Goal: Task Accomplishment & Management: Manage account settings

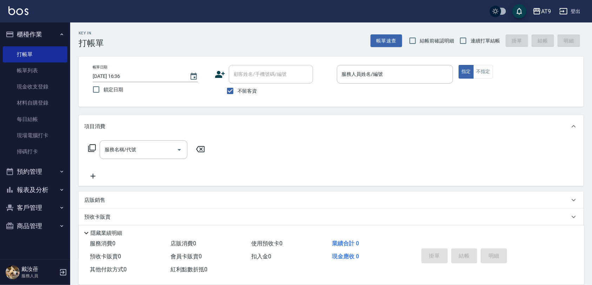
drag, startPoint x: 0, startPoint y: 0, endPoint x: 283, endPoint y: 31, distance: 284.6
click at [283, 31] on div "Key In 打帳單 帳單速查 結帳前確認明細 連續打單結帳 掛單 結帳 明細" at bounding box center [327, 35] width 514 height 26
click at [577, 10] on button "登出" at bounding box center [570, 11] width 27 height 13
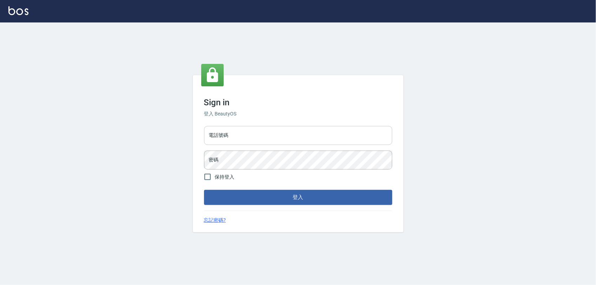
click at [310, 131] on input "電話號碼" at bounding box center [298, 135] width 188 height 19
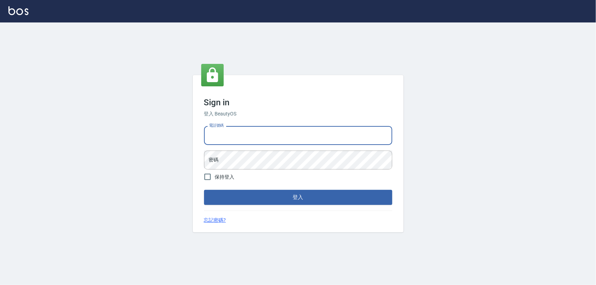
type input "0968065108"
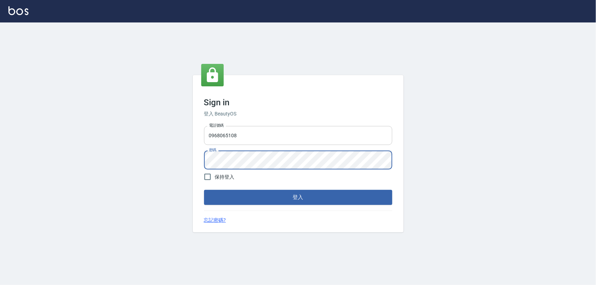
click at [204, 190] on button "登入" at bounding box center [298, 197] width 188 height 15
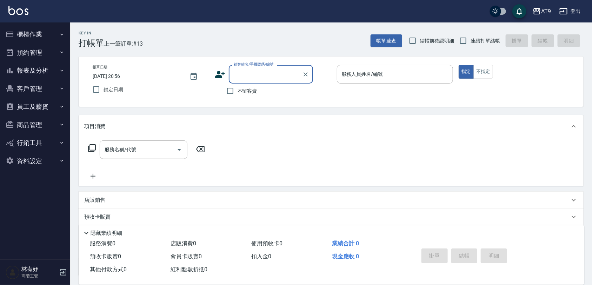
click at [251, 88] on span "不留客資" at bounding box center [248, 90] width 20 height 7
click at [238, 88] on input "不留客資" at bounding box center [230, 91] width 15 height 15
checkbox input "true"
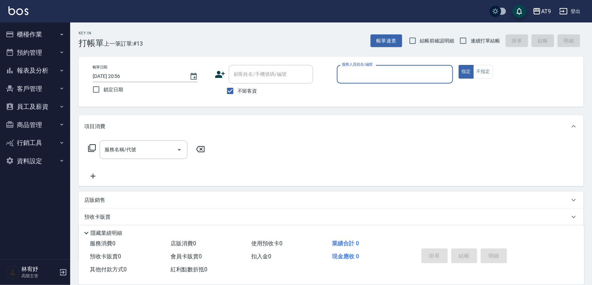
click at [477, 45] on label "連續打單結帳" at bounding box center [478, 40] width 44 height 15
click at [471, 45] on input "連續打單結帳" at bounding box center [463, 40] width 15 height 15
checkbox input "true"
click at [415, 67] on div "服務人員姓名/編號" at bounding box center [395, 74] width 117 height 19
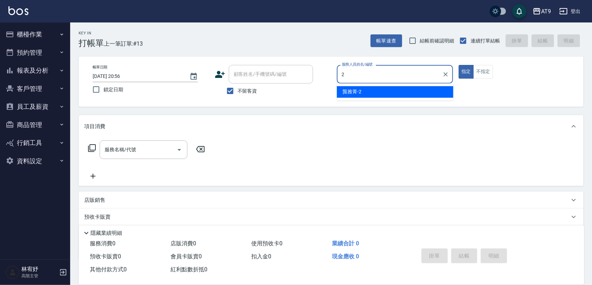
type input "2"
type button "true"
type input "[PERSON_NAME]-2"
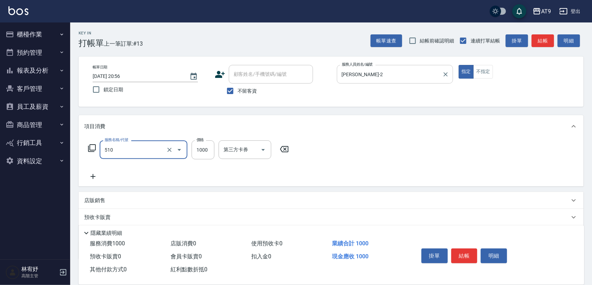
type input "染髮-2(510)"
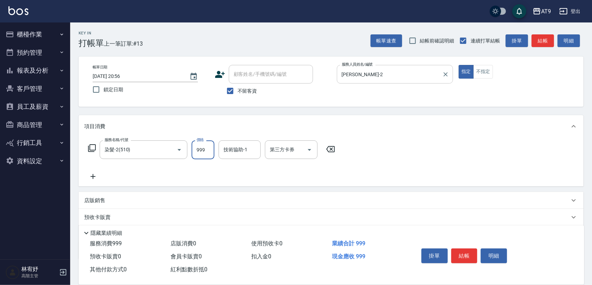
type input "999"
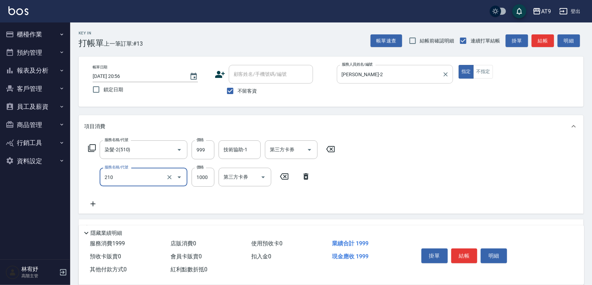
type input "燙髮(210)"
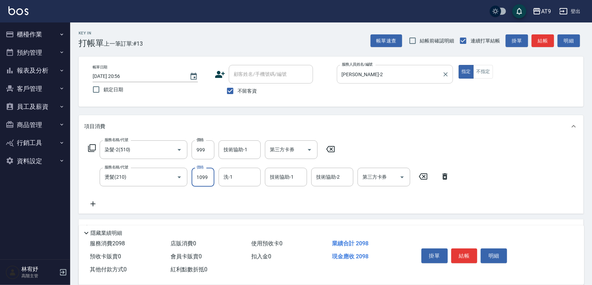
type input "1099"
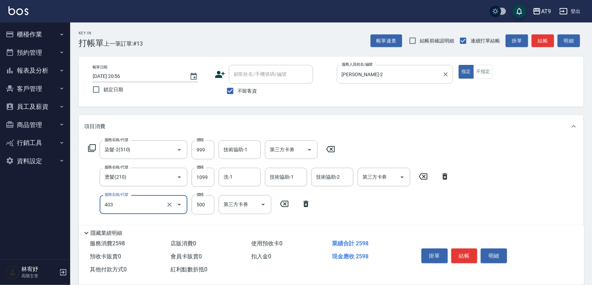
type input "天天護髮(403)"
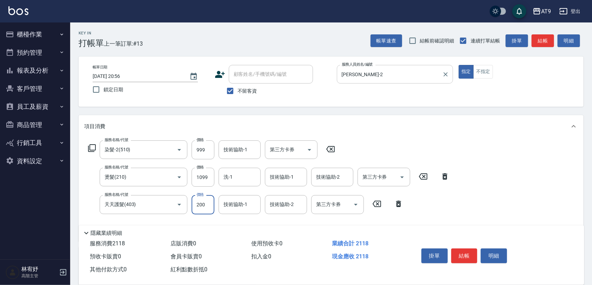
type input "2000"
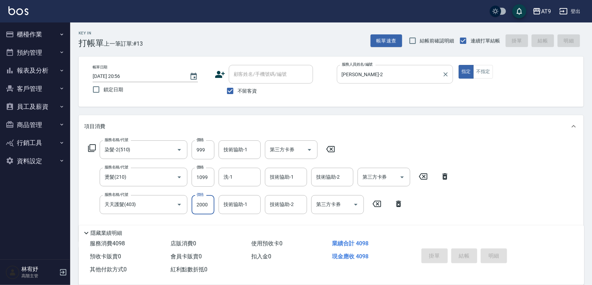
type input "[DATE] 20:57"
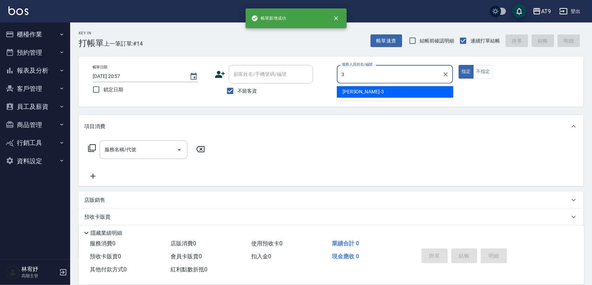
type input "FANNY-3"
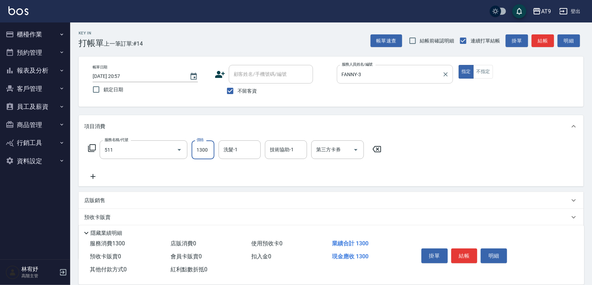
type input "染髮-4(511)"
type input "1980"
type input "邱靖淳-35"
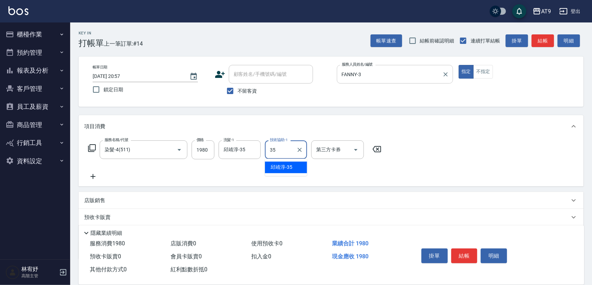
type input "邱靖淳-35"
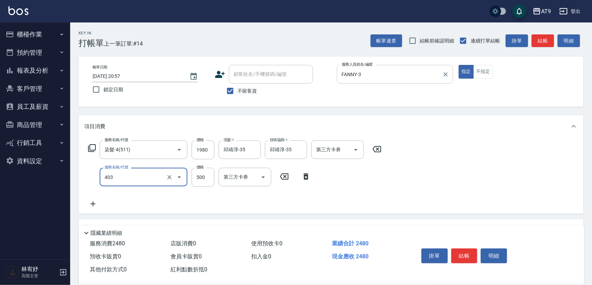
type input "天天護髮(403)"
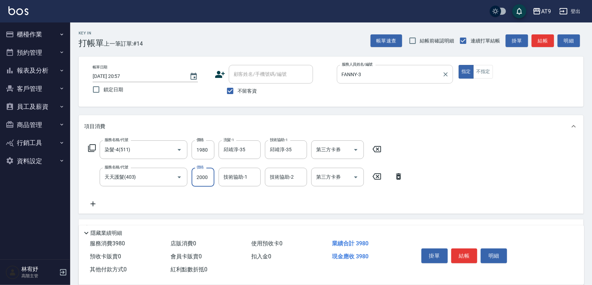
type input "2000"
type input "邱靖淳-35"
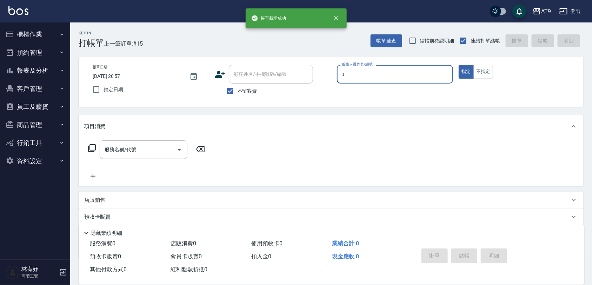
type input "戴汝蓓-0"
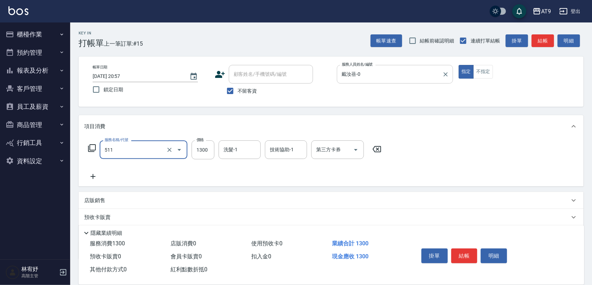
type input "染髮-4(511)"
type input "1180"
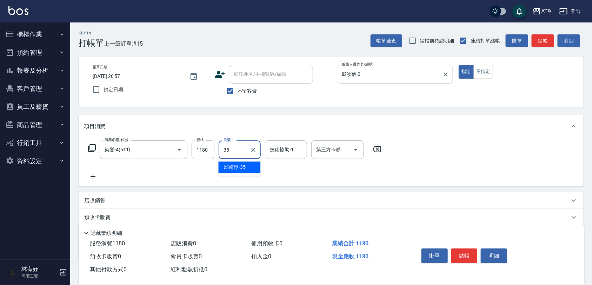
type input "邱靖淳-35"
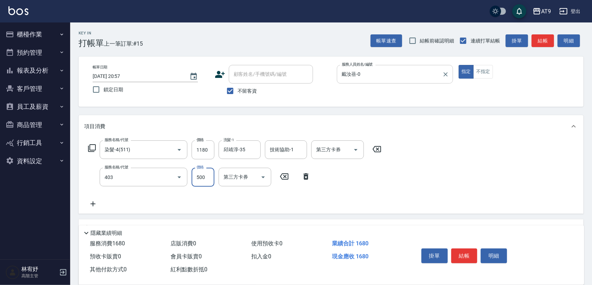
type input "天天護髮(403)"
type input "200"
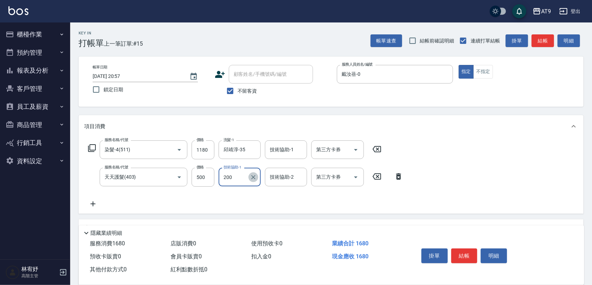
click at [254, 174] on icon "Clear" at bounding box center [253, 177] width 7 height 7
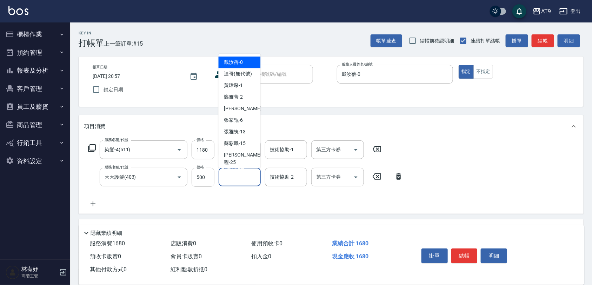
click at [210, 178] on input "500" at bounding box center [203, 177] width 23 height 19
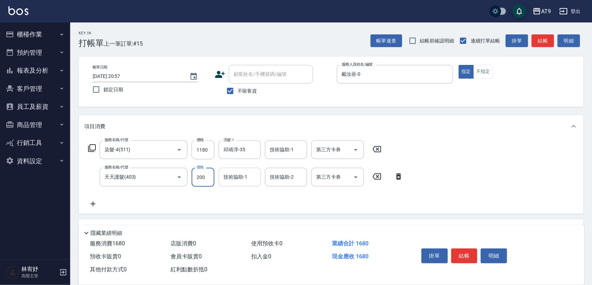
type input "2000"
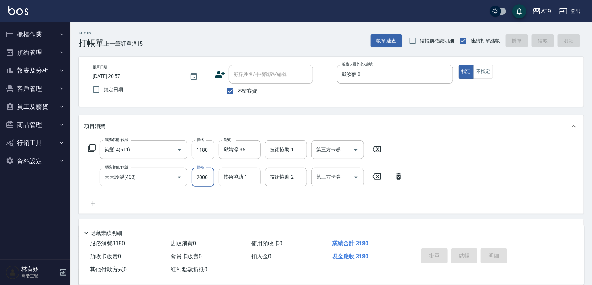
type input "[DATE] 20:58"
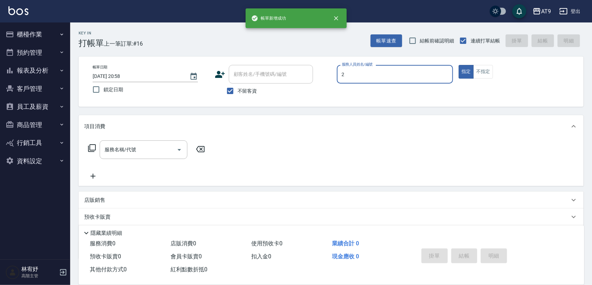
type input "[PERSON_NAME]-2"
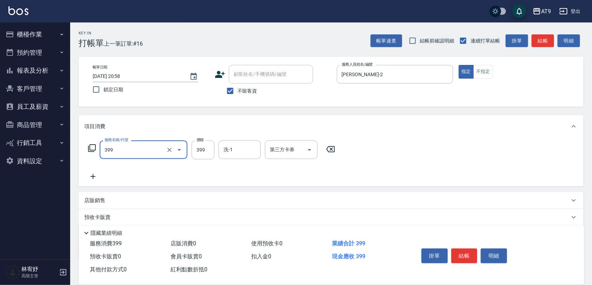
type input "海鹽SPA洗(399)"
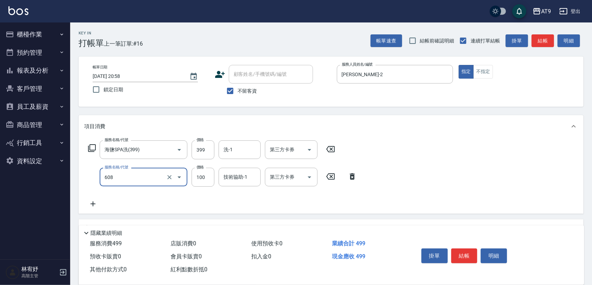
type input "精油長髮(608)"
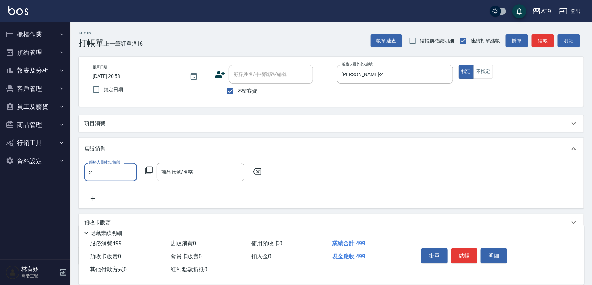
type input "[PERSON_NAME]-2"
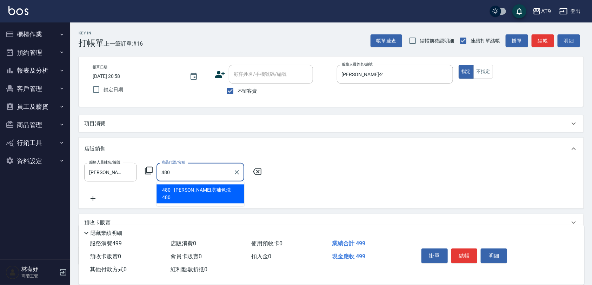
type input "[PERSON_NAME]塔補色洗"
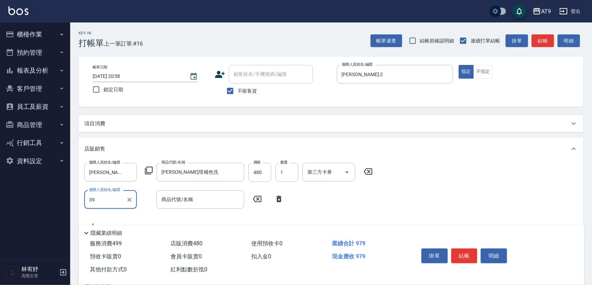
type input "3"
type input "[PERSON_NAME]-2"
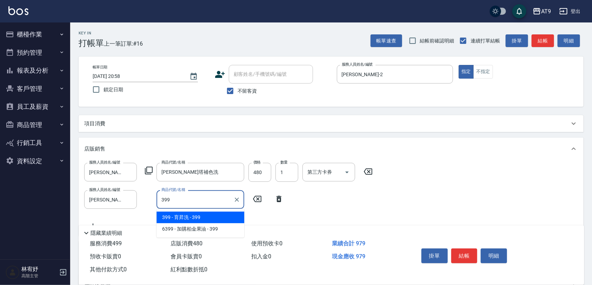
type input "育昇洗"
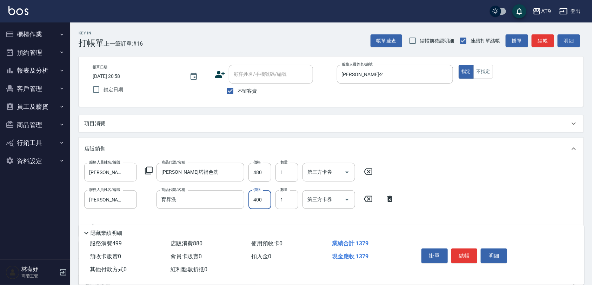
type input "400"
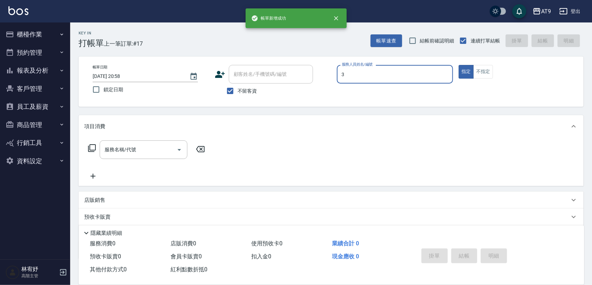
type input "FANNY-3"
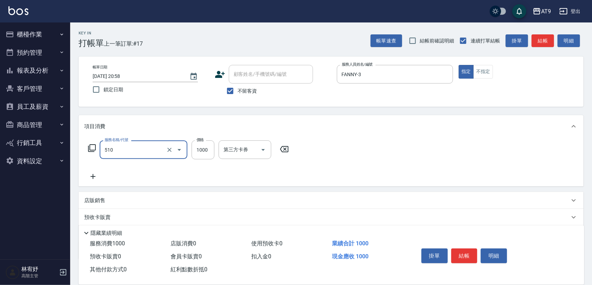
type input "染髮-2(510)"
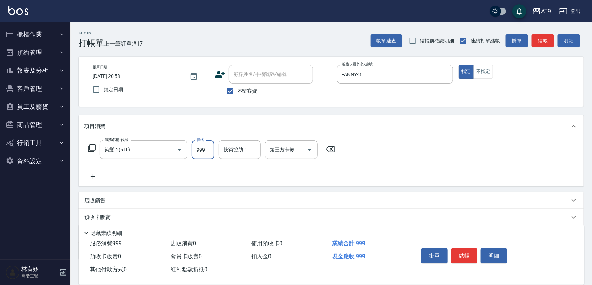
type input "999"
type input "邱靖淳-35"
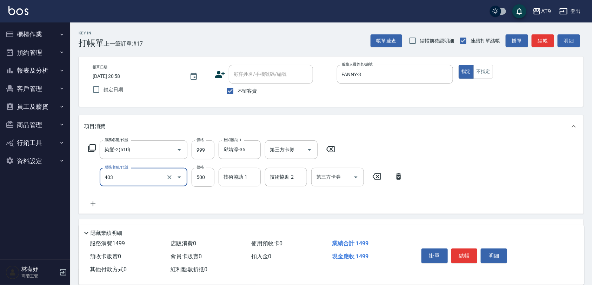
type input "天天護髮(403)"
type input "1500"
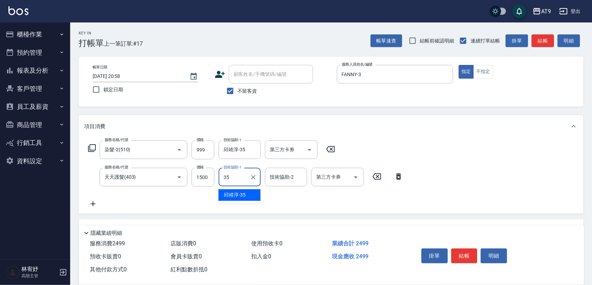
type input "邱靖淳-35"
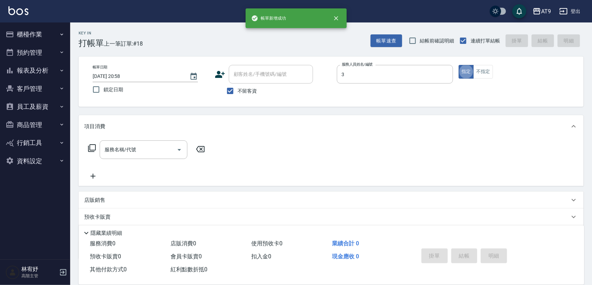
type input "FANNY-3"
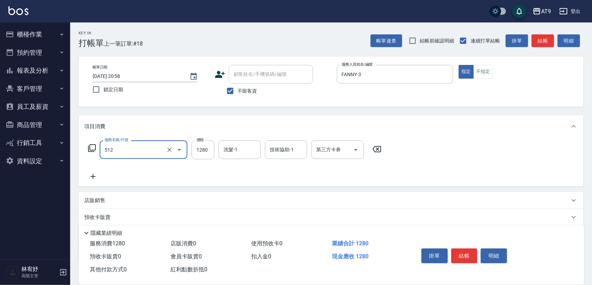
type input "染髮-3(512)"
type input "1499"
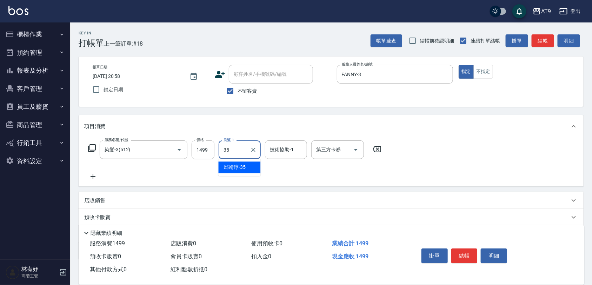
type input "邱靖淳-35"
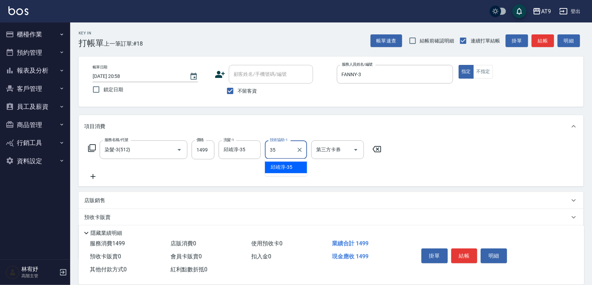
type input "邱靖淳-35"
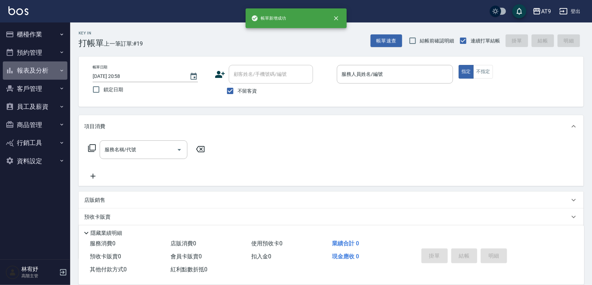
click at [53, 67] on button "報表及分析" at bounding box center [35, 70] width 65 height 18
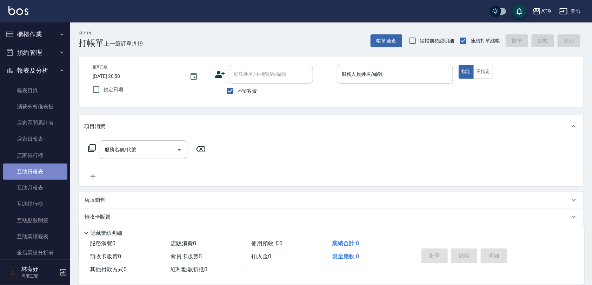
click at [36, 167] on link "互助日報表" at bounding box center [35, 172] width 65 height 16
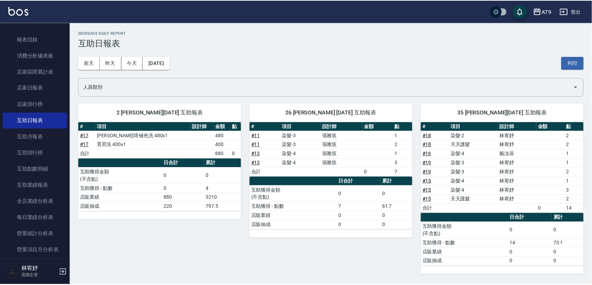
scroll to position [132, 0]
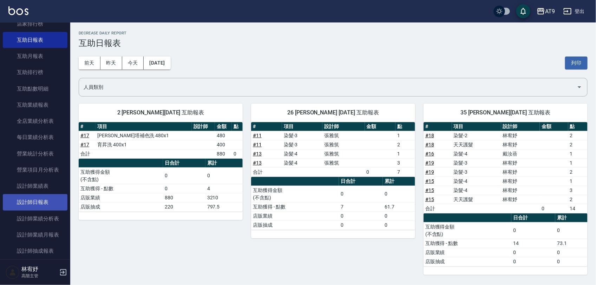
click at [51, 197] on link "設計師日報表" at bounding box center [35, 202] width 65 height 16
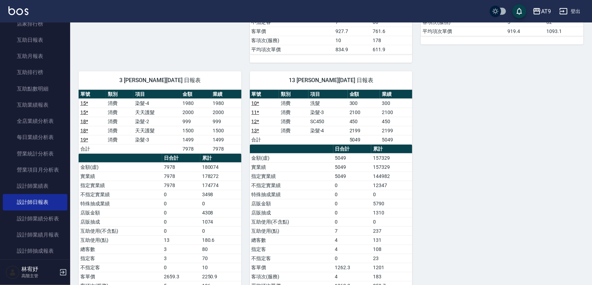
scroll to position [333, 0]
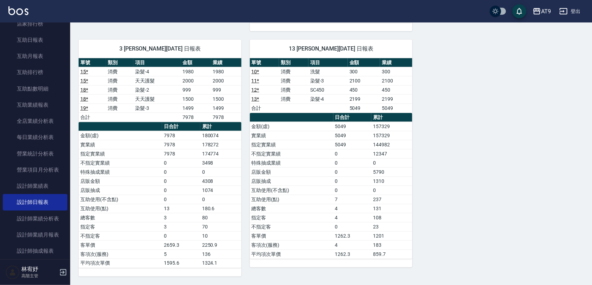
click at [292, 140] on td "指定實業績" at bounding box center [292, 144] width 84 height 9
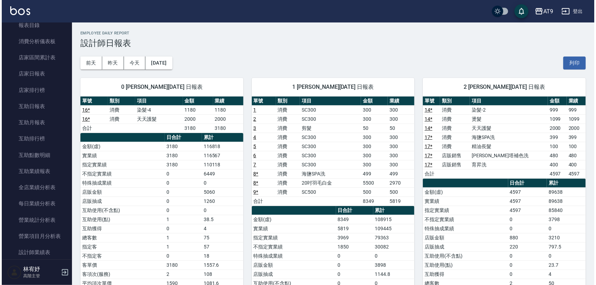
scroll to position [0, 0]
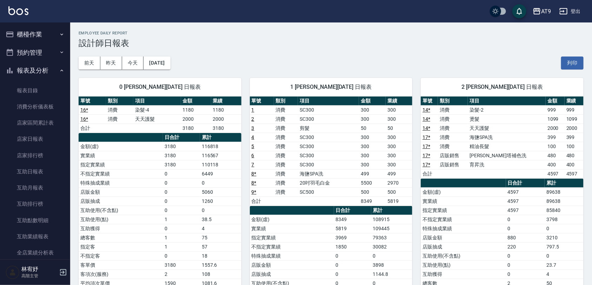
click at [30, 32] on button "櫃檯作業" at bounding box center [35, 34] width 65 height 18
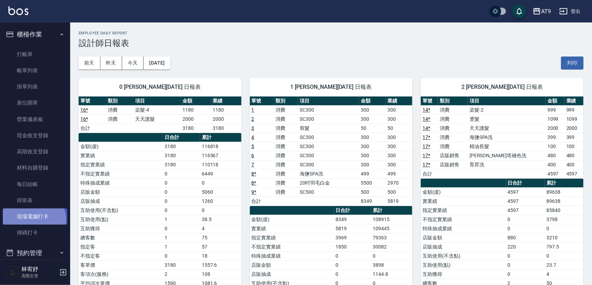
click at [31, 220] on link "現場電腦打卡" at bounding box center [35, 217] width 65 height 16
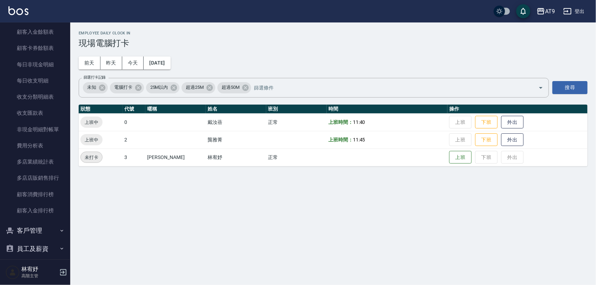
scroll to position [807, 0]
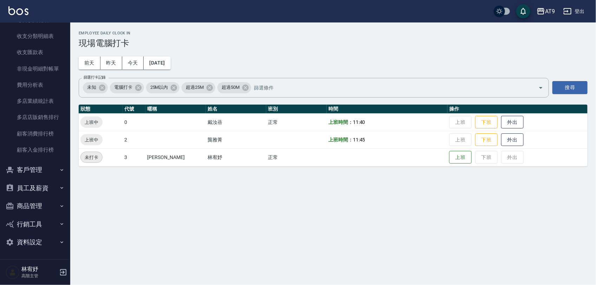
click at [53, 171] on button "客戶管理" at bounding box center [35, 170] width 65 height 18
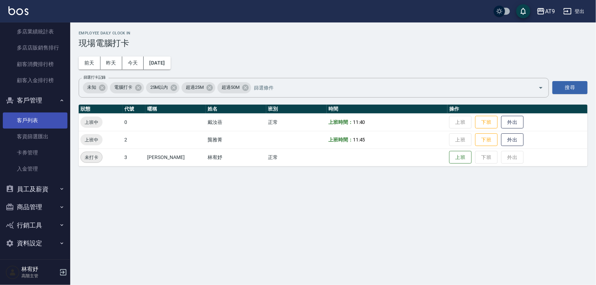
scroll to position [878, 0]
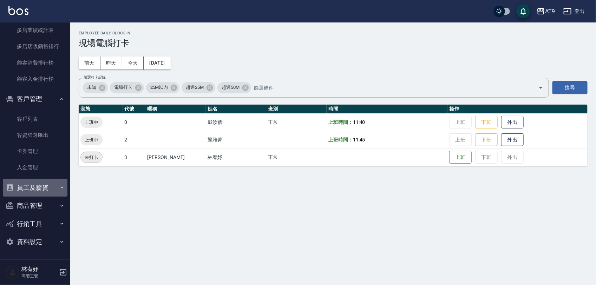
click at [48, 185] on button "員工及薪資" at bounding box center [35, 188] width 65 height 18
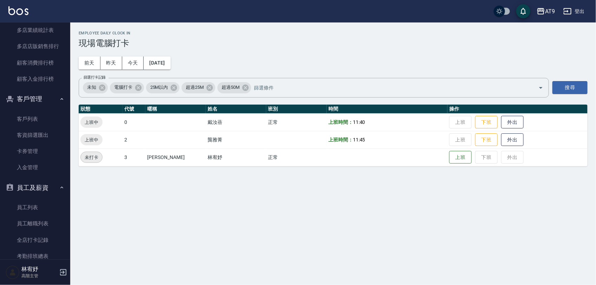
click at [39, 94] on button "客戶管理" at bounding box center [35, 99] width 65 height 18
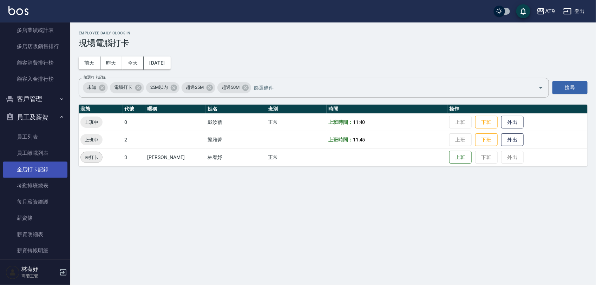
scroll to position [921, 0]
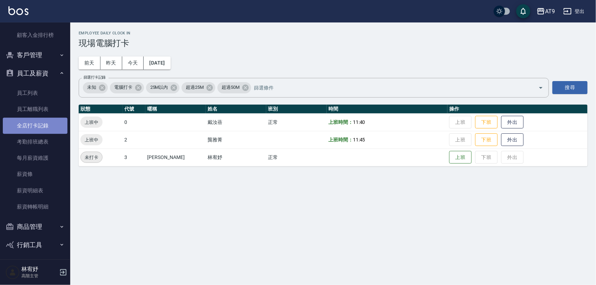
click at [46, 122] on link "全店打卡記錄" at bounding box center [35, 126] width 65 height 16
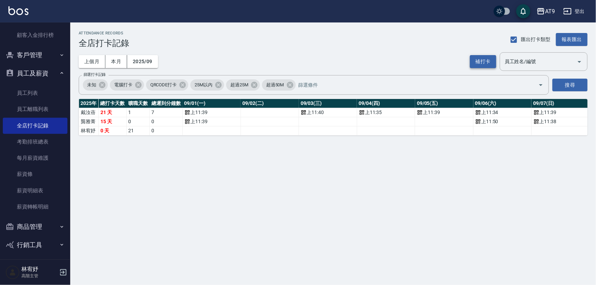
click at [483, 58] on button "補打卡" at bounding box center [483, 61] width 26 height 13
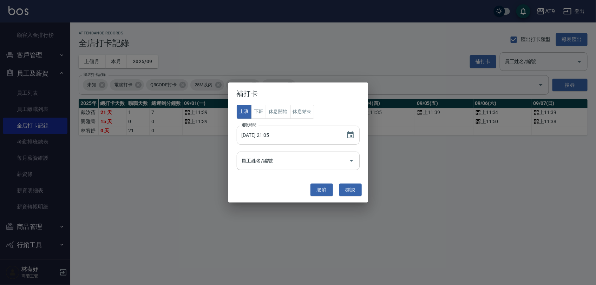
click at [264, 134] on input "[DATE] 21:05" at bounding box center [288, 135] width 103 height 19
click at [270, 134] on input "[DATE] 21:05" at bounding box center [288, 135] width 103 height 19
type input "[DATE] 11:50"
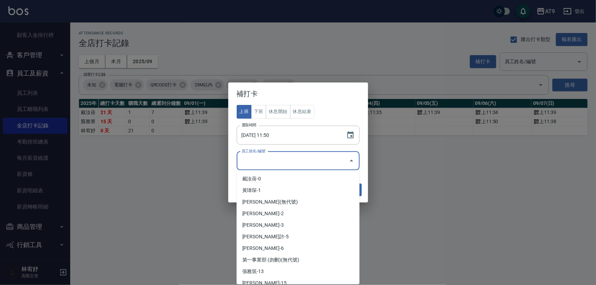
click at [308, 161] on input "員工姓名/編號" at bounding box center [293, 161] width 106 height 12
click at [281, 225] on li "[PERSON_NAME]-3" at bounding box center [298, 225] width 123 height 12
type input "林宥妤"
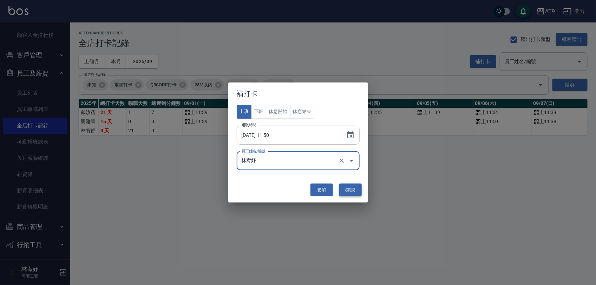
click at [350, 186] on button "確認" at bounding box center [350, 190] width 22 height 13
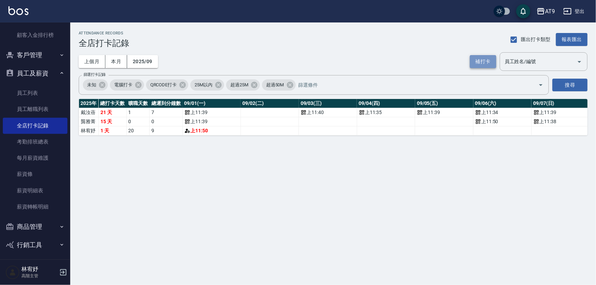
click at [488, 63] on button "補打卡" at bounding box center [483, 61] width 26 height 13
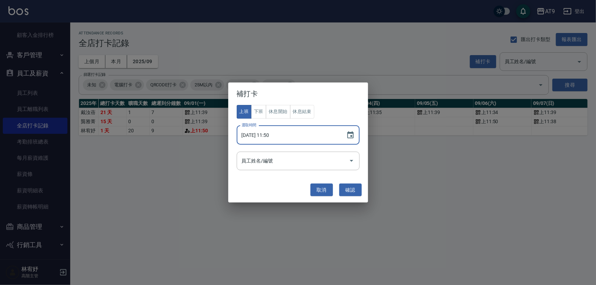
click at [260, 132] on input "[DATE] 11:50" at bounding box center [288, 135] width 103 height 19
click at [264, 132] on input "[DATE] 11:50" at bounding box center [288, 135] width 103 height 19
type input "[DATE] 11:49"
click at [288, 163] on input "員工姓名/編號" at bounding box center [293, 161] width 106 height 12
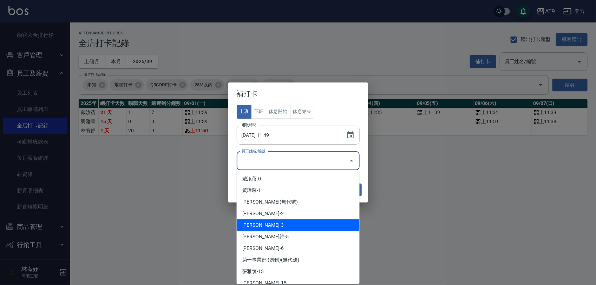
click at [290, 220] on li "[PERSON_NAME]-3" at bounding box center [298, 225] width 123 height 12
type input "林宥妤"
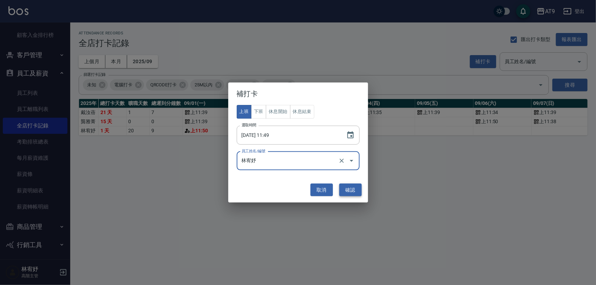
click at [351, 185] on button "確認" at bounding box center [350, 190] width 22 height 13
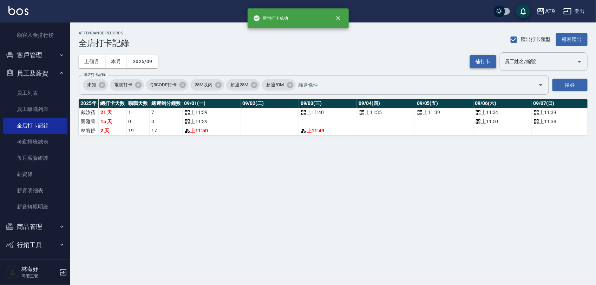
click at [479, 56] on button "補打卡" at bounding box center [483, 61] width 26 height 13
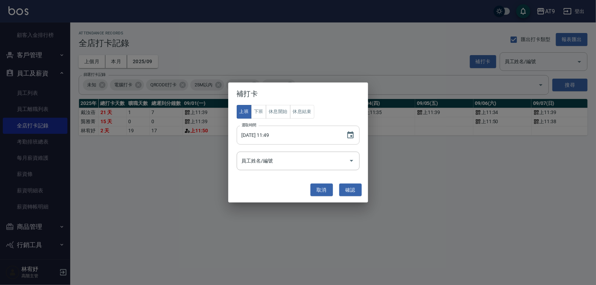
click at [263, 134] on input "[DATE] 11:49" at bounding box center [288, 135] width 103 height 19
click at [293, 153] on div "員工姓名/編號" at bounding box center [298, 161] width 123 height 19
type input "[DATE] 11:48"
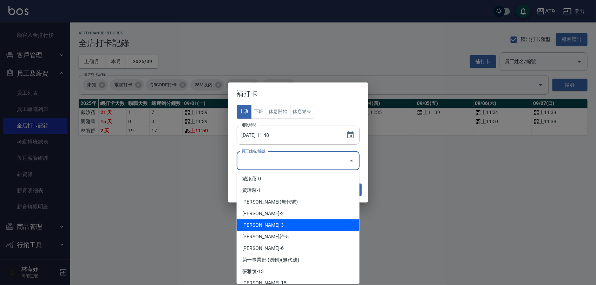
click at [277, 220] on li "[PERSON_NAME]-3" at bounding box center [298, 225] width 123 height 12
type input "林宥妤"
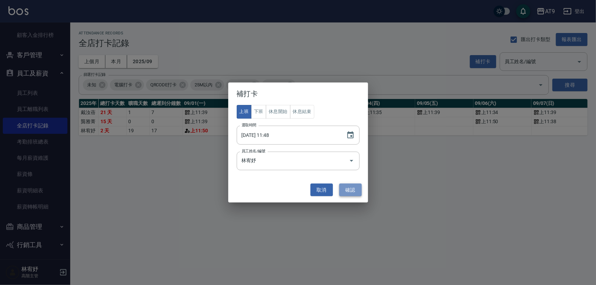
click at [360, 189] on button "確認" at bounding box center [350, 190] width 22 height 13
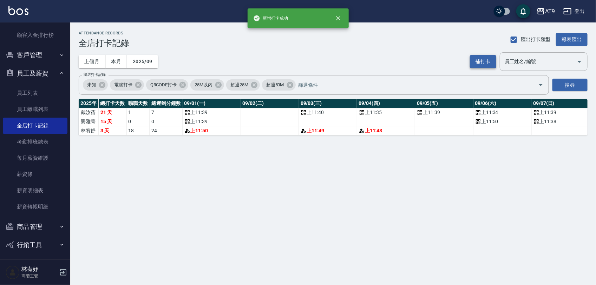
click at [494, 62] on button "補打卡" at bounding box center [483, 61] width 26 height 13
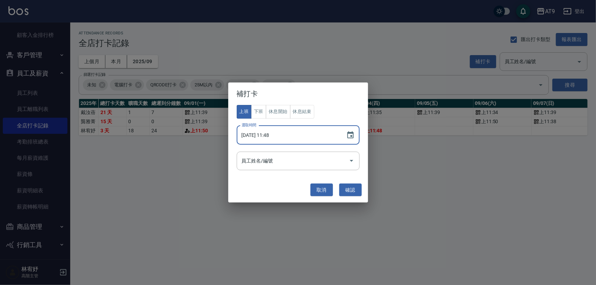
click at [269, 135] on input "[DATE] 11:48" at bounding box center [288, 135] width 103 height 19
type input "[DATE] 11:51"
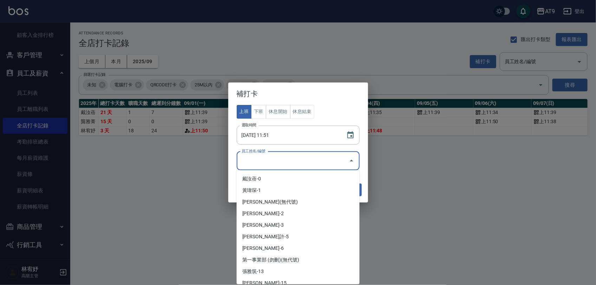
click at [278, 159] on input "員工姓名/編號" at bounding box center [293, 161] width 106 height 12
click at [289, 220] on li "[PERSON_NAME]-3" at bounding box center [298, 225] width 123 height 12
type input "林宥妤"
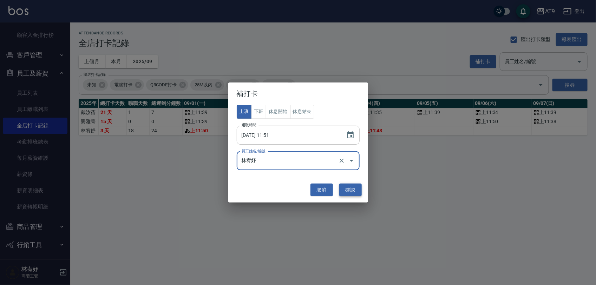
click at [355, 189] on button "確認" at bounding box center [350, 190] width 22 height 13
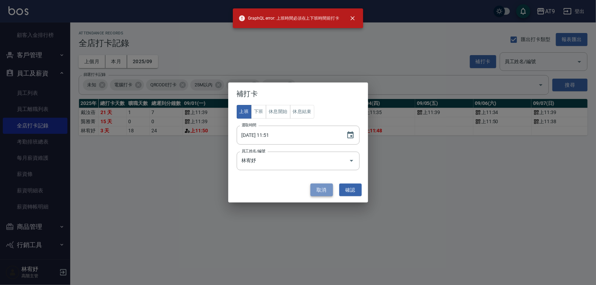
click at [321, 190] on button "取消" at bounding box center [321, 190] width 22 height 13
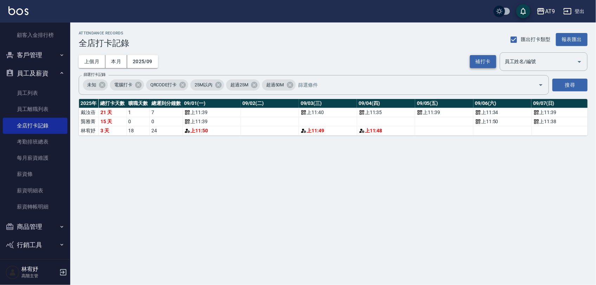
click at [492, 61] on button "補打卡" at bounding box center [483, 61] width 26 height 13
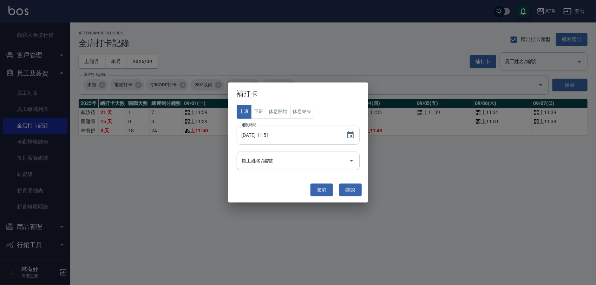
click at [264, 132] on input "[DATE] 11:51" at bounding box center [288, 135] width 103 height 19
click at [321, 192] on button "取消" at bounding box center [321, 190] width 22 height 13
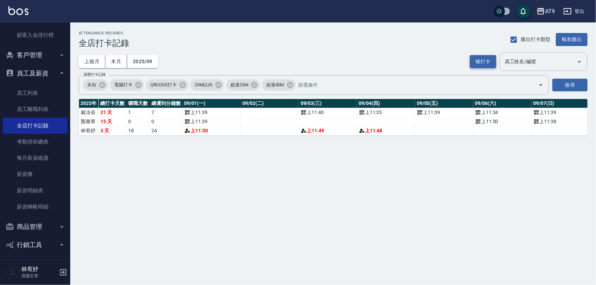
click at [478, 55] on button "補打卡" at bounding box center [483, 61] width 26 height 13
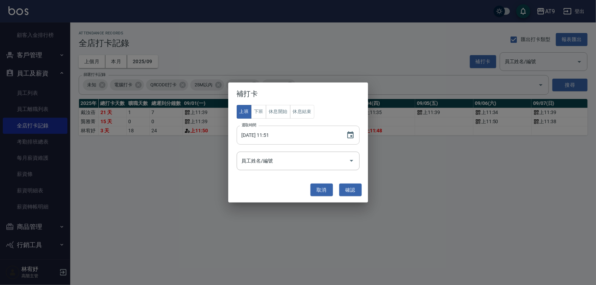
click at [266, 136] on input "[DATE] 11:51" at bounding box center [288, 135] width 103 height 19
type input "[DATE] 11:51"
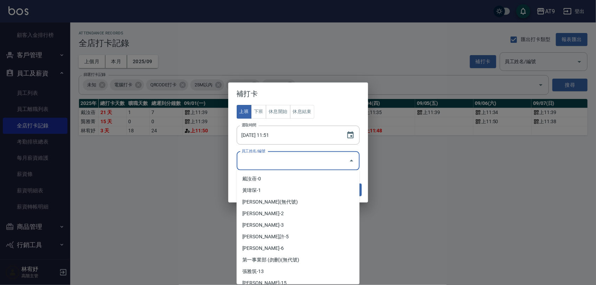
click at [283, 164] on input "員工姓名/編號" at bounding box center [293, 161] width 106 height 12
click at [281, 224] on li "[PERSON_NAME]-3" at bounding box center [298, 225] width 123 height 12
type input "林宥妤"
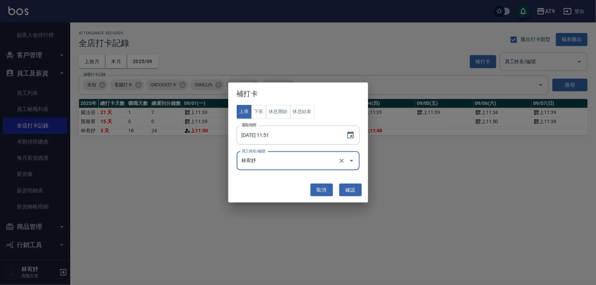
click at [364, 187] on div "取消 確認" at bounding box center [298, 190] width 133 height 19
click at [352, 191] on button "確認" at bounding box center [350, 190] width 22 height 13
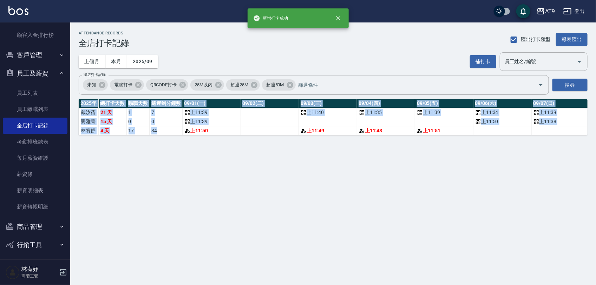
drag, startPoint x: 191, startPoint y: 136, endPoint x: 233, endPoint y: 137, distance: 42.2
click at [233, 136] on div "[DATE] 總打卡天數 曠職天數 總遲到分鐘數 09/01(一) 09/02(二) 09/03(三) 09/04(四) 09/05(五) 09/06(六) …" at bounding box center [333, 117] width 509 height 37
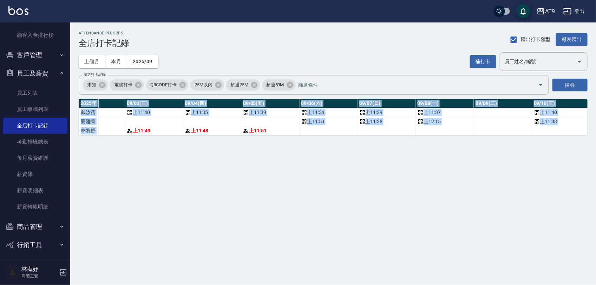
scroll to position [0, 175]
click at [276, 173] on div "ATTENDANCE RECORDS 全店打卡記錄 匯出打卡類型 報表匯出 上個月 本月 2025/09 補打卡 員工姓名/編號 員工姓名/編號 篩選打卡記錄…" at bounding box center [298, 142] width 596 height 285
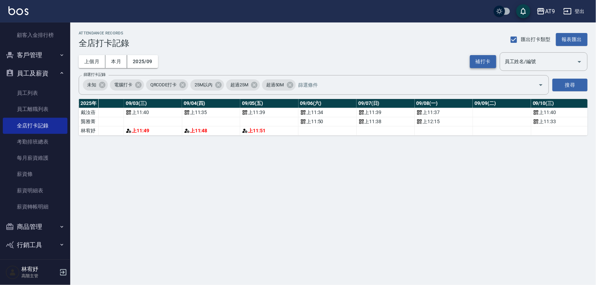
click at [477, 64] on button "補打卡" at bounding box center [483, 61] width 26 height 13
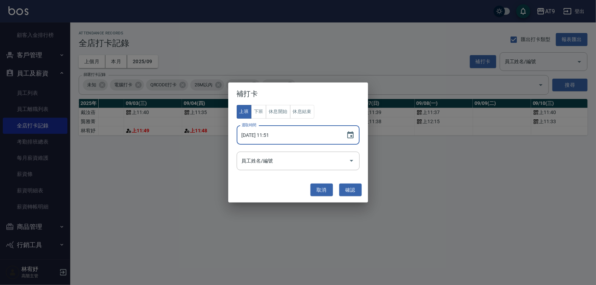
click at [260, 137] on input "[DATE] 11:51" at bounding box center [288, 135] width 103 height 19
click at [264, 136] on input "[DATE] 11:51" at bounding box center [288, 135] width 103 height 19
type input "[DATE] 11:47"
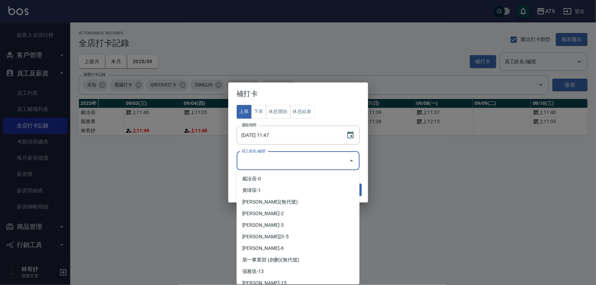
click at [291, 160] on input "員工姓名/編號" at bounding box center [293, 161] width 106 height 12
click at [283, 223] on li "[PERSON_NAME]-3" at bounding box center [298, 225] width 123 height 12
type input "林宥妤"
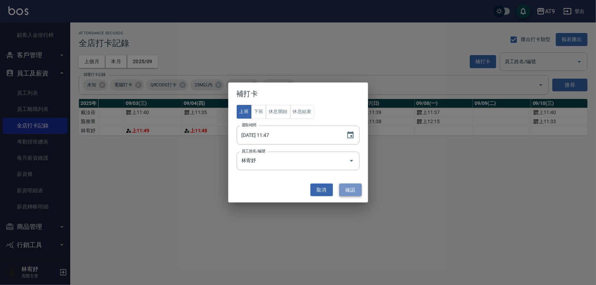
click at [357, 188] on button "確認" at bounding box center [350, 190] width 22 height 13
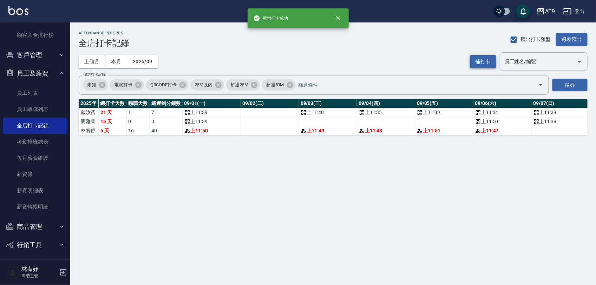
click at [480, 63] on button "補打卡" at bounding box center [483, 61] width 26 height 13
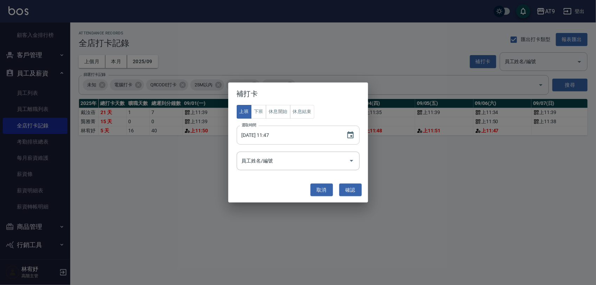
click at [263, 137] on input "[DATE] 11:47" at bounding box center [288, 135] width 103 height 19
click at [317, 185] on button "取消" at bounding box center [321, 190] width 22 height 13
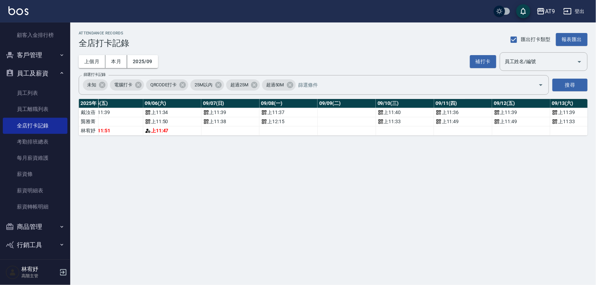
scroll to position [0, 332]
click at [476, 60] on button "補打卡" at bounding box center [483, 61] width 26 height 13
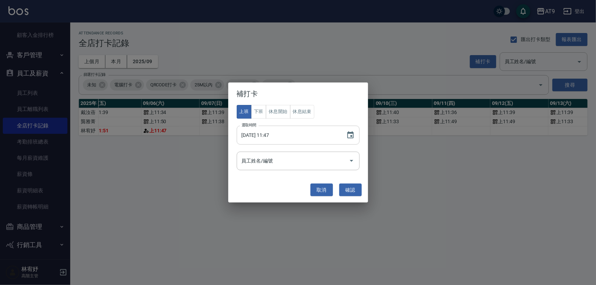
click at [264, 134] on input "[DATE] 11:47" at bounding box center [288, 135] width 103 height 19
type input "[DATE] 11:49"
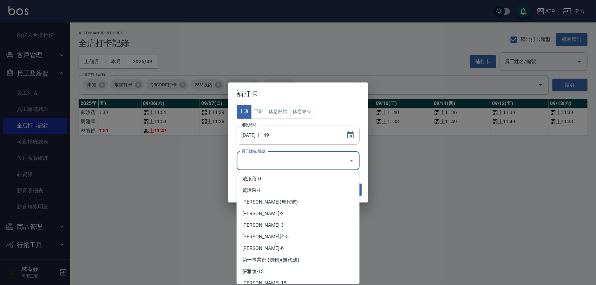
click at [297, 158] on input "員工姓名/編號" at bounding box center [293, 161] width 106 height 12
click at [284, 220] on li "[PERSON_NAME]-3" at bounding box center [298, 225] width 123 height 12
type input "林宥妤"
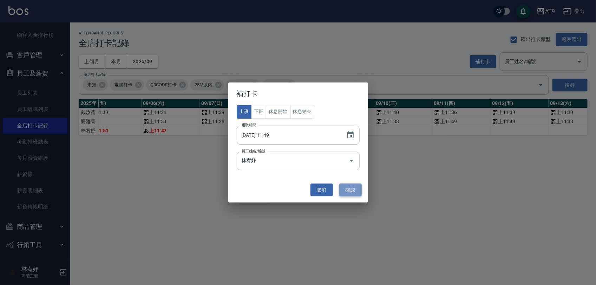
click at [346, 190] on button "確認" at bounding box center [350, 190] width 22 height 13
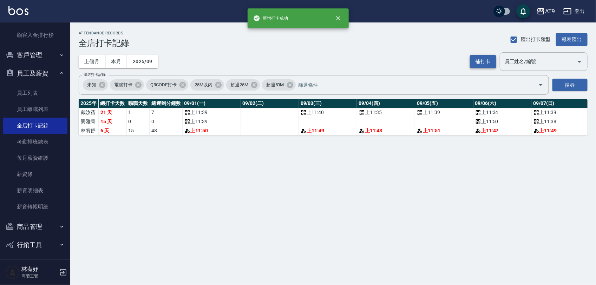
click at [480, 57] on button "補打卡" at bounding box center [483, 61] width 26 height 13
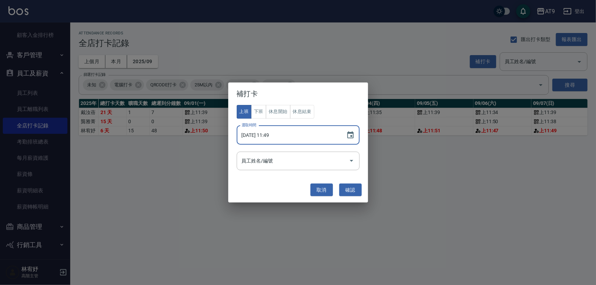
click at [262, 136] on input "[DATE] 11:49" at bounding box center [288, 135] width 103 height 19
click at [277, 136] on input "[DATE] 11:49" at bounding box center [288, 135] width 103 height 19
type input "[DATE] 11:52"
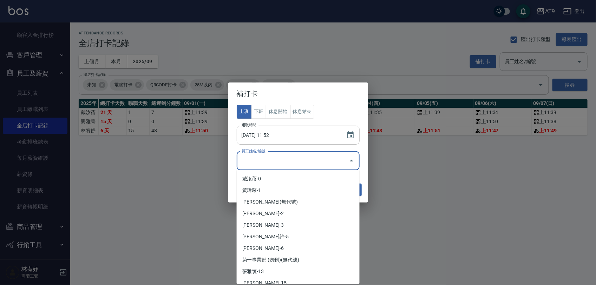
click at [290, 159] on input "員工姓名/編號" at bounding box center [293, 161] width 106 height 12
click at [287, 223] on li "[PERSON_NAME]-3" at bounding box center [298, 225] width 123 height 12
type input "林宥妤"
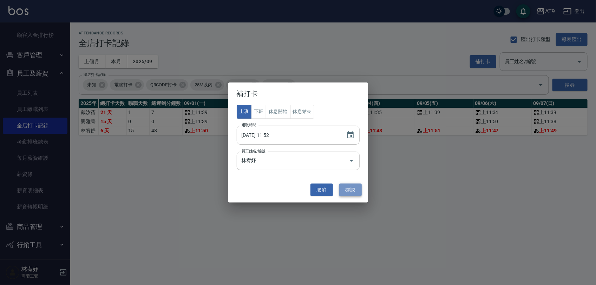
click at [352, 189] on button "確認" at bounding box center [350, 190] width 22 height 13
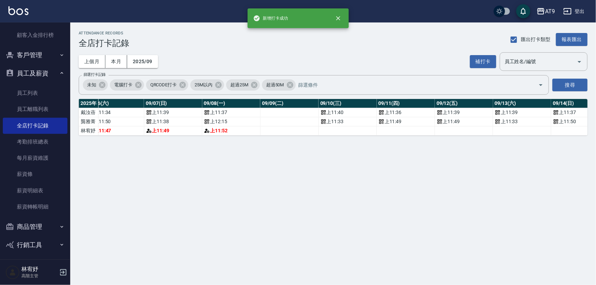
scroll to position [0, 390]
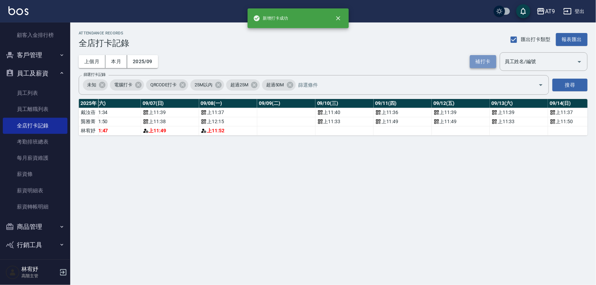
click at [482, 58] on button "補打卡" at bounding box center [483, 61] width 26 height 13
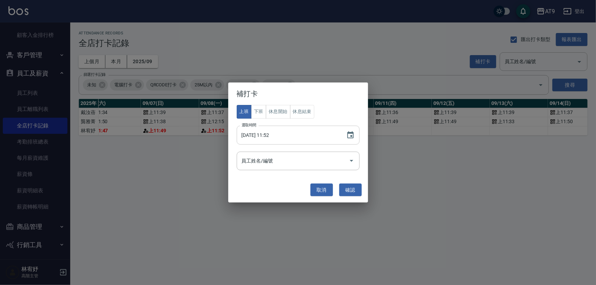
click at [265, 136] on input "[DATE] 11:52" at bounding box center [288, 135] width 103 height 19
click at [264, 134] on input "[DATE] 11:52" at bounding box center [288, 135] width 103 height 19
type input "[DATE] 11:52"
click at [281, 157] on input "員工姓名/編號" at bounding box center [293, 161] width 106 height 12
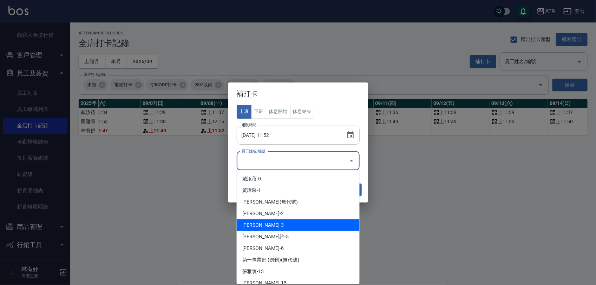
click at [290, 219] on li "[PERSON_NAME]-3" at bounding box center [298, 225] width 123 height 12
type input "林宥妤"
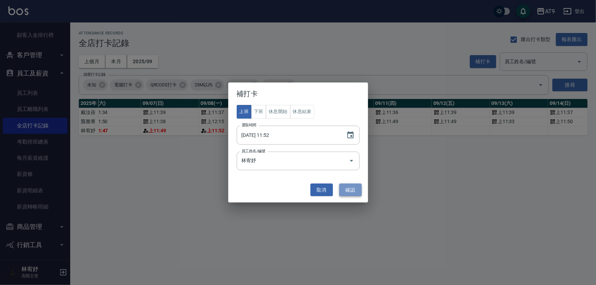
click at [349, 190] on button "確認" at bounding box center [350, 190] width 22 height 13
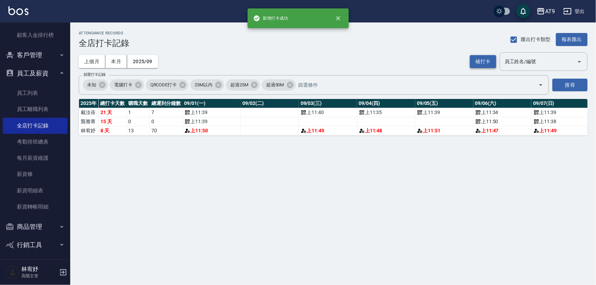
click at [479, 65] on button "補打卡" at bounding box center [483, 61] width 26 height 13
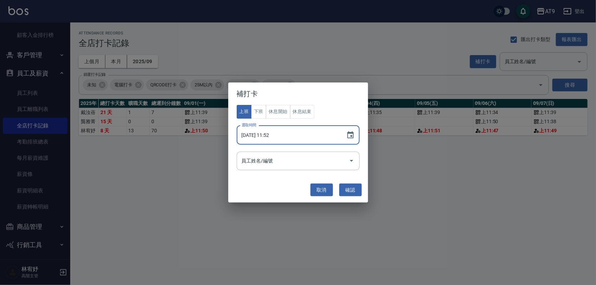
click at [265, 136] on input "[DATE] 11:52" at bounding box center [288, 135] width 103 height 19
click at [278, 135] on input "[DATE] 11:52" at bounding box center [288, 135] width 103 height 19
type input "[DATE] 11:47"
click at [283, 160] on input "員工姓名/編號" at bounding box center [293, 161] width 106 height 12
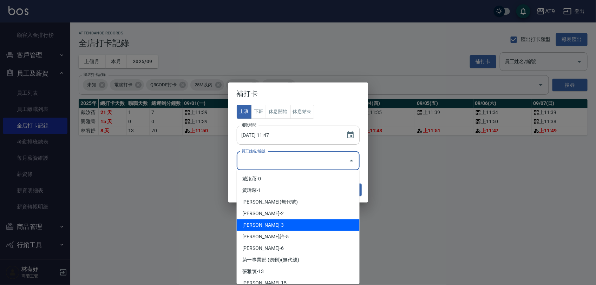
click at [273, 220] on li "[PERSON_NAME]-3" at bounding box center [298, 225] width 123 height 12
type input "林宥妤"
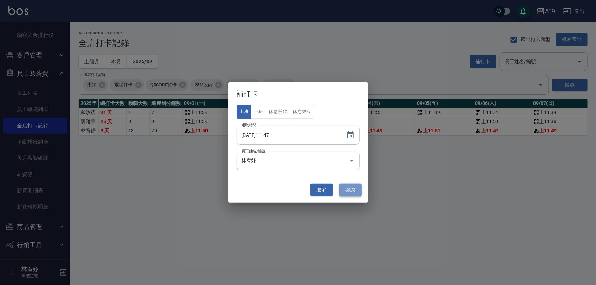
click at [351, 190] on button "確認" at bounding box center [350, 190] width 22 height 13
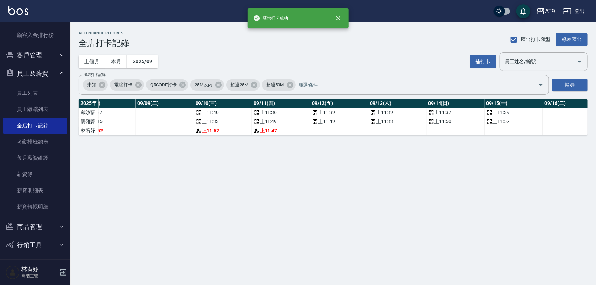
scroll to position [0, 577]
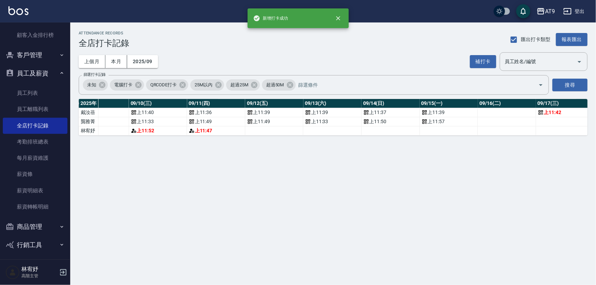
click at [473, 68] on div "補打卡 員工姓名/編號 員工姓名/編號" at bounding box center [529, 61] width 118 height 19
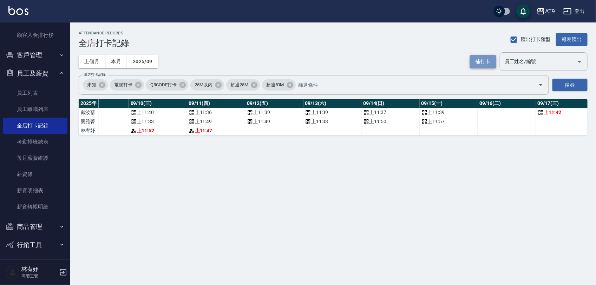
click at [478, 66] on button "補打卡" at bounding box center [483, 61] width 26 height 13
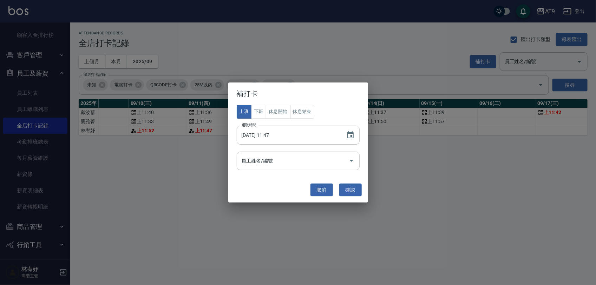
click at [314, 183] on div "取消 確認" at bounding box center [298, 190] width 133 height 19
click at [315, 190] on button "取消" at bounding box center [321, 190] width 22 height 13
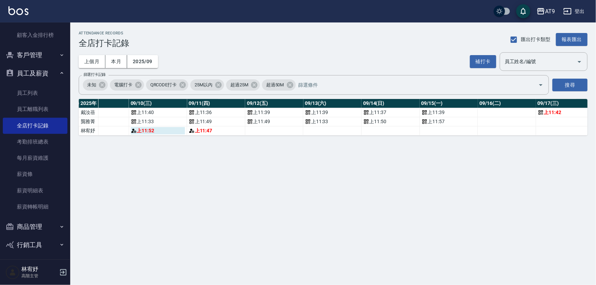
click at [160, 130] on div "上 11:52" at bounding box center [158, 130] width 54 height 7
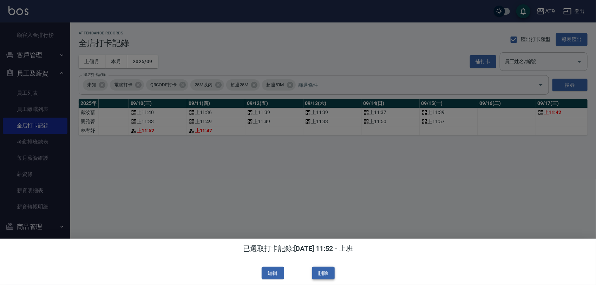
click at [322, 271] on button "刪除" at bounding box center [323, 273] width 22 height 13
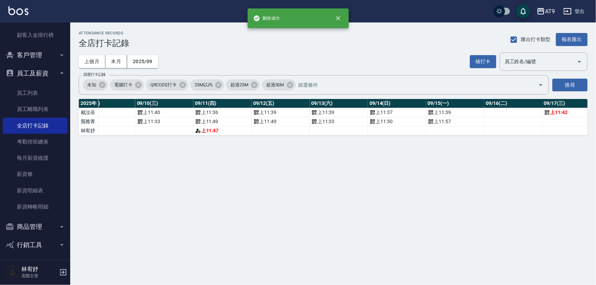
scroll to position [0, 562]
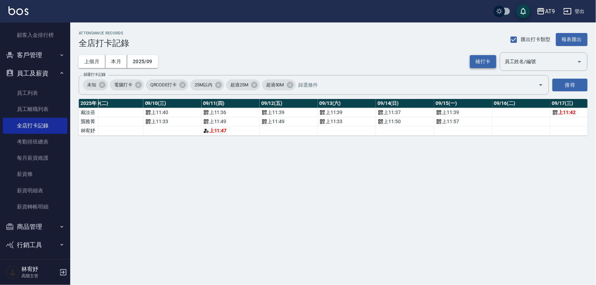
click at [478, 64] on button "補打卡" at bounding box center [483, 61] width 26 height 13
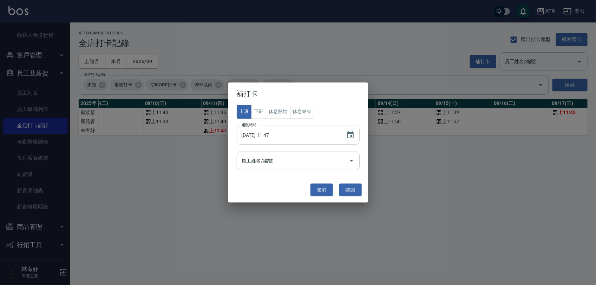
click at [271, 136] on input "[DATE] 11:47" at bounding box center [288, 135] width 103 height 19
type input "[DATE] 17:30"
click at [258, 114] on button "下班" at bounding box center [258, 112] width 15 height 14
click at [278, 160] on input "員工姓名/編號" at bounding box center [293, 161] width 106 height 12
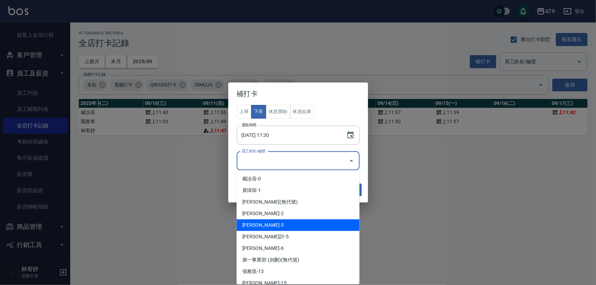
click at [275, 223] on li "[PERSON_NAME]-3" at bounding box center [298, 225] width 123 height 12
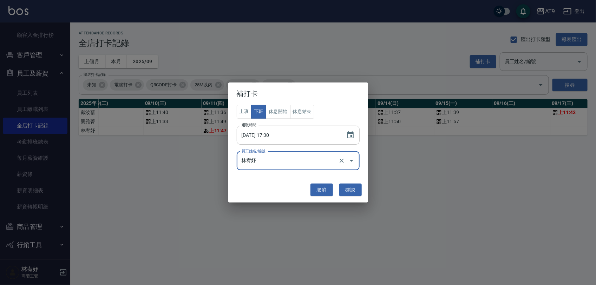
type input "林宥妤"
click at [358, 186] on button "確認" at bounding box center [350, 190] width 22 height 13
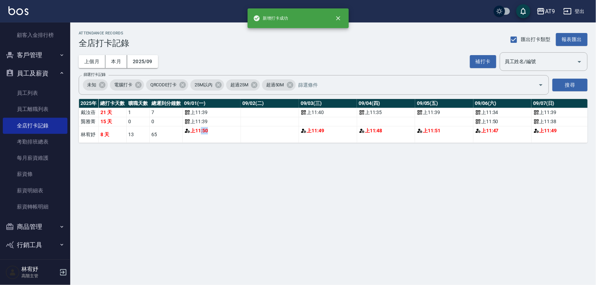
drag, startPoint x: 256, startPoint y: 141, endPoint x: 266, endPoint y: 142, distance: 10.3
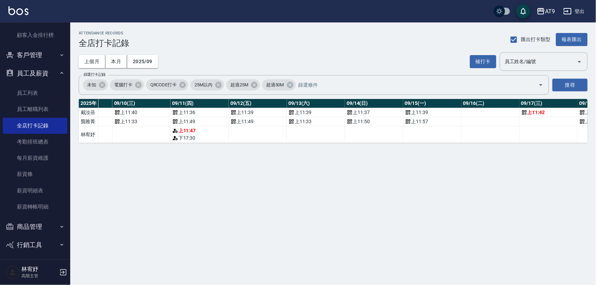
scroll to position [0, 610]
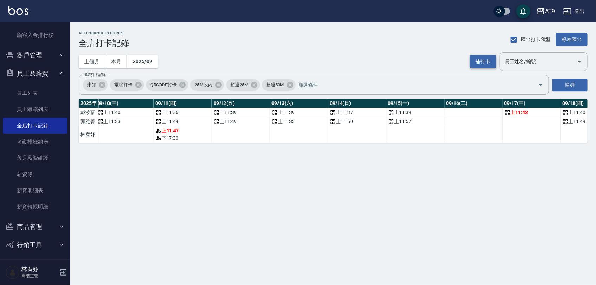
click at [485, 67] on button "補打卡" at bounding box center [483, 61] width 26 height 13
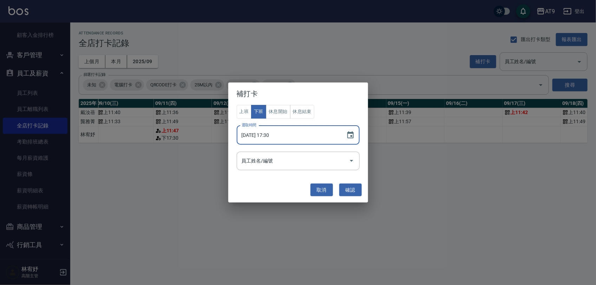
click at [267, 132] on input "[DATE] 17:30" at bounding box center [288, 135] width 103 height 19
click at [263, 134] on input "[DATE] 17:30" at bounding box center [288, 135] width 103 height 19
type input "[DATE] 11:46"
click at [294, 163] on input "員工姓名/編號" at bounding box center [293, 161] width 106 height 12
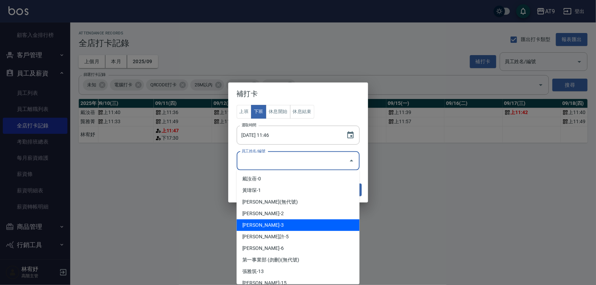
click at [282, 224] on li "[PERSON_NAME]-3" at bounding box center [298, 225] width 123 height 12
type input "林宥妤"
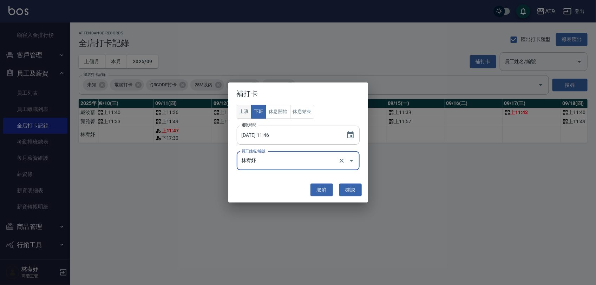
click at [246, 112] on button "上班" at bounding box center [244, 112] width 15 height 14
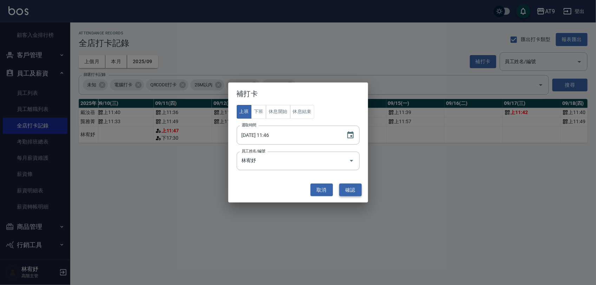
click at [348, 188] on button "確認" at bounding box center [350, 190] width 22 height 13
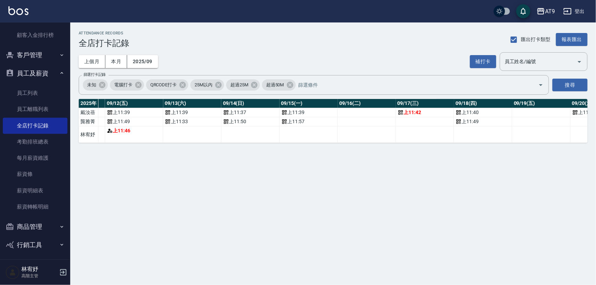
scroll to position [0, 693]
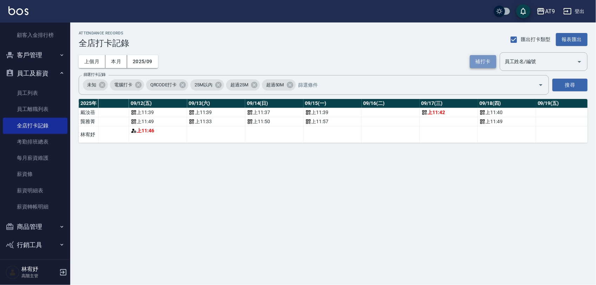
click at [485, 63] on button "補打卡" at bounding box center [483, 61] width 26 height 13
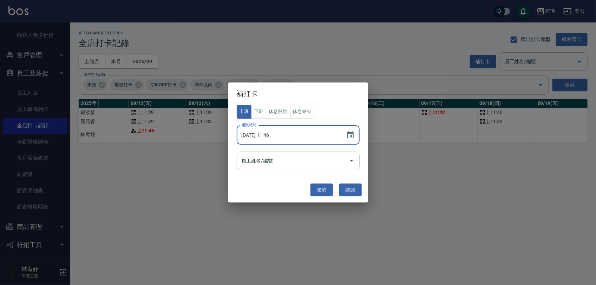
click at [264, 134] on input "[DATE] 11:46" at bounding box center [288, 135] width 103 height 19
type input "[DATE] 11:50"
click at [294, 159] on input "員工姓名/編號" at bounding box center [293, 161] width 106 height 12
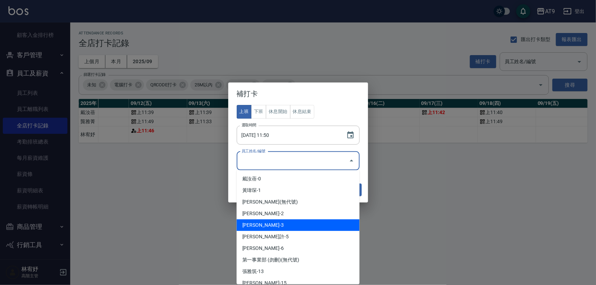
click at [287, 223] on li "[PERSON_NAME]-3" at bounding box center [298, 225] width 123 height 12
type input "林宥妤"
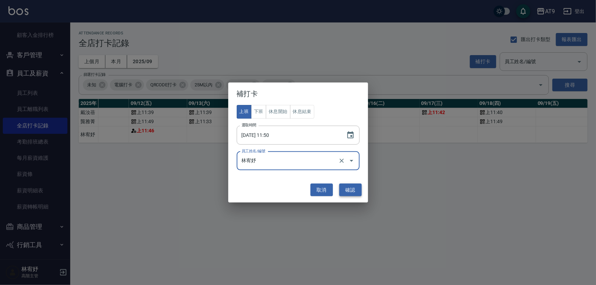
click at [356, 187] on button "確認" at bounding box center [350, 190] width 22 height 13
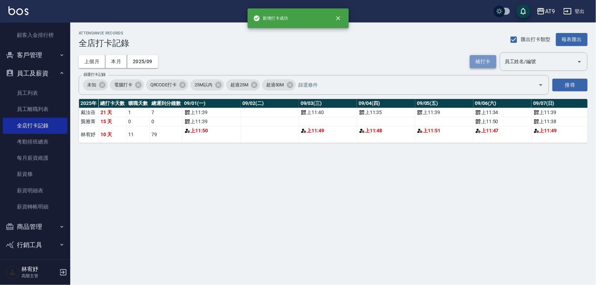
click at [481, 67] on button "補打卡" at bounding box center [483, 61] width 26 height 13
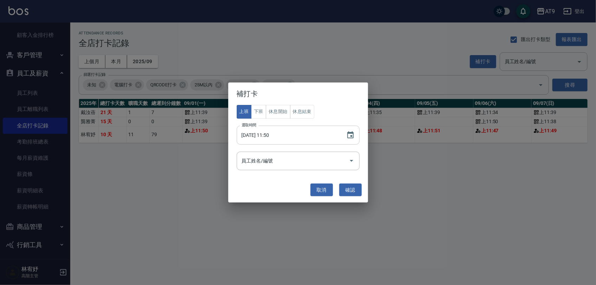
click at [266, 133] on input "[DATE] 11:50" at bounding box center [288, 135] width 103 height 19
click at [278, 133] on input "[DATE] 11:50" at bounding box center [288, 135] width 103 height 19
type input "[DATE] 11:52"
click at [289, 164] on input "員工姓名/編號" at bounding box center [293, 161] width 106 height 12
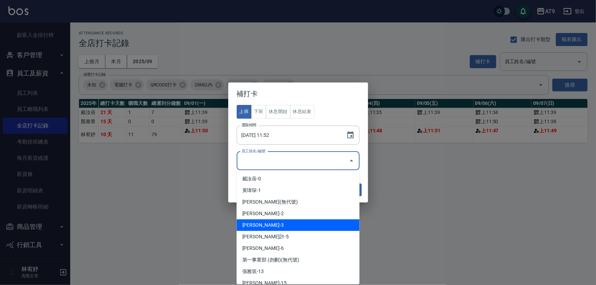
click at [269, 224] on li "[PERSON_NAME]-3" at bounding box center [298, 225] width 123 height 12
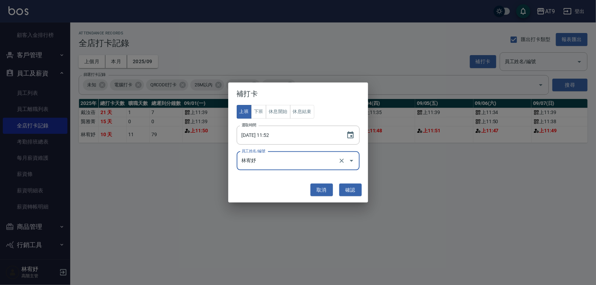
type input "林宥妤"
click at [355, 189] on button "確認" at bounding box center [350, 190] width 22 height 13
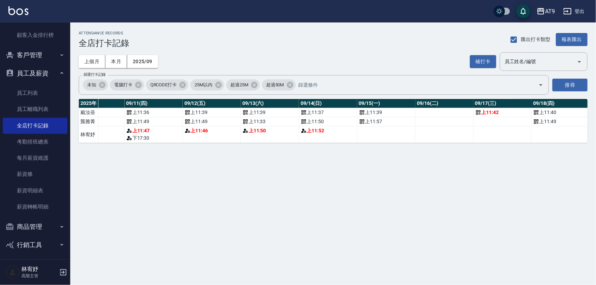
scroll to position [0, 647]
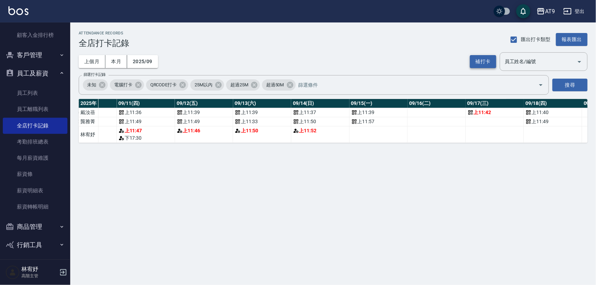
click at [487, 57] on button "補打卡" at bounding box center [483, 61] width 26 height 13
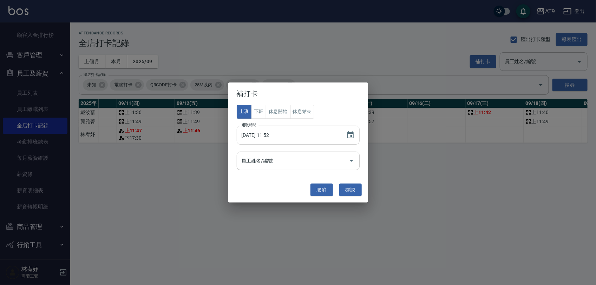
click at [264, 133] on input "[DATE] 11:52" at bounding box center [288, 135] width 103 height 19
type input "[DATE] 11:45"
click at [283, 158] on input "員工姓名/編號" at bounding box center [293, 161] width 106 height 12
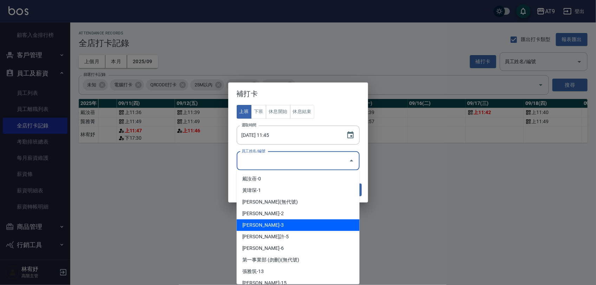
click at [270, 220] on li "[PERSON_NAME]-3" at bounding box center [298, 225] width 123 height 12
type input "林宥妤"
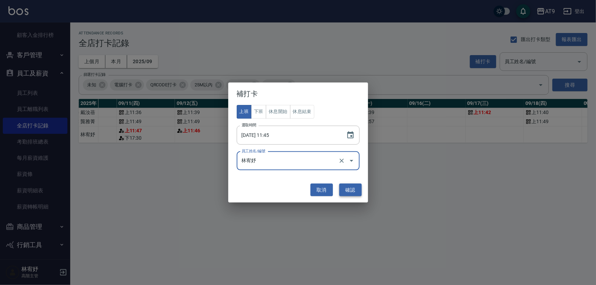
click at [359, 190] on button "確認" at bounding box center [350, 190] width 22 height 13
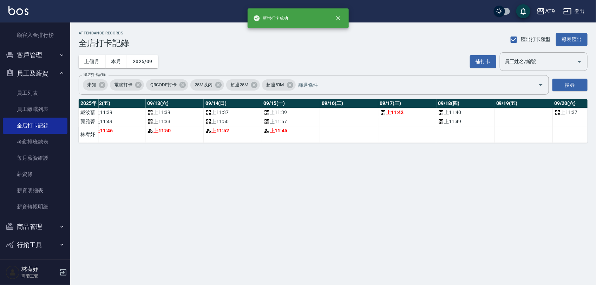
scroll to position [0, 751]
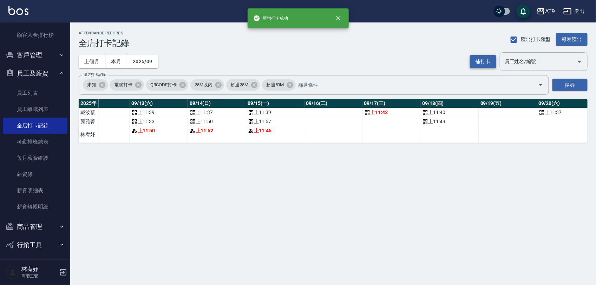
click at [483, 61] on button "補打卡" at bounding box center [483, 61] width 26 height 13
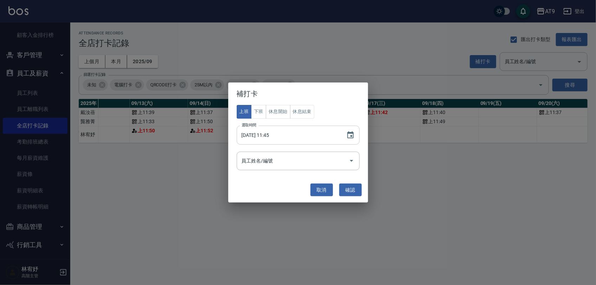
click at [263, 134] on input "[DATE] 11:45" at bounding box center [288, 135] width 103 height 19
type input "[DATE] 11:57"
click at [301, 156] on input "員工姓名/編號" at bounding box center [293, 161] width 106 height 12
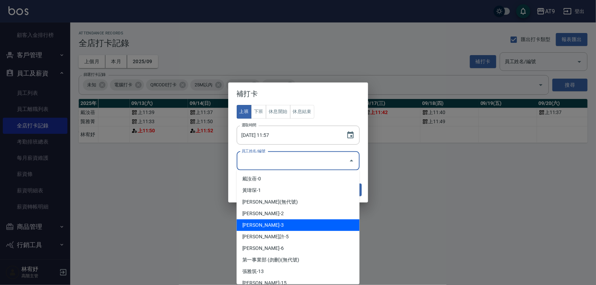
click at [276, 225] on li "[PERSON_NAME]-3" at bounding box center [298, 225] width 123 height 12
type input "林宥妤"
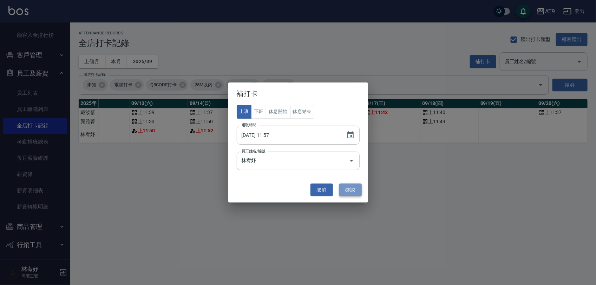
click at [354, 184] on button "確認" at bounding box center [350, 190] width 22 height 13
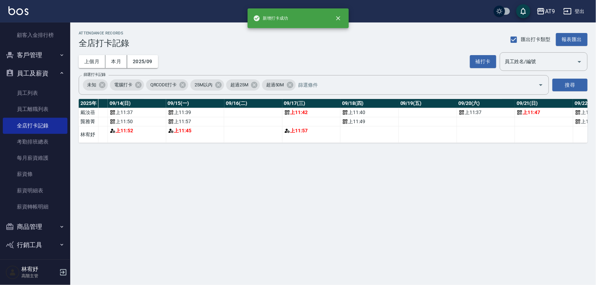
scroll to position [0, 843]
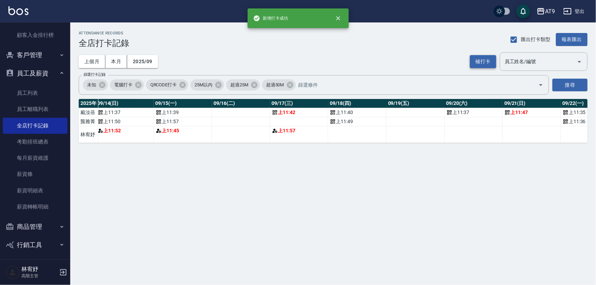
click at [486, 55] on button "補打卡" at bounding box center [483, 61] width 26 height 13
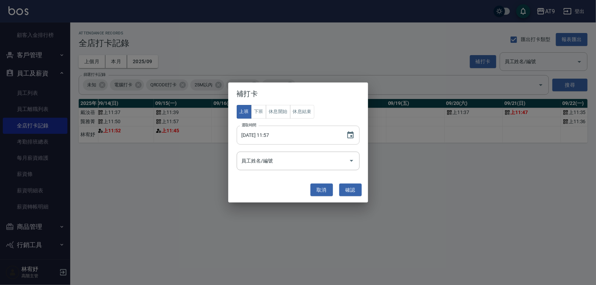
click at [262, 133] on input "[DATE] 11:57" at bounding box center [288, 135] width 103 height 19
type input "[DATE] 11:50"
click at [284, 157] on input "員工姓名/編號" at bounding box center [293, 161] width 106 height 12
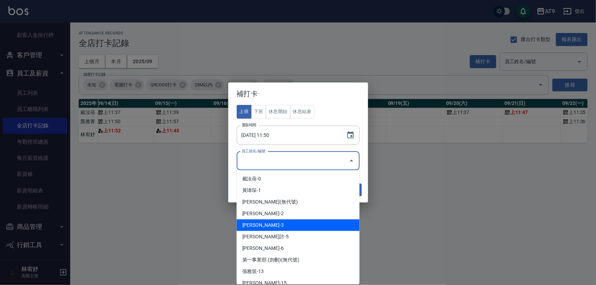
click at [274, 219] on li "[PERSON_NAME]-3" at bounding box center [298, 225] width 123 height 12
type input "林宥妤"
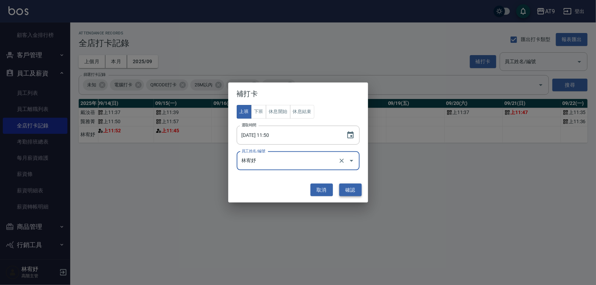
click at [355, 189] on button "確認" at bounding box center [350, 190] width 22 height 13
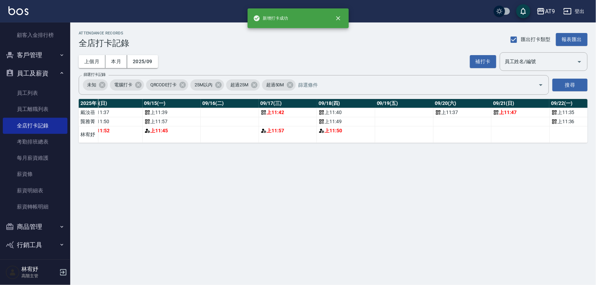
scroll to position [0, 862]
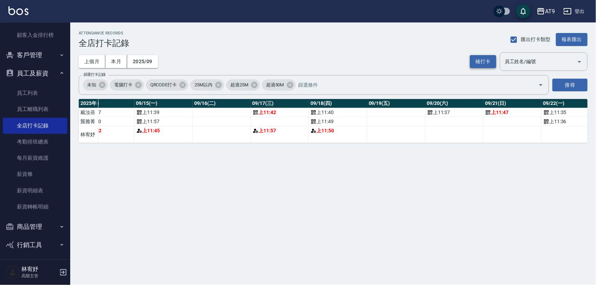
click at [487, 62] on button "補打卡" at bounding box center [483, 61] width 26 height 13
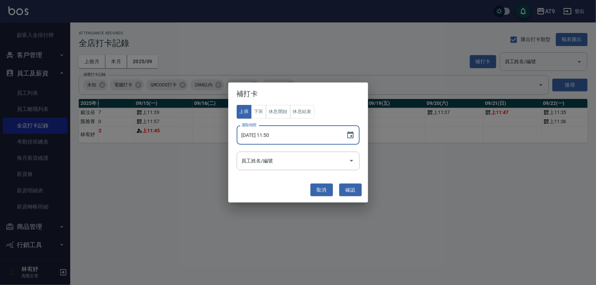
click at [262, 137] on input "[DATE] 11:50" at bounding box center [288, 135] width 103 height 19
type input "[DATE] 11:40"
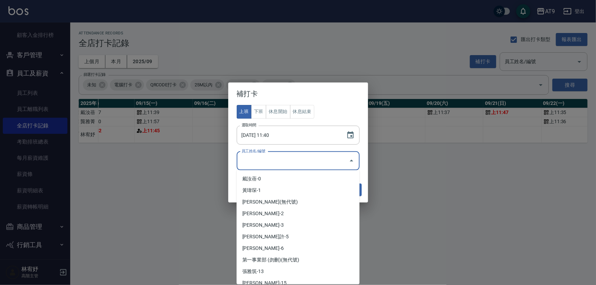
click at [290, 159] on input "員工姓名/編號" at bounding box center [293, 161] width 106 height 12
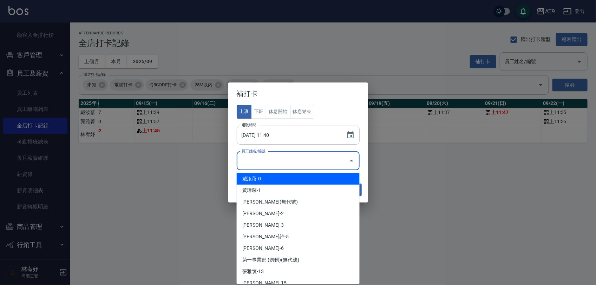
click at [293, 176] on li "戴汝蓓-0" at bounding box center [298, 179] width 123 height 12
type input "戴汝蓓"
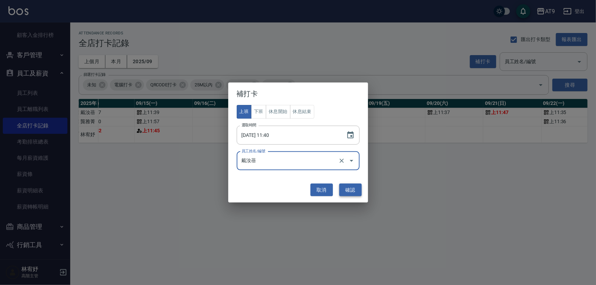
click at [345, 185] on button "確認" at bounding box center [350, 190] width 22 height 13
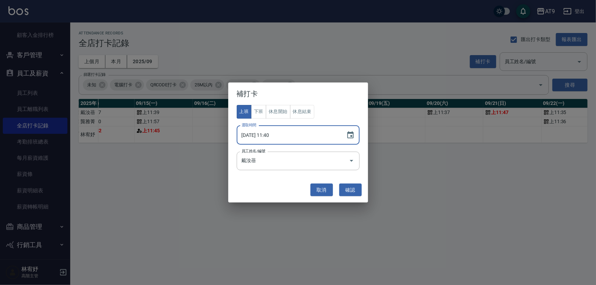
click at [266, 139] on input "[DATE] 11:40" at bounding box center [288, 135] width 103 height 19
type input "[DATE] 11:40"
click at [350, 187] on button "確認" at bounding box center [350, 190] width 22 height 13
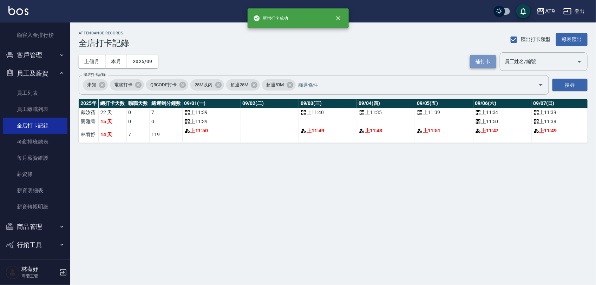
click at [482, 62] on button "補打卡" at bounding box center [483, 61] width 26 height 13
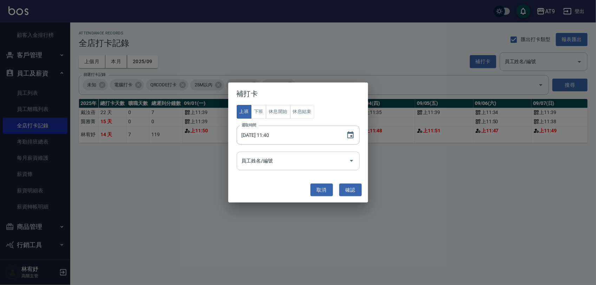
click at [274, 160] on input "員工姓名/編號" at bounding box center [293, 161] width 106 height 12
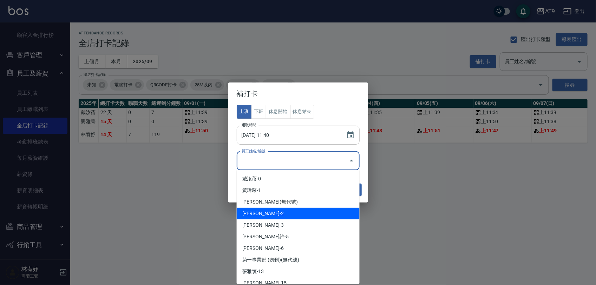
click at [265, 222] on li "[PERSON_NAME]-3" at bounding box center [298, 225] width 123 height 12
type input "林宥妤"
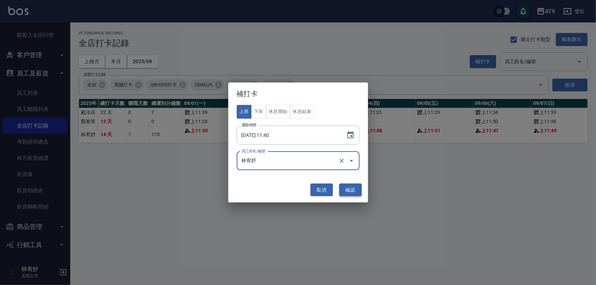
click at [351, 187] on button "確認" at bounding box center [350, 190] width 22 height 13
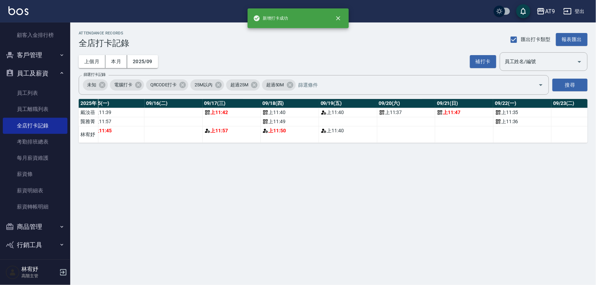
scroll to position [0, 916]
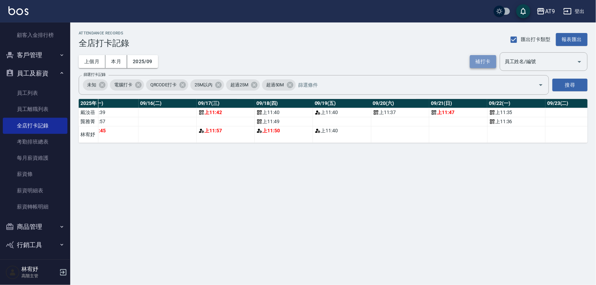
click at [480, 60] on button "補打卡" at bounding box center [483, 61] width 26 height 13
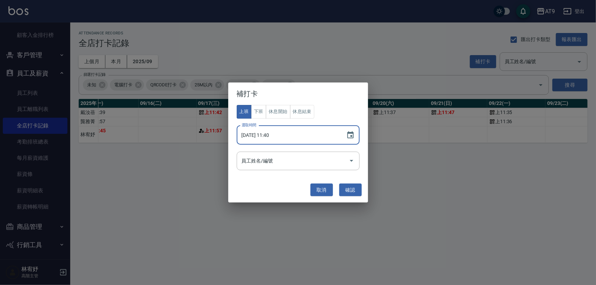
click at [263, 130] on input "[DATE] 11:40" at bounding box center [288, 135] width 103 height 19
type input "[DATE] 11:45"
click at [301, 158] on input "員工姓名/編號" at bounding box center [293, 161] width 106 height 12
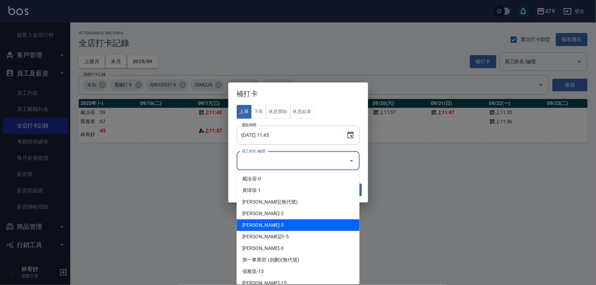
click at [285, 222] on li "[PERSON_NAME]-3" at bounding box center [298, 225] width 123 height 12
type input "林宥妤"
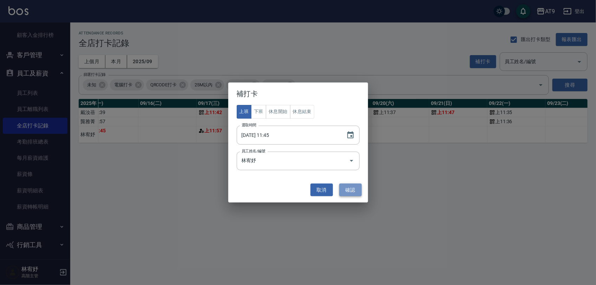
click at [353, 187] on button "確認" at bounding box center [350, 190] width 22 height 13
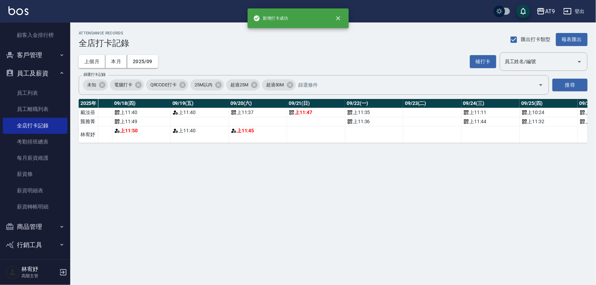
scroll to position [0, 1060]
click at [490, 60] on button "補打卡" at bounding box center [483, 61] width 26 height 13
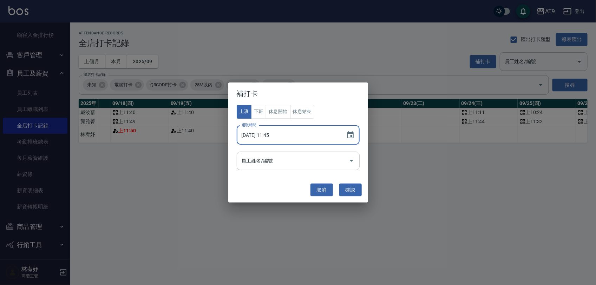
click at [262, 132] on input "[DATE] 11:45" at bounding box center [288, 135] width 103 height 19
type input "[DATE] 11:45"
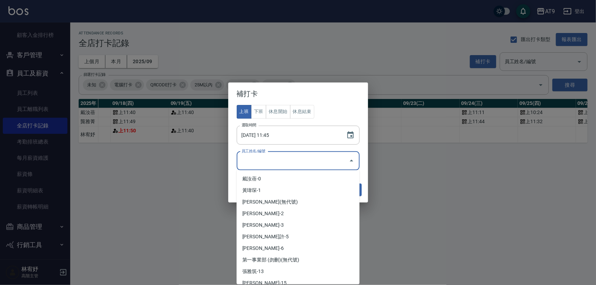
click at [277, 163] on input "員工姓名/編號" at bounding box center [293, 161] width 106 height 12
click at [283, 220] on li "[PERSON_NAME]-3" at bounding box center [298, 225] width 123 height 12
type input "林宥妤"
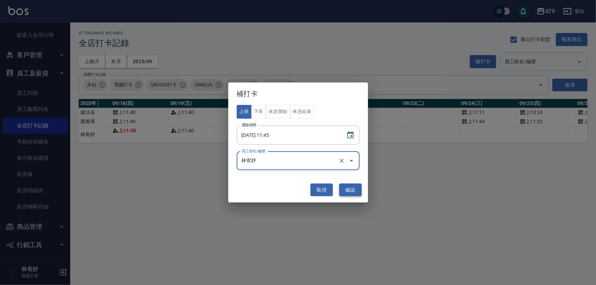
click at [351, 191] on button "確認" at bounding box center [350, 190] width 22 height 13
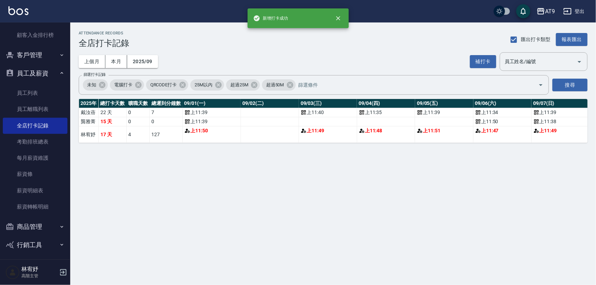
click at [476, 61] on button "補打卡" at bounding box center [483, 61] width 26 height 13
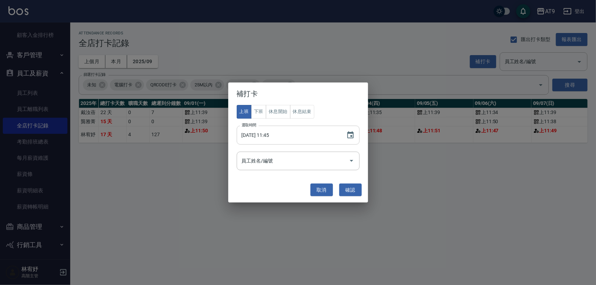
click at [261, 137] on input "[DATE] 11:45" at bounding box center [288, 135] width 103 height 19
click at [280, 134] on input "[DATE] 11:45" at bounding box center [288, 135] width 103 height 19
click at [278, 134] on input "[DATE] 11:45" at bounding box center [288, 135] width 103 height 19
click at [293, 167] on div "員工姓名/編號" at bounding box center [298, 161] width 123 height 19
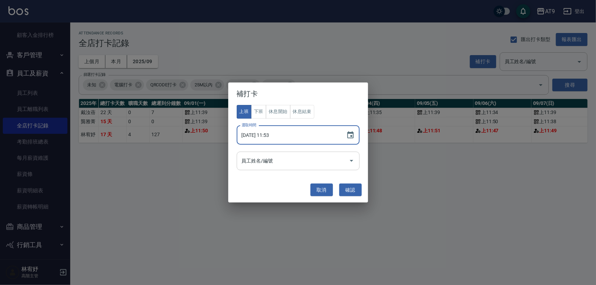
type input "[DATE] 11:53"
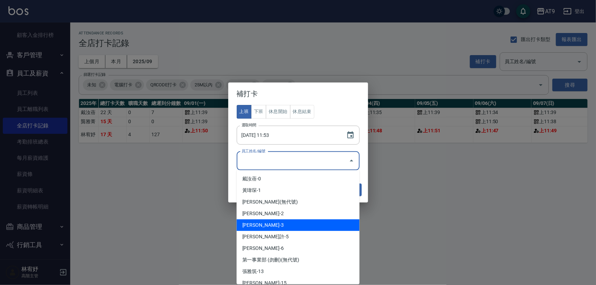
click at [278, 222] on li "[PERSON_NAME]-3" at bounding box center [298, 225] width 123 height 12
type input "林宥妤"
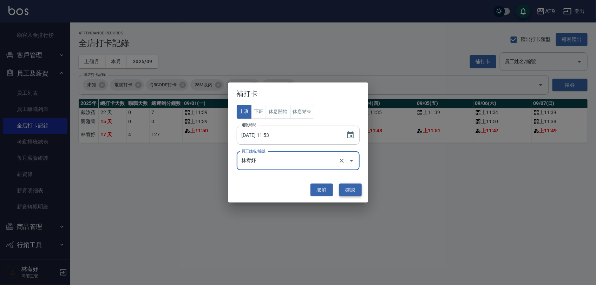
click at [352, 189] on button "確認" at bounding box center [350, 190] width 22 height 13
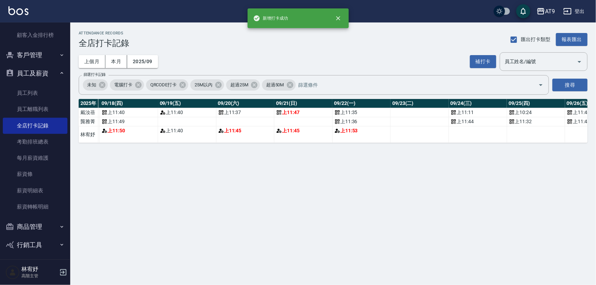
scroll to position [0, 1073]
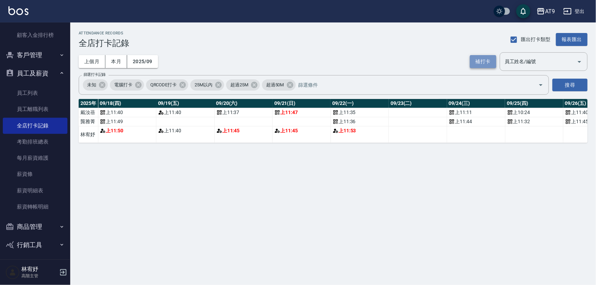
click at [490, 60] on button "補打卡" at bounding box center [483, 61] width 26 height 13
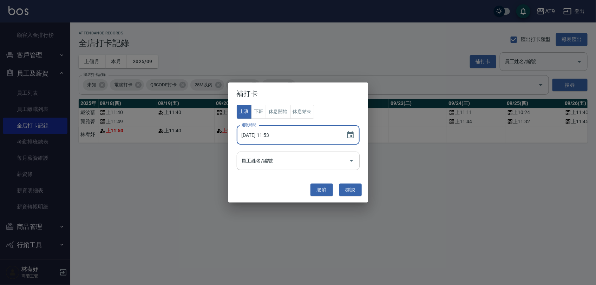
click at [262, 134] on input "[DATE] 11:53" at bounding box center [288, 135] width 103 height 19
type input "[DATE] 12:00"
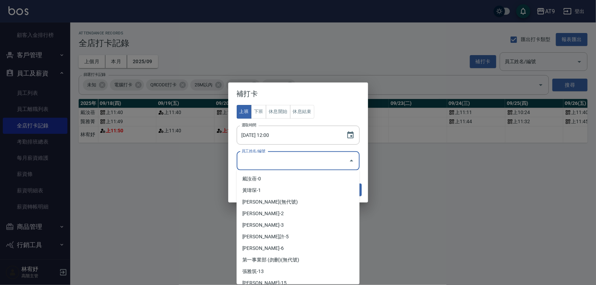
click at [313, 165] on input "員工姓名/編號" at bounding box center [293, 161] width 106 height 12
click at [293, 220] on li "[PERSON_NAME]-3" at bounding box center [298, 225] width 123 height 12
type input "林宥妤"
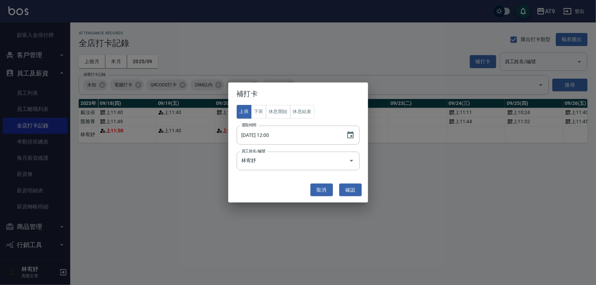
click at [350, 199] on div "取消 確認" at bounding box center [298, 190] width 133 height 19
click at [352, 191] on button "確認" at bounding box center [350, 190] width 22 height 13
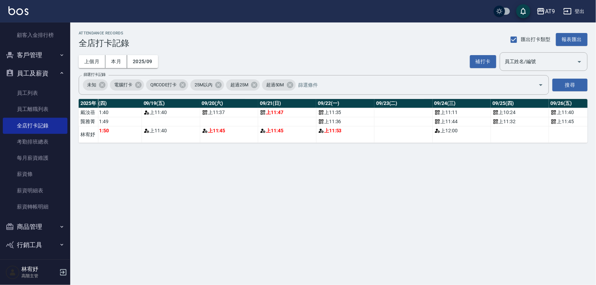
scroll to position [0, 1226]
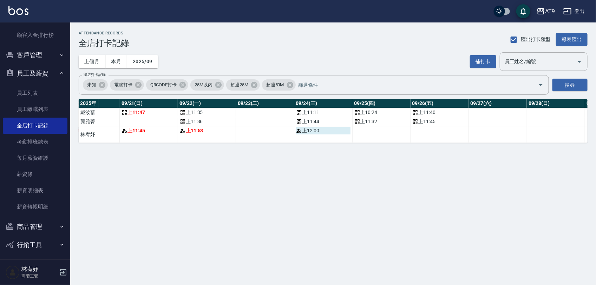
click at [321, 134] on div "上 12:00" at bounding box center [323, 130] width 54 height 7
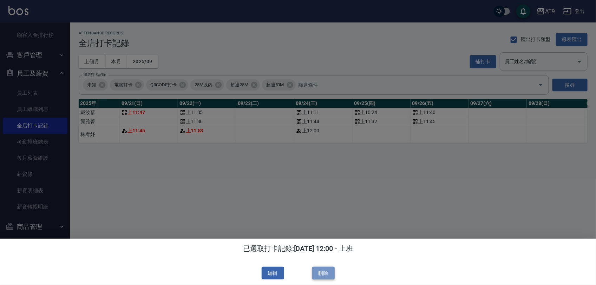
click at [325, 271] on button "刪除" at bounding box center [323, 273] width 22 height 13
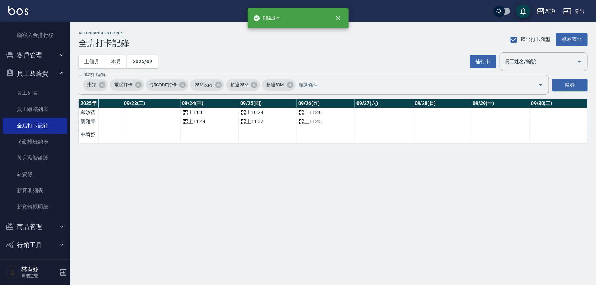
scroll to position [0, 1323]
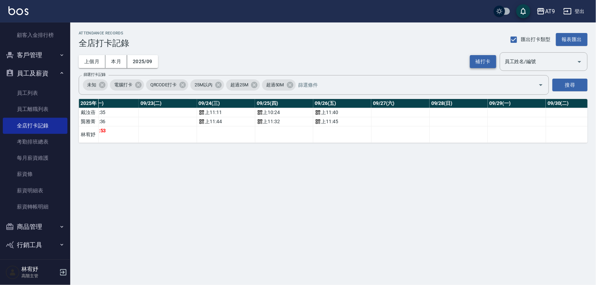
click at [487, 65] on button "補打卡" at bounding box center [483, 61] width 26 height 13
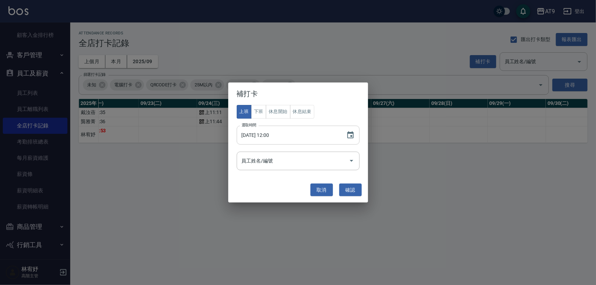
click at [264, 136] on input "[DATE] 12:00" at bounding box center [288, 135] width 103 height 19
type input "[DATE] 12:00"
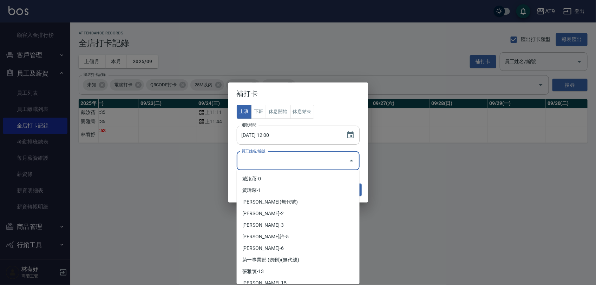
click at [282, 160] on input "員工姓名/編號" at bounding box center [293, 161] width 106 height 12
click at [280, 219] on li "[PERSON_NAME]-3" at bounding box center [298, 225] width 123 height 12
type input "林宥妤"
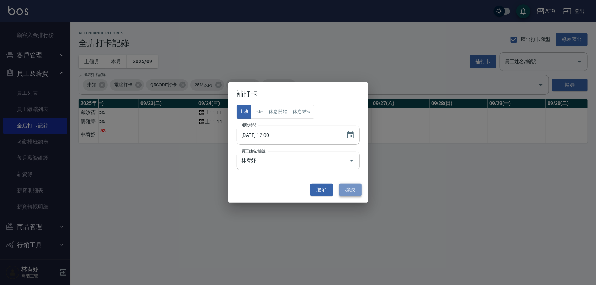
click at [353, 190] on button "確認" at bounding box center [350, 190] width 22 height 13
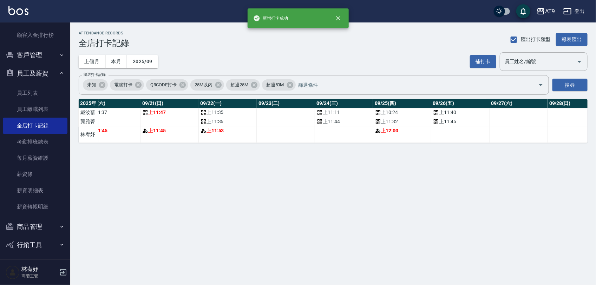
scroll to position [0, 1213]
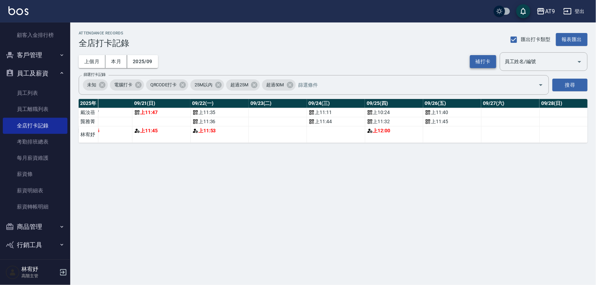
click at [485, 55] on button "補打卡" at bounding box center [483, 61] width 26 height 13
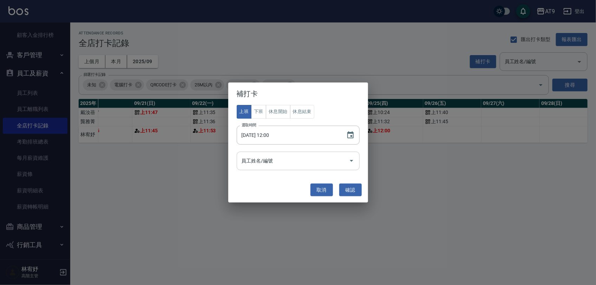
click at [293, 162] on input "員工姓名/編號" at bounding box center [293, 161] width 106 height 12
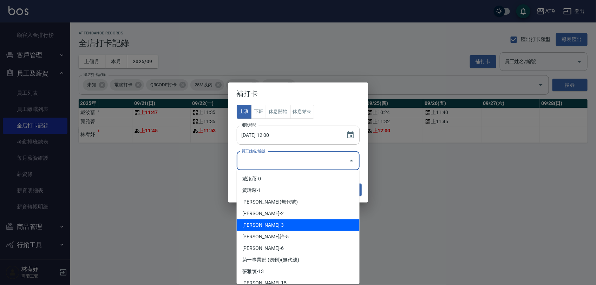
click at [288, 223] on li "[PERSON_NAME]-3" at bounding box center [298, 225] width 123 height 12
type input "林宥妤"
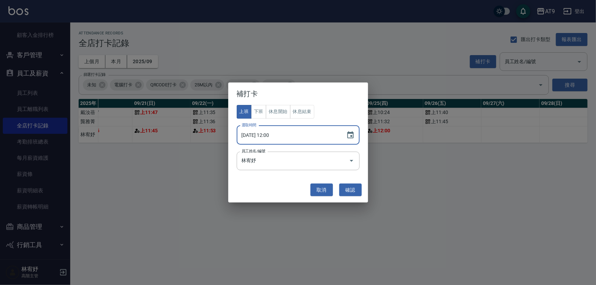
click at [264, 134] on input "[DATE] 12:00" at bounding box center [288, 135] width 103 height 19
type input "[DATE] 12:00"
click at [347, 186] on button "確認" at bounding box center [350, 190] width 22 height 13
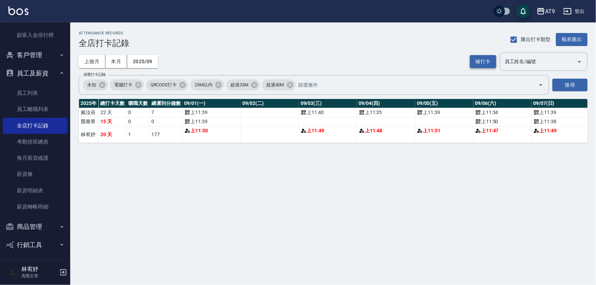
click at [490, 65] on button "補打卡" at bounding box center [483, 61] width 26 height 13
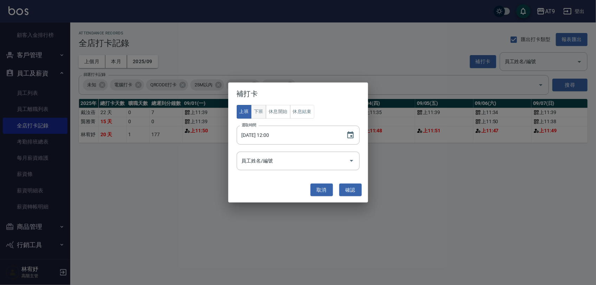
click at [257, 107] on button "下班" at bounding box center [258, 112] width 15 height 14
click at [271, 129] on input "[DATE] 12:00" at bounding box center [288, 135] width 103 height 19
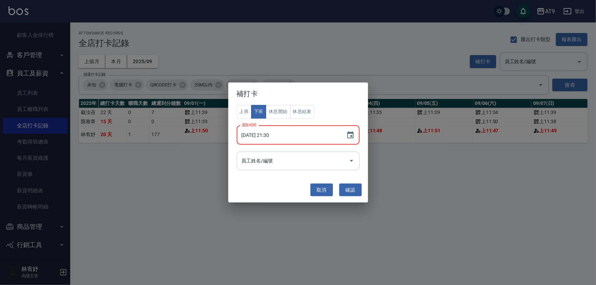
click at [269, 158] on input "員工姓名/編號" at bounding box center [293, 161] width 106 height 12
click at [258, 132] on input "[DATE] 21:30" at bounding box center [288, 135] width 103 height 19
click at [268, 136] on input "[DATE] 21:30" at bounding box center [288, 135] width 103 height 19
click at [267, 136] on input "[DATE] 21:30" at bounding box center [288, 135] width 103 height 19
click at [264, 134] on input "[DATE] 21:30" at bounding box center [288, 135] width 103 height 19
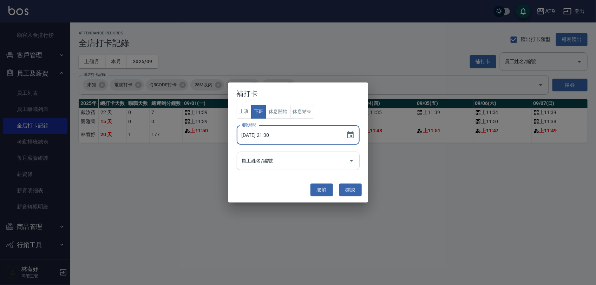
type input "[DATE] 21:30"
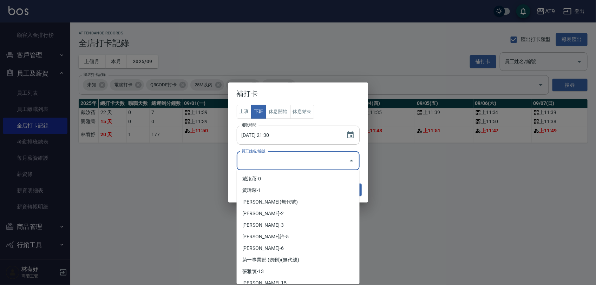
click at [269, 158] on input "員工姓名/編號" at bounding box center [293, 161] width 106 height 12
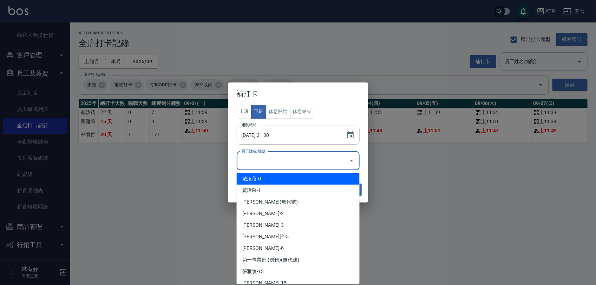
click at [279, 180] on li "戴汝蓓-0" at bounding box center [298, 179] width 123 height 12
type input "戴汝蓓"
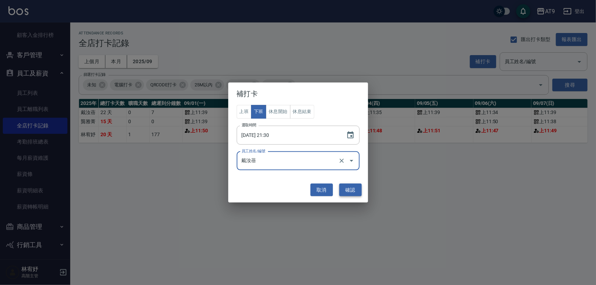
click at [345, 189] on button "確認" at bounding box center [350, 190] width 22 height 13
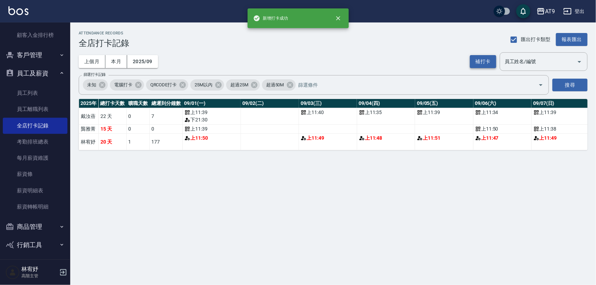
click at [485, 59] on button "補打卡" at bounding box center [483, 61] width 26 height 13
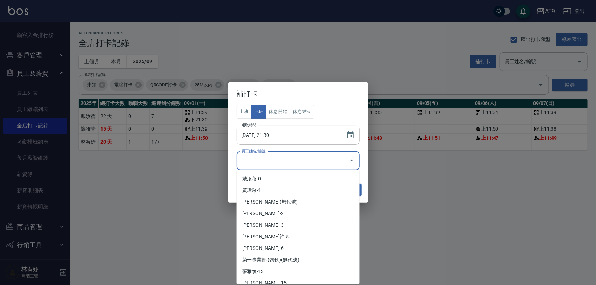
click at [282, 161] on input "員工姓名/編號" at bounding box center [293, 161] width 106 height 12
click at [274, 222] on li "[PERSON_NAME]-3" at bounding box center [298, 225] width 123 height 12
type input "林宥妤"
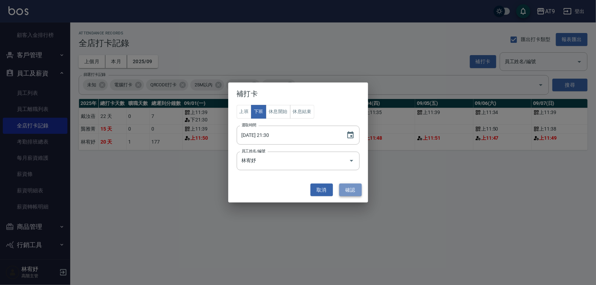
click at [353, 192] on button "確認" at bounding box center [350, 190] width 22 height 13
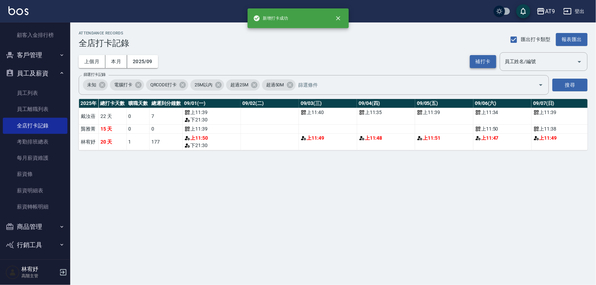
click at [480, 64] on button "補打卡" at bounding box center [483, 61] width 26 height 13
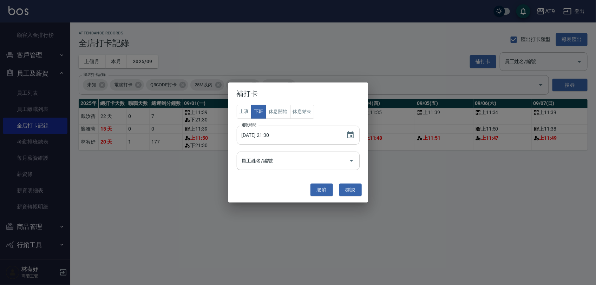
click at [262, 135] on input "[DATE] 21:30" at bounding box center [288, 135] width 103 height 19
type input "[DATE] 21:30"
click at [274, 163] on input "員工姓名/編號" at bounding box center [293, 161] width 106 height 12
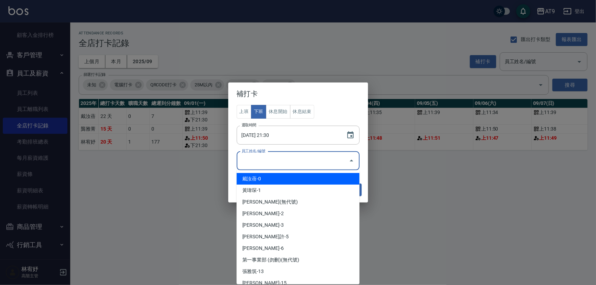
click at [276, 180] on li "戴汝蓓-0" at bounding box center [298, 179] width 123 height 12
type input "戴汝蓓"
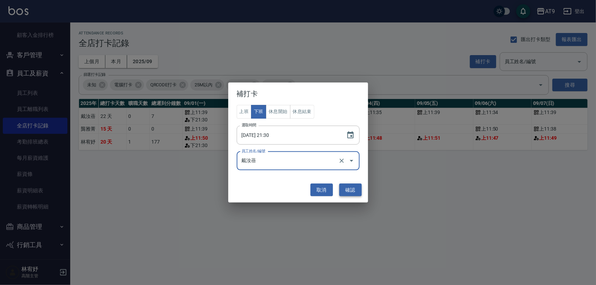
click at [355, 188] on button "確認" at bounding box center [350, 190] width 22 height 13
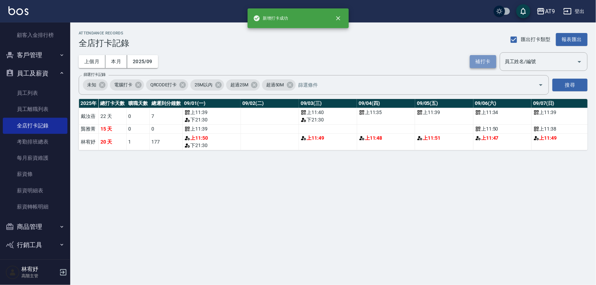
click at [479, 63] on button "補打卡" at bounding box center [483, 61] width 26 height 13
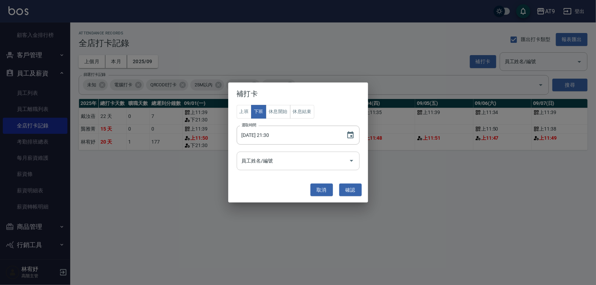
click at [290, 167] on div "員工姓名/編號" at bounding box center [298, 161] width 123 height 19
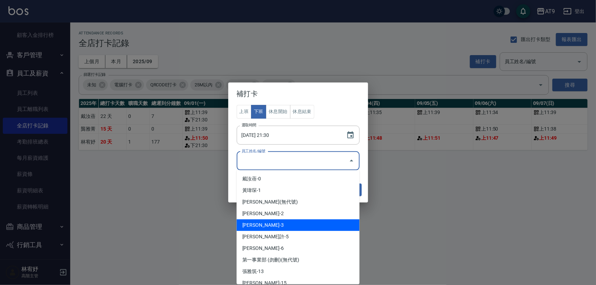
click at [276, 221] on li "[PERSON_NAME]-3" at bounding box center [298, 225] width 123 height 12
type input "林宥妤"
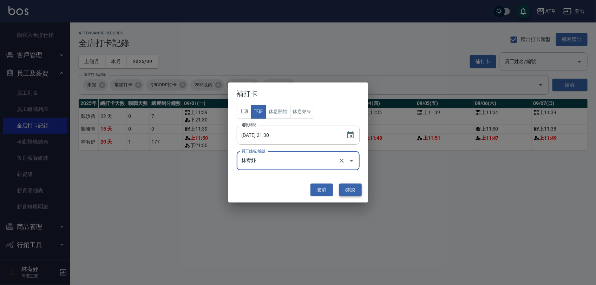
click at [356, 191] on button "確認" at bounding box center [350, 190] width 22 height 13
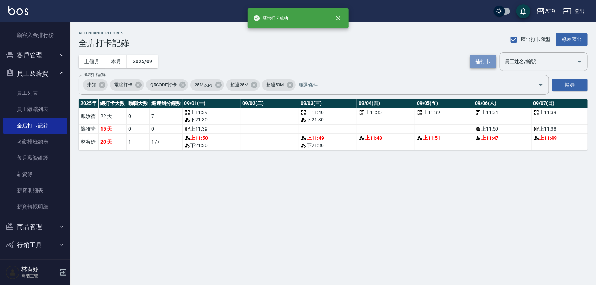
click at [477, 63] on button "補打卡" at bounding box center [483, 61] width 26 height 13
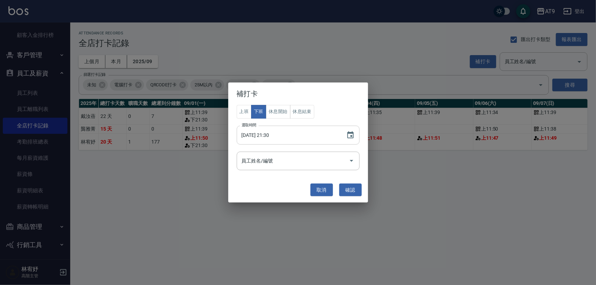
click at [266, 133] on input "[DATE] 21:30" at bounding box center [288, 135] width 103 height 19
type input "[DATE] 21:30"
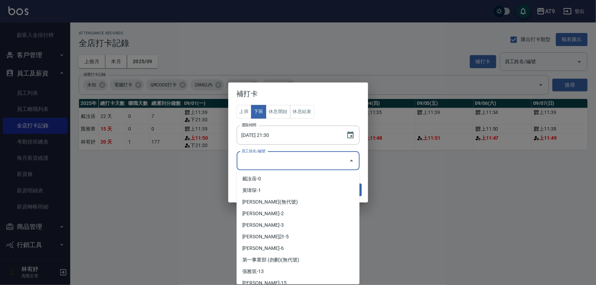
click at [287, 165] on input "員工姓名/編號" at bounding box center [293, 161] width 106 height 12
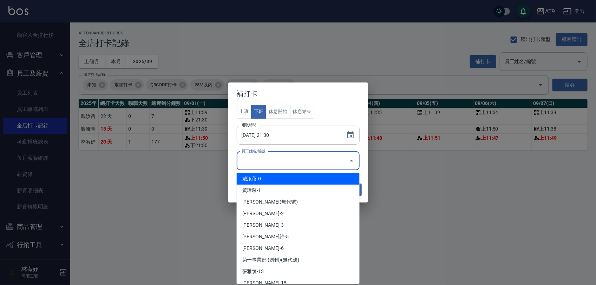
click at [289, 181] on li "戴汝蓓-0" at bounding box center [298, 179] width 123 height 12
type input "戴汝蓓"
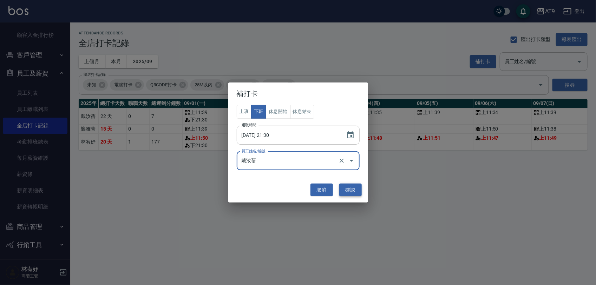
click at [350, 185] on button "確認" at bounding box center [350, 190] width 22 height 13
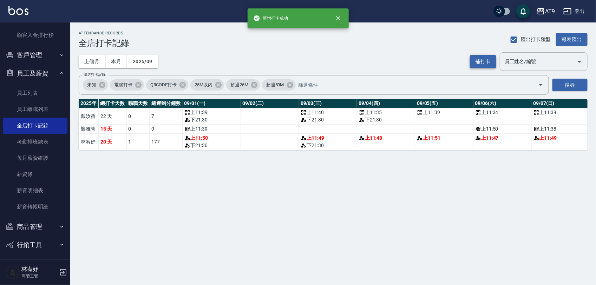
click at [476, 60] on button "補打卡" at bounding box center [483, 61] width 26 height 13
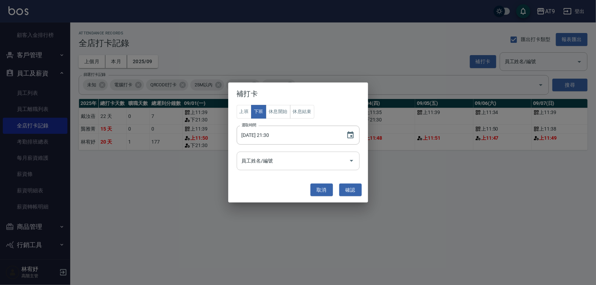
click at [309, 157] on input "員工姓名/編號" at bounding box center [293, 161] width 106 height 12
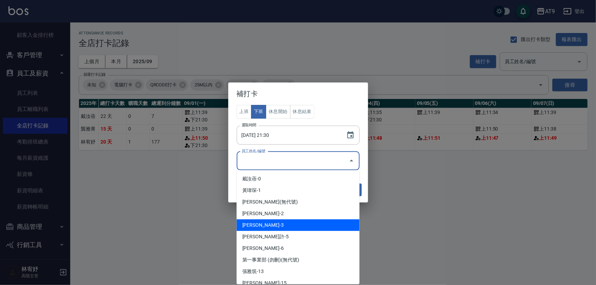
click at [293, 219] on li "[PERSON_NAME]-3" at bounding box center [298, 225] width 123 height 12
type input "林宥妤"
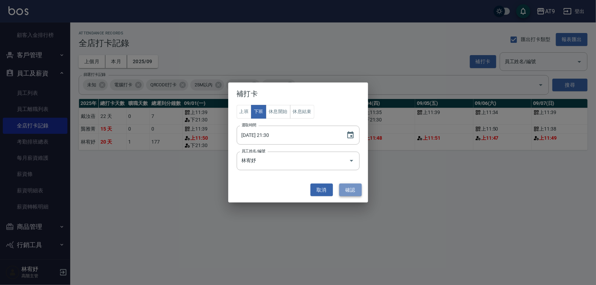
click at [355, 189] on button "確認" at bounding box center [350, 190] width 22 height 13
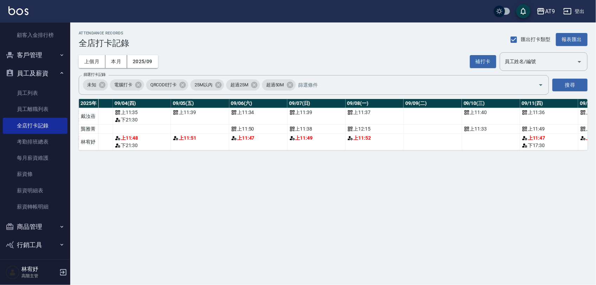
scroll to position [0, 210]
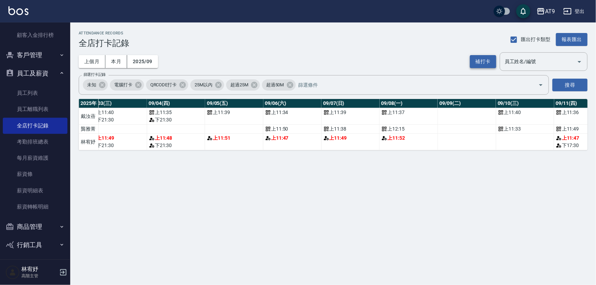
click at [484, 60] on button "補打卡" at bounding box center [483, 61] width 26 height 13
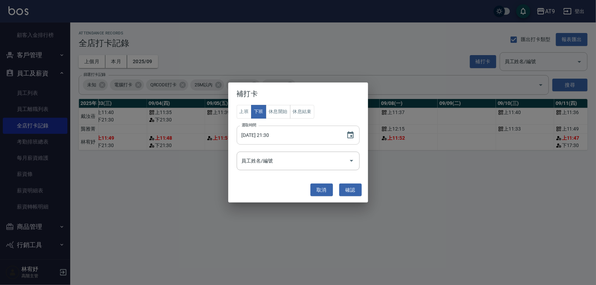
click at [265, 133] on input "[DATE] 21:30" at bounding box center [288, 135] width 103 height 19
click at [274, 167] on div "員工姓名/編號" at bounding box center [298, 161] width 123 height 19
type input "[DATE] 21:30"
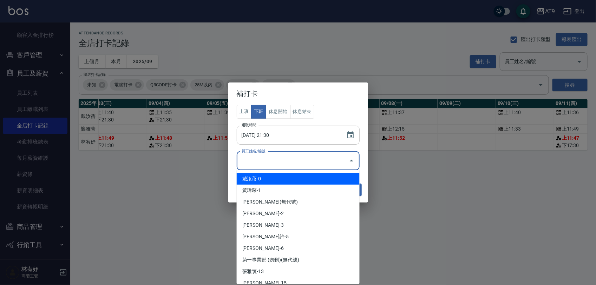
click at [283, 174] on li "戴汝蓓-0" at bounding box center [298, 179] width 123 height 12
type input "戴汝蓓"
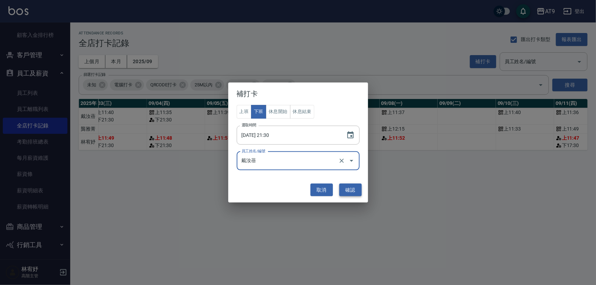
click at [358, 192] on button "確認" at bounding box center [350, 190] width 22 height 13
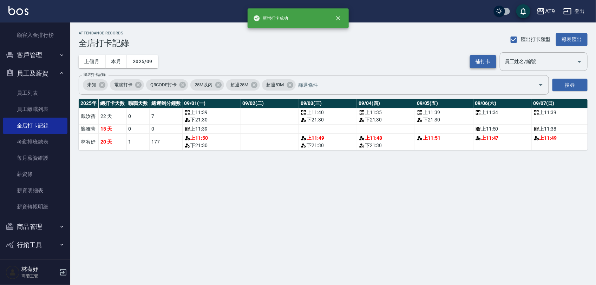
click at [483, 60] on button "補打卡" at bounding box center [483, 61] width 26 height 13
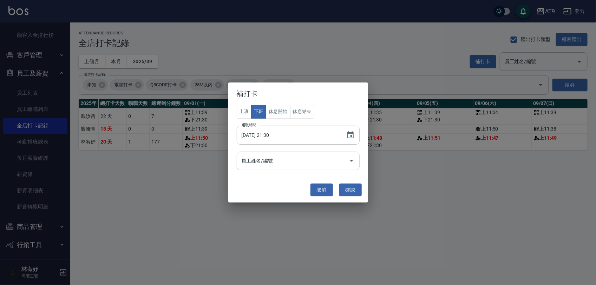
click at [323, 166] on input "員工姓名/編號" at bounding box center [293, 161] width 106 height 12
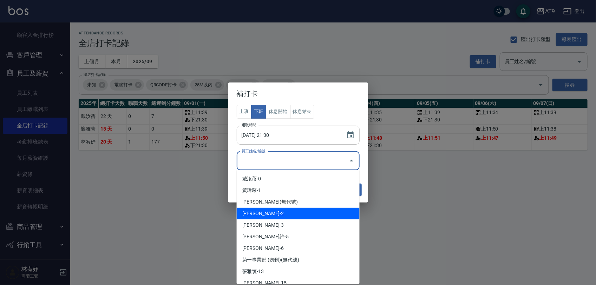
click at [295, 215] on li "[PERSON_NAME]-2" at bounding box center [298, 214] width 123 height 12
type input "龔雅菁"
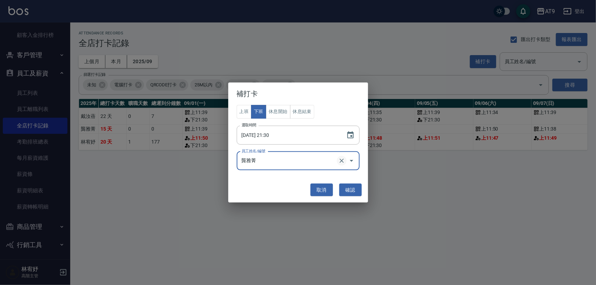
click at [343, 159] on icon "Clear" at bounding box center [341, 160] width 7 height 7
click at [335, 160] on input "員工姓名/編號" at bounding box center [293, 161] width 106 height 12
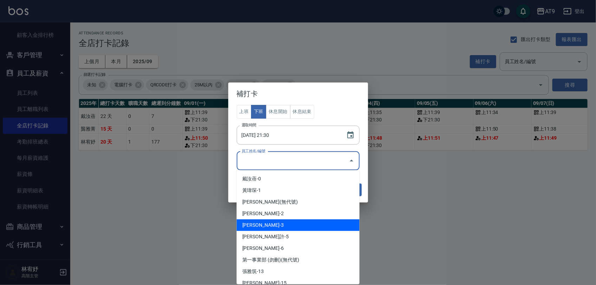
click at [306, 222] on li "[PERSON_NAME]-3" at bounding box center [298, 225] width 123 height 12
type input "林宥妤"
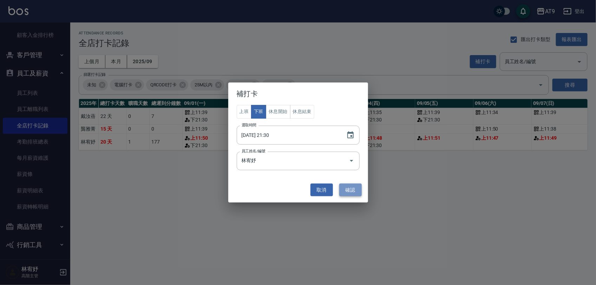
click at [357, 193] on button "確認" at bounding box center [350, 190] width 22 height 13
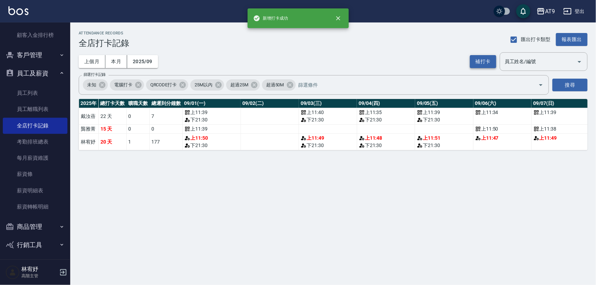
click at [485, 59] on button "補打卡" at bounding box center [483, 61] width 26 height 13
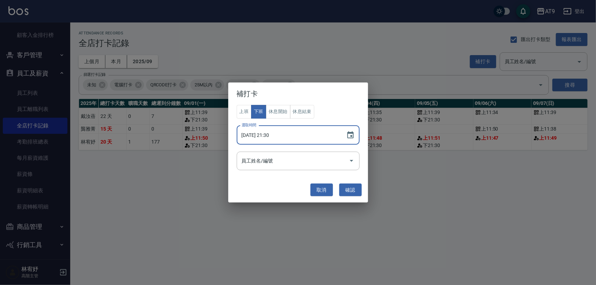
click at [260, 132] on input "[DATE] 21:30" at bounding box center [288, 135] width 103 height 19
click at [264, 134] on input "[DATE] 21:30" at bounding box center [288, 135] width 103 height 19
type input "[DATE] 21:30"
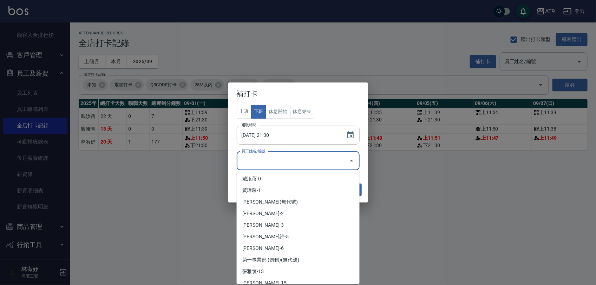
click at [271, 162] on input "員工姓名/編號" at bounding box center [293, 161] width 106 height 12
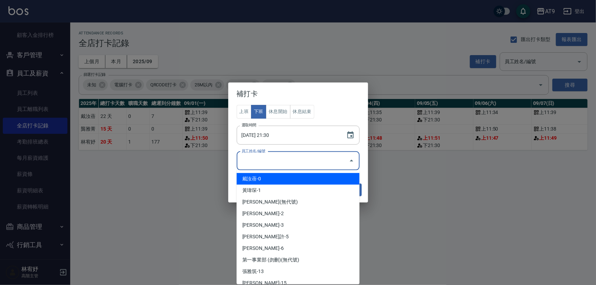
click at [272, 178] on li "戴汝蓓-0" at bounding box center [298, 179] width 123 height 12
type input "戴汝蓓"
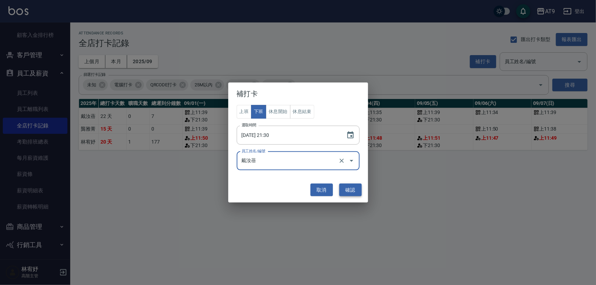
click at [353, 189] on button "確認" at bounding box center [350, 190] width 22 height 13
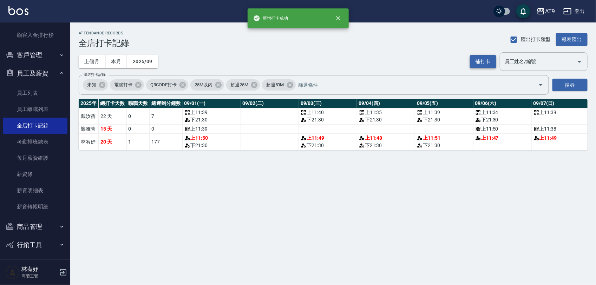
click at [485, 57] on button "補打卡" at bounding box center [483, 61] width 26 height 13
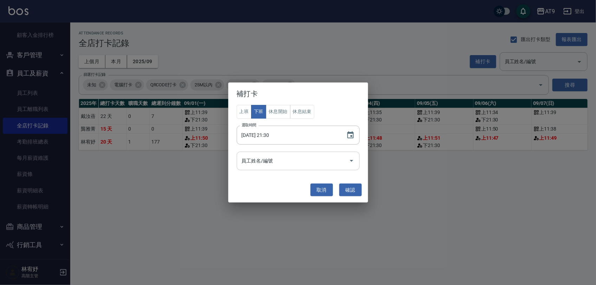
click at [319, 160] on input "員工姓名/編號" at bounding box center [293, 161] width 106 height 12
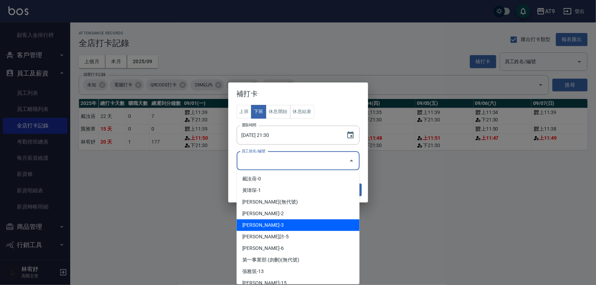
click at [288, 225] on li "[PERSON_NAME]-3" at bounding box center [298, 225] width 123 height 12
type input "林宥妤"
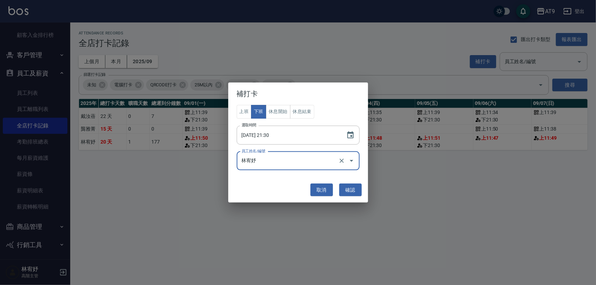
click at [356, 190] on button "確認" at bounding box center [350, 190] width 22 height 13
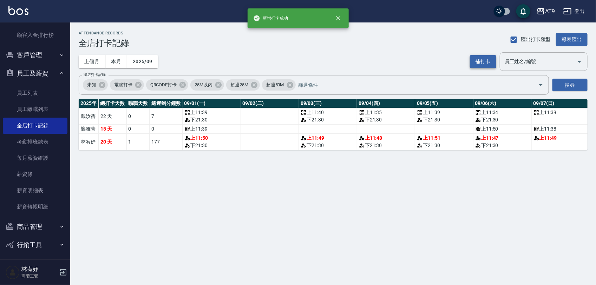
click at [490, 60] on button "補打卡" at bounding box center [483, 61] width 26 height 13
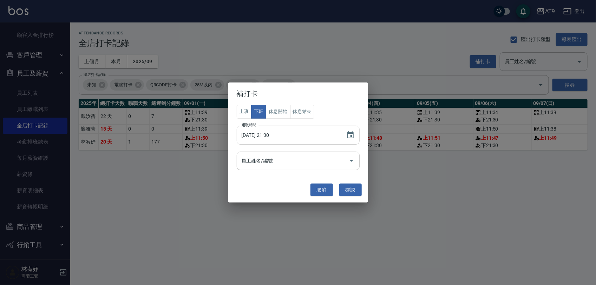
click at [265, 135] on input "[DATE] 21:30" at bounding box center [288, 135] width 103 height 19
type input "[DATE] 21:30"
click at [274, 159] on input "員工姓名/編號" at bounding box center [293, 161] width 106 height 12
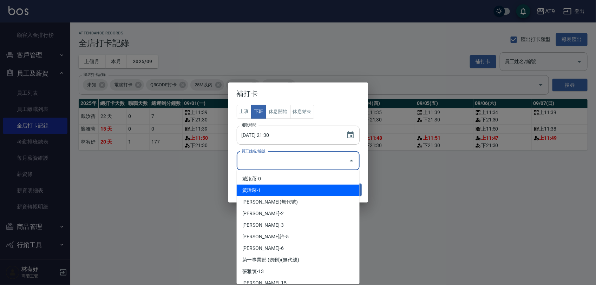
click at [276, 185] on li "黃瑋琛-1" at bounding box center [298, 191] width 123 height 12
type input "黃瑋琛"
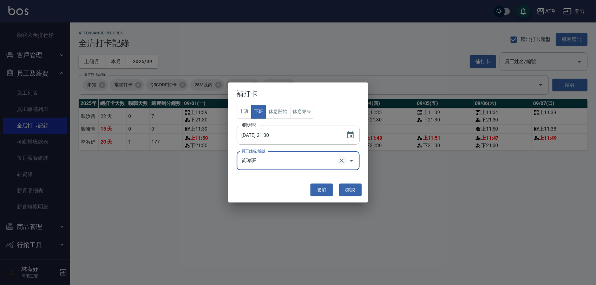
click at [341, 160] on icon "Clear" at bounding box center [341, 161] width 4 height 4
click at [306, 161] on input "員工姓名/編號" at bounding box center [293, 161] width 106 height 12
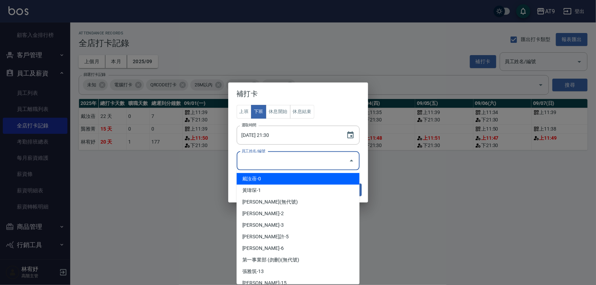
click at [299, 183] on li "戴汝蓓-0" at bounding box center [298, 179] width 123 height 12
type input "戴汝蓓"
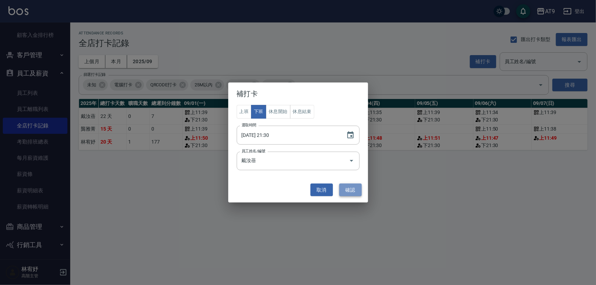
click at [342, 186] on button "確認" at bounding box center [350, 190] width 22 height 13
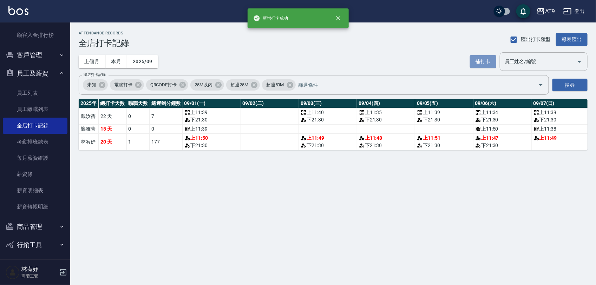
click at [476, 62] on button "補打卡" at bounding box center [483, 61] width 26 height 13
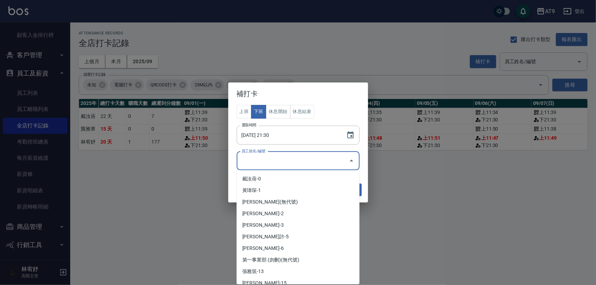
click at [312, 164] on input "員工姓名/編號" at bounding box center [293, 161] width 106 height 12
click at [298, 221] on li "[PERSON_NAME]-3" at bounding box center [298, 225] width 123 height 12
type input "林宥妤"
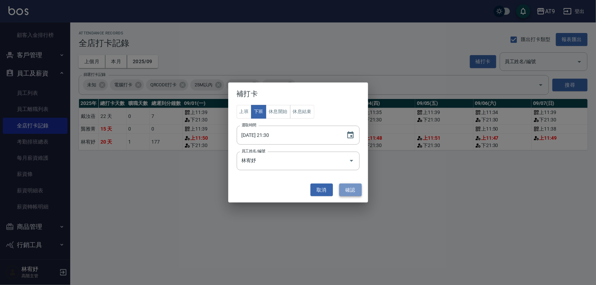
click at [351, 190] on button "確認" at bounding box center [350, 190] width 22 height 13
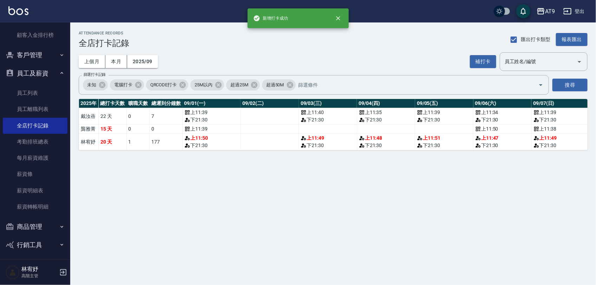
click at [483, 70] on div "補打卡 員工姓名/編號 員工姓名/編號" at bounding box center [529, 61] width 118 height 19
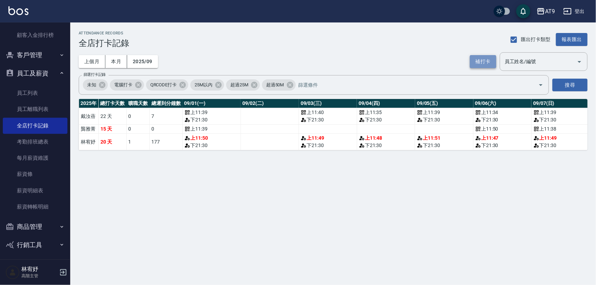
click at [482, 67] on button "補打卡" at bounding box center [483, 61] width 26 height 13
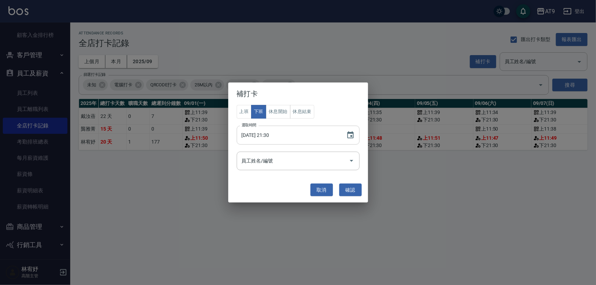
click at [262, 134] on input "[DATE] 21:30" at bounding box center [288, 135] width 103 height 19
click at [283, 170] on div "員工姓名/編號" at bounding box center [298, 161] width 123 height 19
type input "[DATE] 21:30"
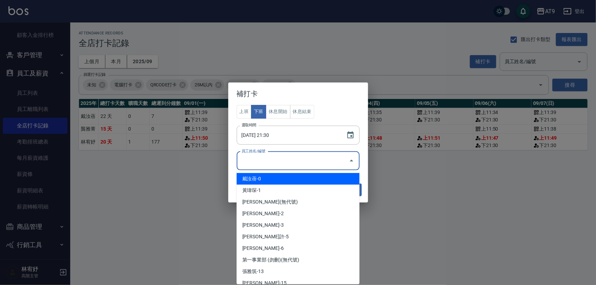
click at [285, 172] on ul "[PERSON_NAME]-0 [PERSON_NAME]-1 [PERSON_NAME](無代號) [PERSON_NAME]2 [PERSON_NAME]…" at bounding box center [298, 227] width 123 height 114
click at [292, 176] on li "戴汝蓓-0" at bounding box center [298, 179] width 123 height 12
type input "戴汝蓓"
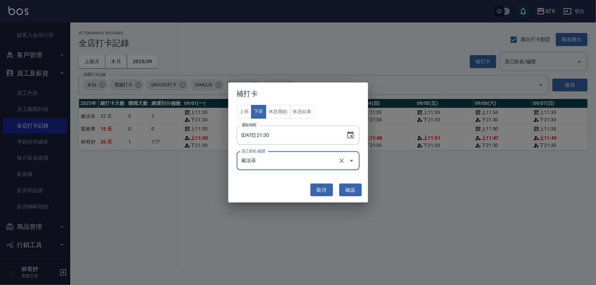
click at [351, 187] on button "確認" at bounding box center [350, 190] width 22 height 13
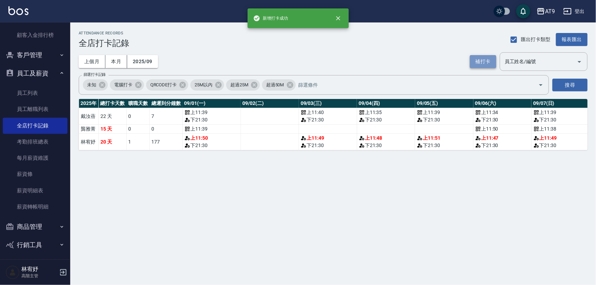
click at [492, 60] on button "補打卡" at bounding box center [483, 61] width 26 height 13
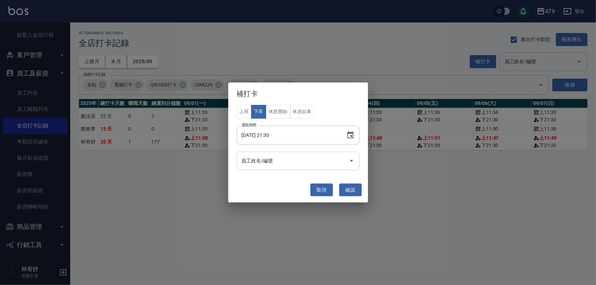
click at [324, 163] on input "員工姓名/編號" at bounding box center [293, 161] width 106 height 12
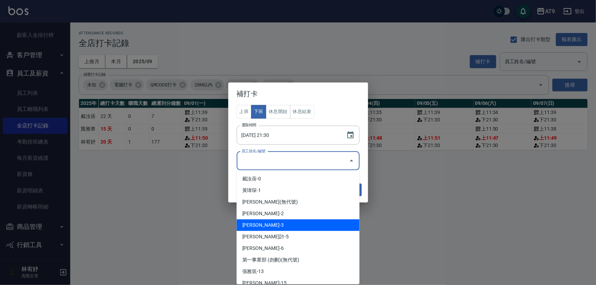
click at [297, 222] on li "[PERSON_NAME]-3" at bounding box center [298, 225] width 123 height 12
type input "林宥妤"
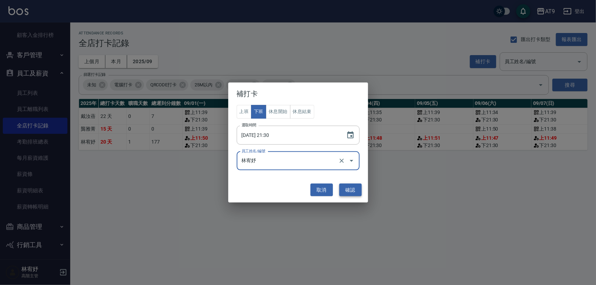
click at [357, 185] on button "確認" at bounding box center [350, 190] width 22 height 13
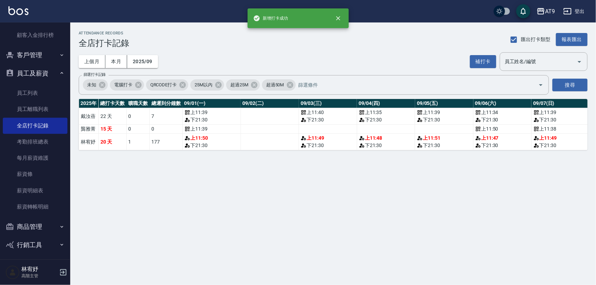
click at [481, 68] on div "補打卡 員工姓名/編號 員工姓名/編號" at bounding box center [529, 61] width 118 height 19
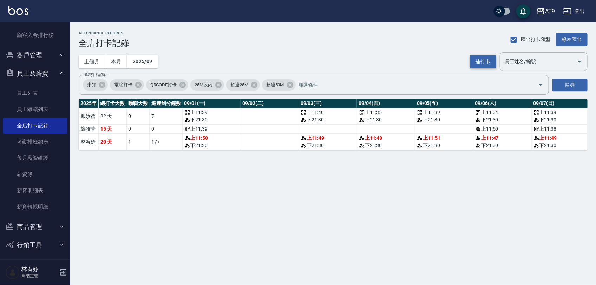
click at [482, 65] on button "補打卡" at bounding box center [483, 61] width 26 height 13
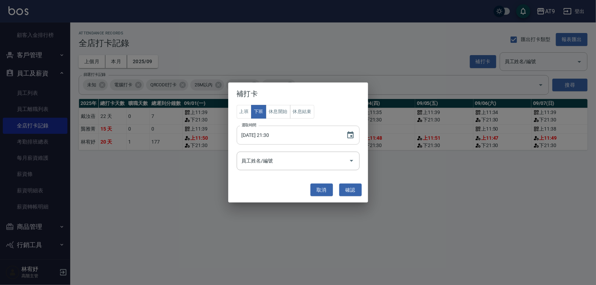
click at [262, 136] on input "[DATE] 21:30" at bounding box center [288, 135] width 103 height 19
click at [288, 169] on div "員工姓名/編號" at bounding box center [298, 161] width 123 height 19
type input "[DATE] 21:30"
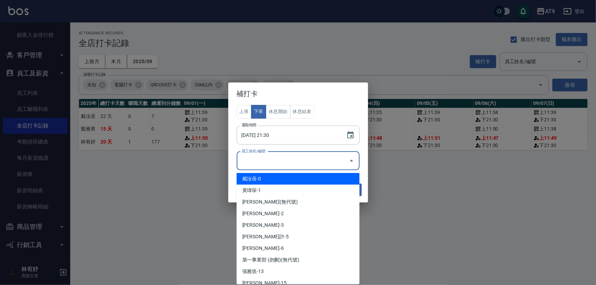
click at [288, 180] on li "戴汝蓓-0" at bounding box center [298, 179] width 123 height 12
type input "戴汝蓓"
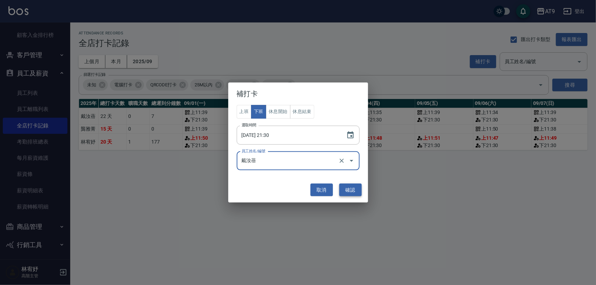
click at [350, 190] on button "確認" at bounding box center [350, 190] width 22 height 13
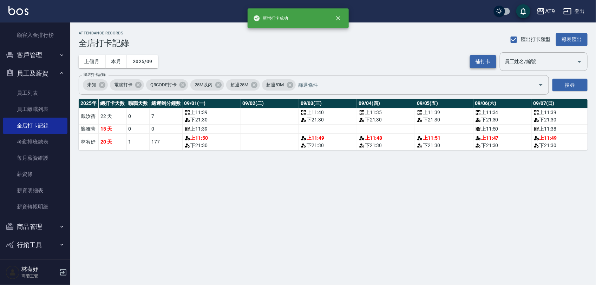
click at [478, 65] on button "補打卡" at bounding box center [483, 61] width 26 height 13
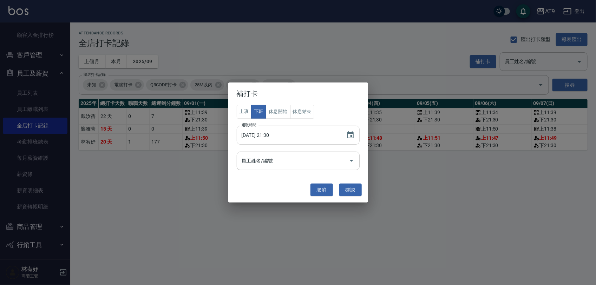
click at [262, 136] on input "[DATE] 21:30" at bounding box center [288, 135] width 103 height 19
click at [269, 169] on div "員工姓名/編號" at bounding box center [298, 161] width 123 height 19
type input "[DATE] 21:30"
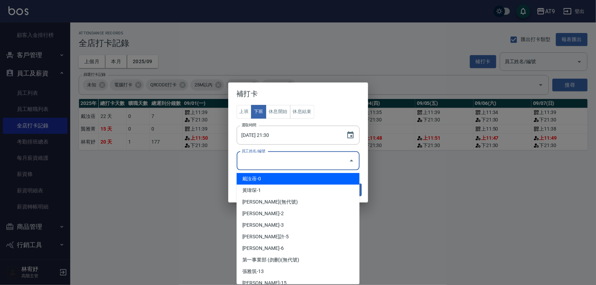
click at [272, 181] on li "戴汝蓓-0" at bounding box center [298, 179] width 123 height 12
type input "戴汝蓓"
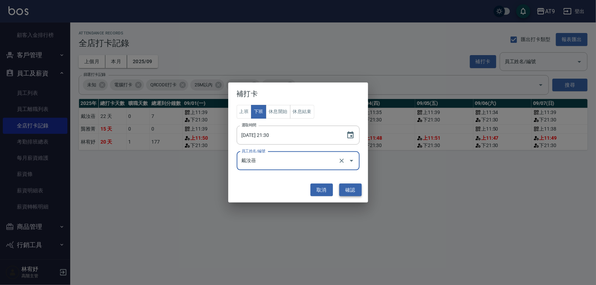
click at [353, 185] on button "確認" at bounding box center [350, 190] width 22 height 13
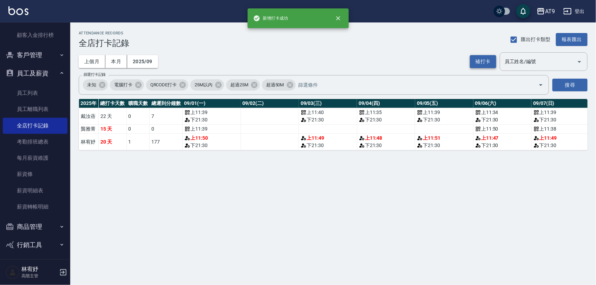
click at [477, 60] on button "補打卡" at bounding box center [483, 61] width 26 height 13
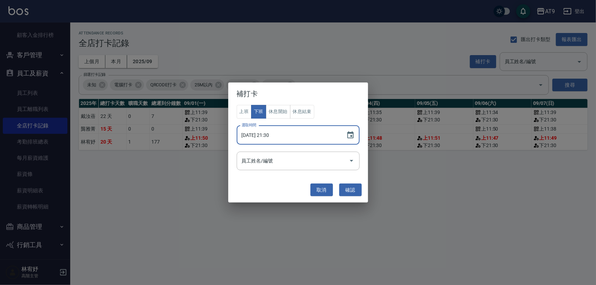
click at [264, 137] on input "[DATE] 21:30" at bounding box center [288, 135] width 103 height 19
type input "[DATE] 21:30"
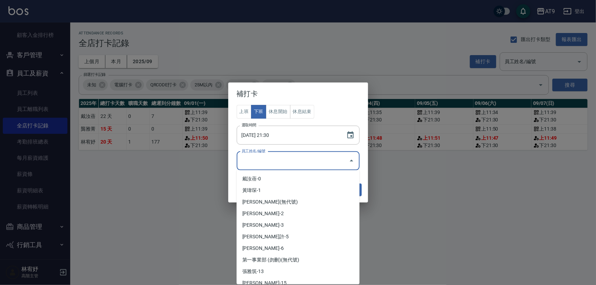
click at [274, 164] on input "員工姓名/編號" at bounding box center [293, 161] width 106 height 12
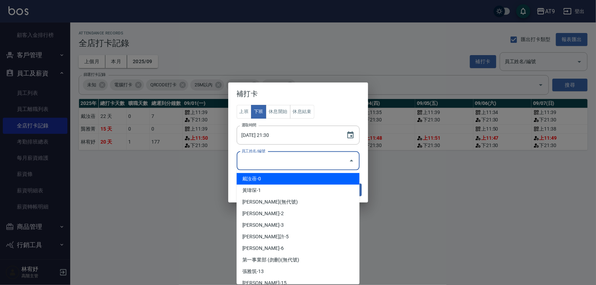
click at [281, 180] on li "戴汝蓓-0" at bounding box center [298, 179] width 123 height 12
type input "戴汝蓓"
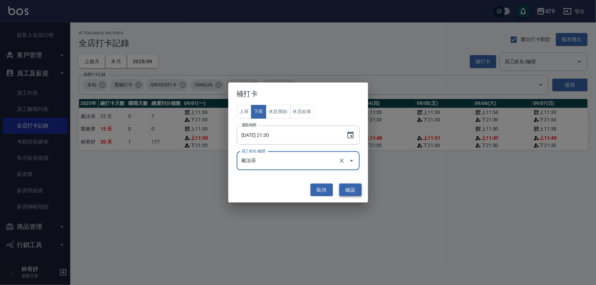
click at [350, 185] on button "確認" at bounding box center [350, 190] width 22 height 13
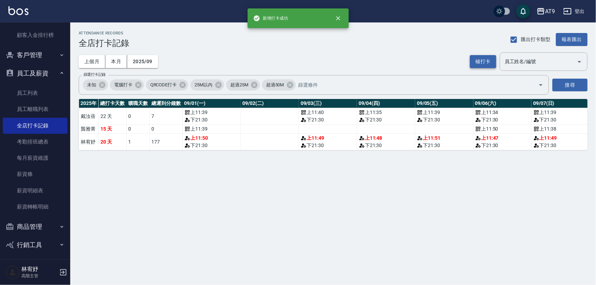
click at [483, 67] on button "補打卡" at bounding box center [483, 61] width 26 height 13
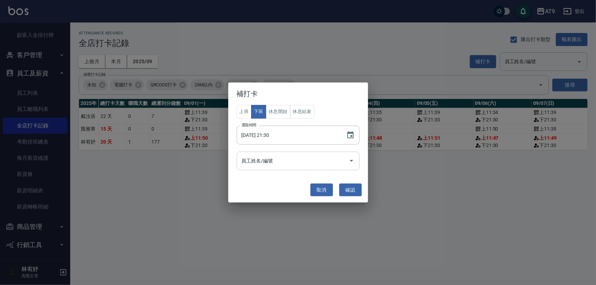
click at [278, 164] on input "員工姓名/編號" at bounding box center [293, 161] width 106 height 12
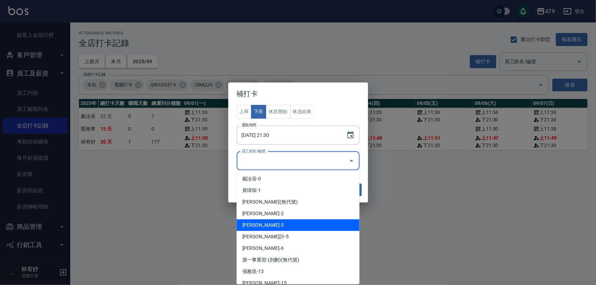
click at [273, 224] on li "[PERSON_NAME]-3" at bounding box center [298, 225] width 123 height 12
type input "林宥妤"
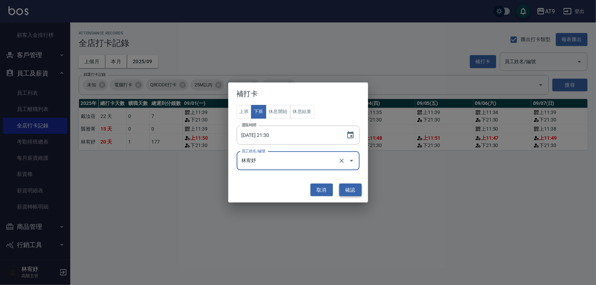
click at [355, 191] on button "確認" at bounding box center [350, 190] width 22 height 13
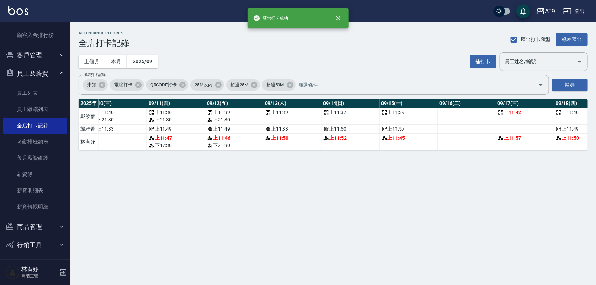
scroll to position [0, 606]
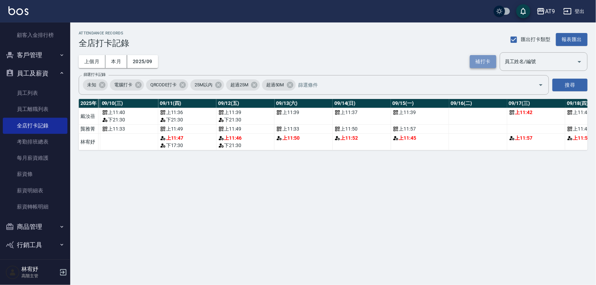
click at [473, 67] on button "補打卡" at bounding box center [483, 61] width 26 height 13
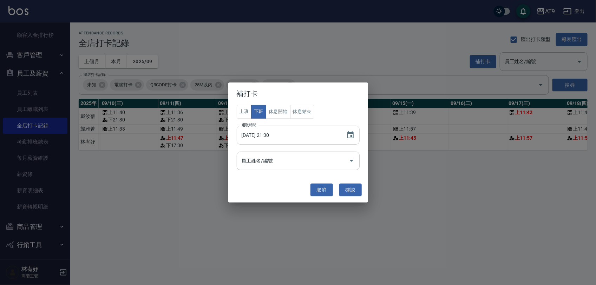
click at [263, 132] on input "[DATE] 21:30" at bounding box center [288, 135] width 103 height 19
type input "[DATE] 21:30"
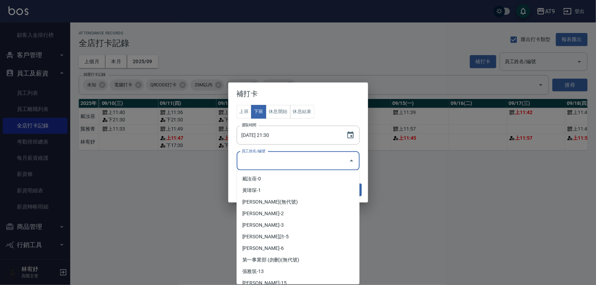
click at [276, 155] on input "員工姓名/編號" at bounding box center [293, 161] width 106 height 12
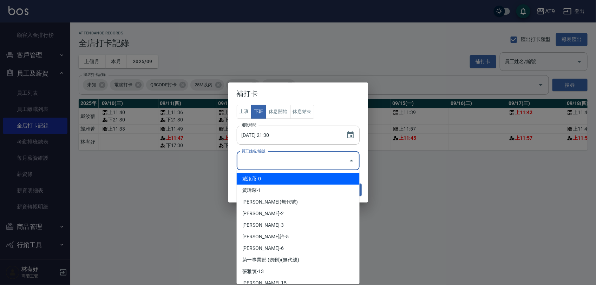
click at [283, 176] on li "戴汝蓓-0" at bounding box center [298, 179] width 123 height 12
type input "戴汝蓓"
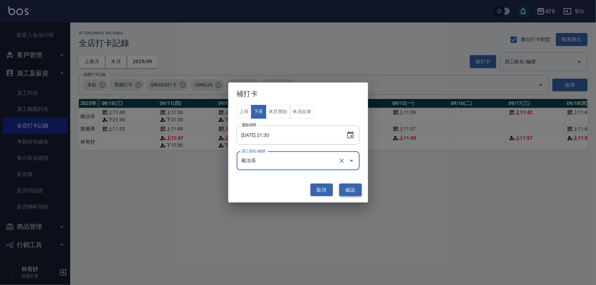
click at [345, 190] on button "確認" at bounding box center [350, 190] width 22 height 13
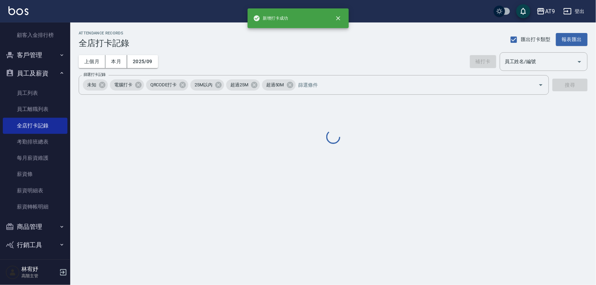
click at [484, 59] on div "補打卡 上班 下班 休息開始 休息結束 選取時間 [DATE] 21:30 選取時間 員工姓名/編號 [PERSON_NAME] 員工姓名/編號 取消 確認" at bounding box center [298, 142] width 596 height 285
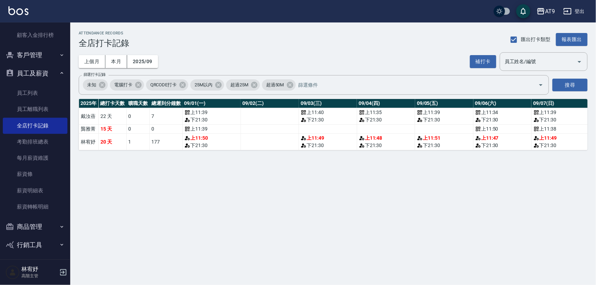
click at [484, 59] on button "補打卡" at bounding box center [483, 61] width 26 height 13
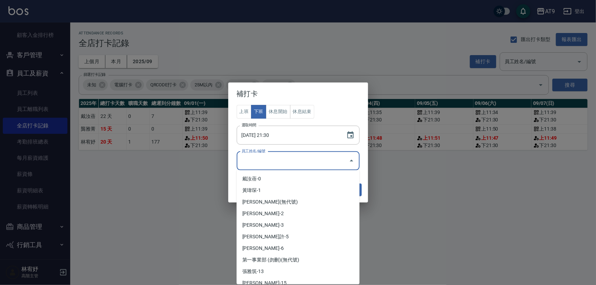
click at [291, 160] on input "員工姓名/編號" at bounding box center [293, 161] width 106 height 12
click at [284, 220] on li "[PERSON_NAME]-3" at bounding box center [298, 225] width 123 height 12
type input "林宥妤"
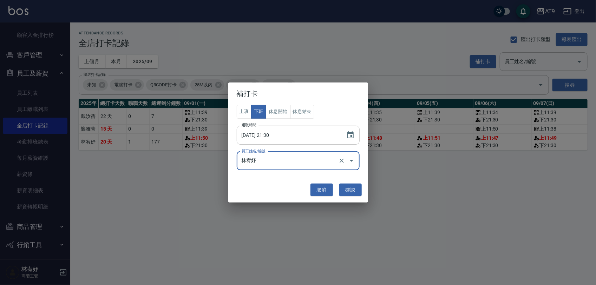
click at [354, 198] on div "取消 確認" at bounding box center [298, 190] width 133 height 19
click at [357, 194] on button "確認" at bounding box center [350, 190] width 22 height 13
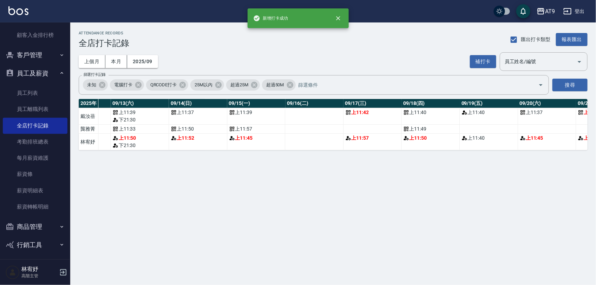
scroll to position [0, 776]
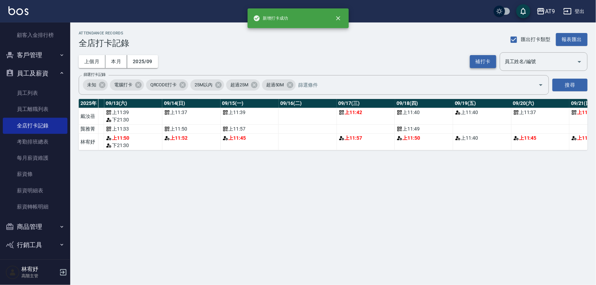
click at [485, 55] on button "補打卡" at bounding box center [483, 61] width 26 height 13
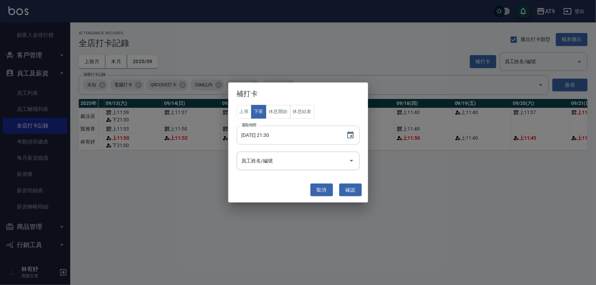
click at [264, 132] on input "[DATE] 21:30" at bounding box center [288, 135] width 103 height 19
type input "[DATE] 21:30"
click at [285, 162] on input "員工姓名/編號" at bounding box center [293, 161] width 106 height 12
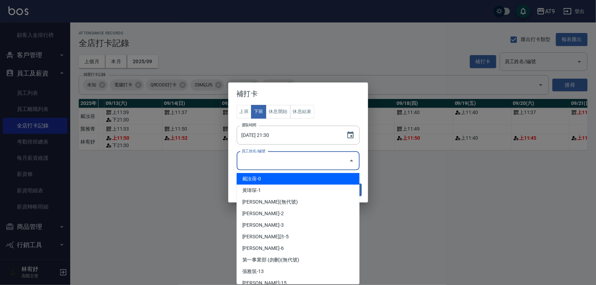
click at [285, 176] on li "戴汝蓓-0" at bounding box center [298, 179] width 123 height 12
type input "戴汝蓓"
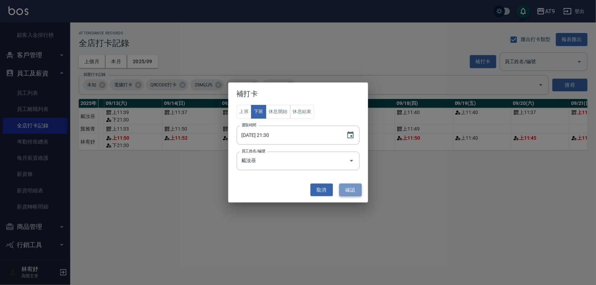
click at [347, 189] on button "確認" at bounding box center [350, 190] width 22 height 13
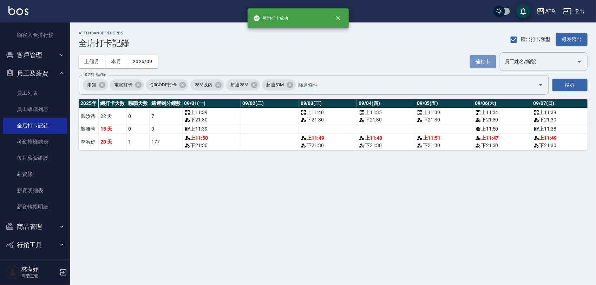
click at [484, 65] on button "補打卡" at bounding box center [483, 61] width 26 height 13
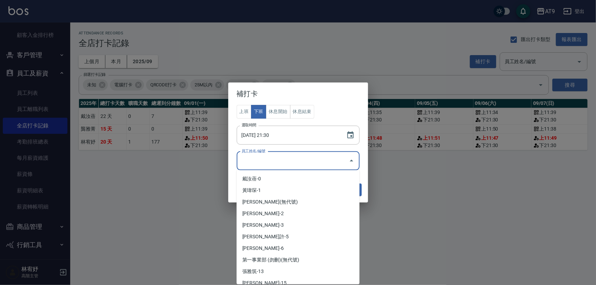
click at [322, 160] on input "員工姓名/編號" at bounding box center [293, 161] width 106 height 12
click at [303, 218] on li "[PERSON_NAME]-2" at bounding box center [298, 214] width 123 height 12
type input "龔雅菁"
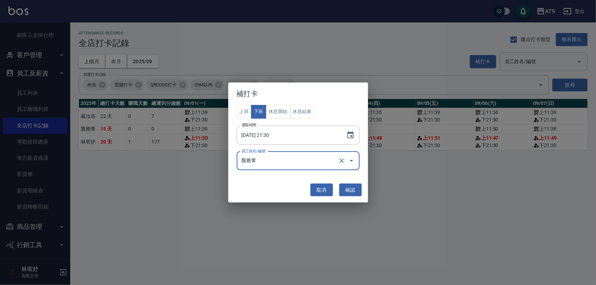
click at [340, 160] on icon "Clear" at bounding box center [341, 160] width 7 height 7
click at [320, 167] on div "員工姓名/編號" at bounding box center [298, 161] width 123 height 19
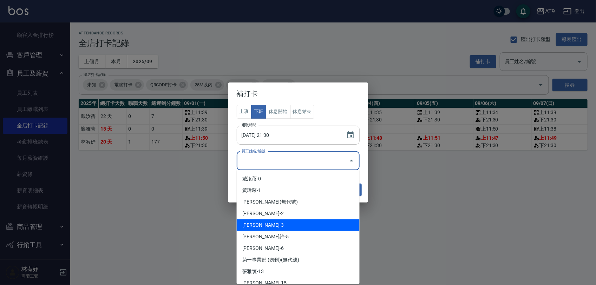
click at [303, 220] on li "[PERSON_NAME]-3" at bounding box center [298, 225] width 123 height 12
type input "林宥妤"
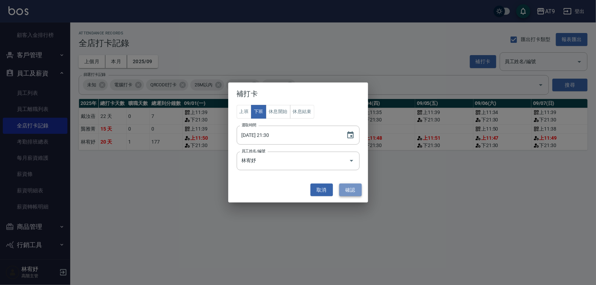
click at [351, 196] on button "確認" at bounding box center [350, 190] width 22 height 13
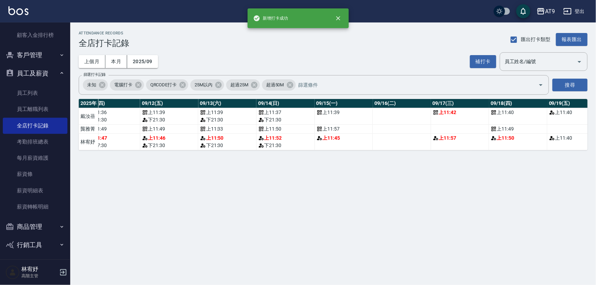
scroll to position [0, 696]
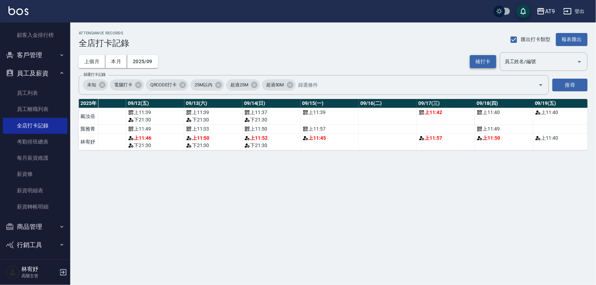
click at [476, 62] on button "補打卡" at bounding box center [483, 61] width 26 height 13
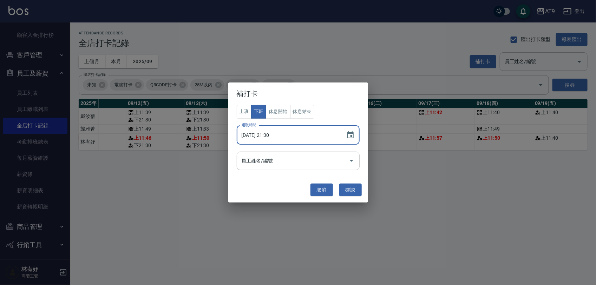
click at [263, 136] on input "[DATE] 21:30" at bounding box center [288, 135] width 103 height 19
type input "[DATE] 21:30"
click at [278, 155] on input "員工姓名/編號" at bounding box center [293, 161] width 106 height 12
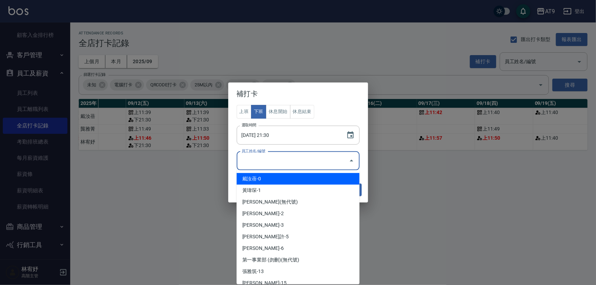
click at [278, 177] on li "戴汝蓓-0" at bounding box center [298, 179] width 123 height 12
type input "戴汝蓓"
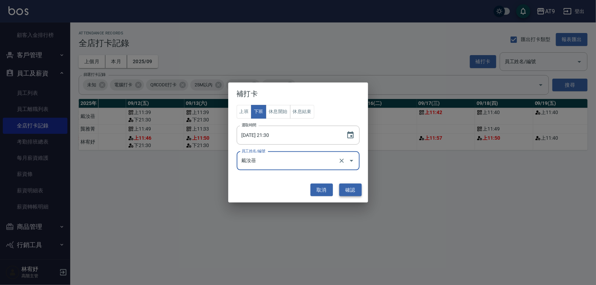
click at [344, 186] on button "確認" at bounding box center [350, 190] width 22 height 13
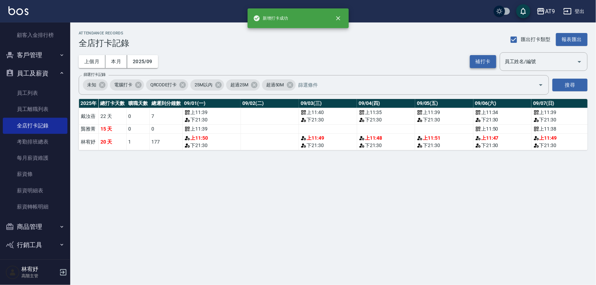
click at [485, 62] on button "補打卡" at bounding box center [483, 61] width 26 height 13
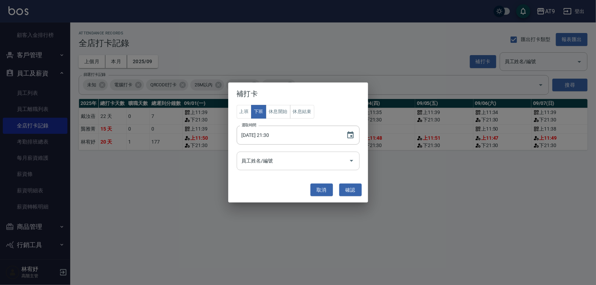
click at [325, 162] on input "員工姓名/編號" at bounding box center [293, 161] width 106 height 12
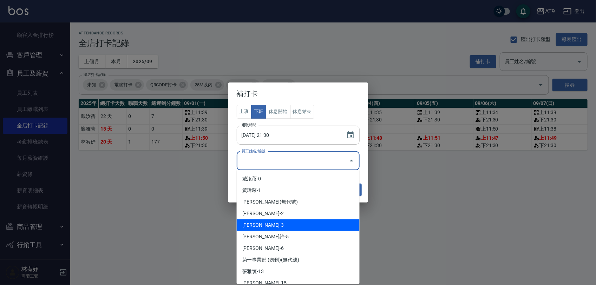
click at [299, 223] on li "[PERSON_NAME]-3" at bounding box center [298, 225] width 123 height 12
type input "林宥妤"
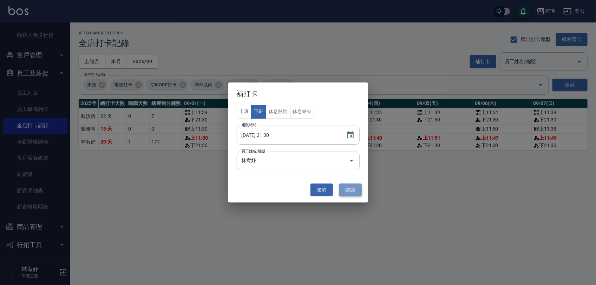
click at [359, 187] on button "確認" at bounding box center [350, 190] width 22 height 13
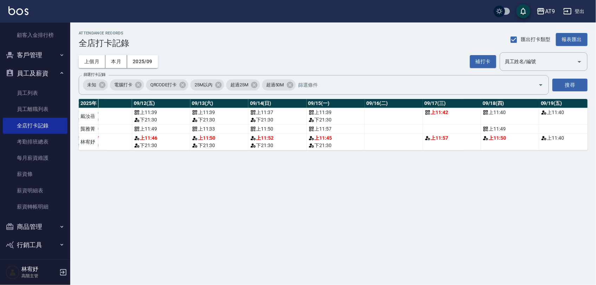
scroll to position [0, 766]
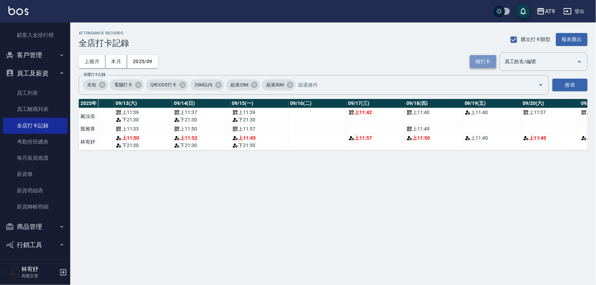
click at [481, 64] on button "補打卡" at bounding box center [483, 61] width 26 height 13
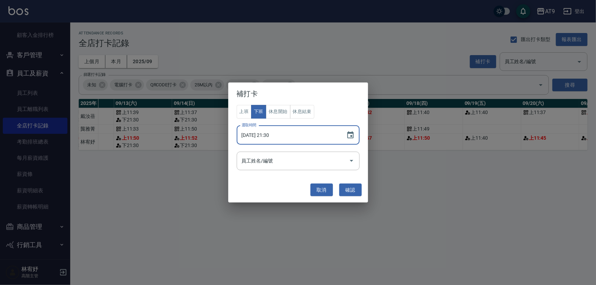
click at [264, 134] on input "[DATE] 21:30" at bounding box center [288, 135] width 103 height 19
type input "[DATE] 21:30"
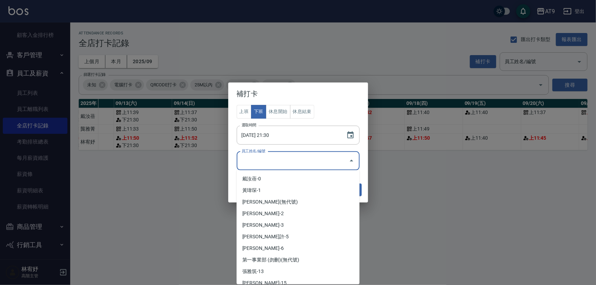
click at [274, 160] on input "員工姓名/編號" at bounding box center [293, 161] width 106 height 12
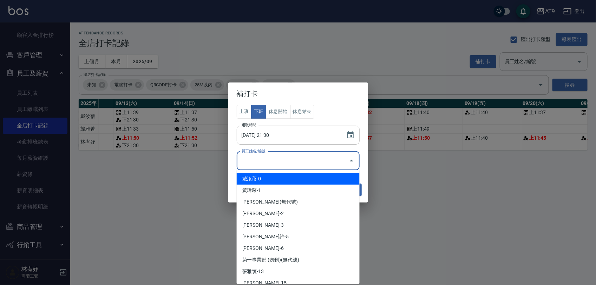
click at [281, 175] on li "戴汝蓓-0" at bounding box center [298, 179] width 123 height 12
type input "戴汝蓓"
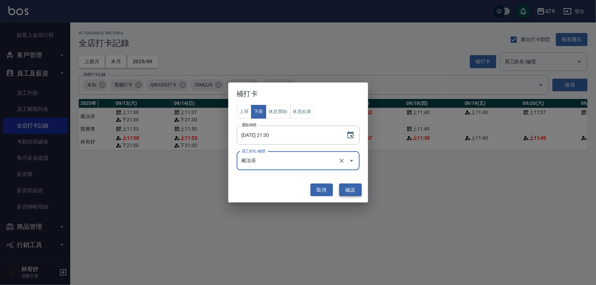
click at [346, 187] on button "確認" at bounding box center [350, 190] width 22 height 13
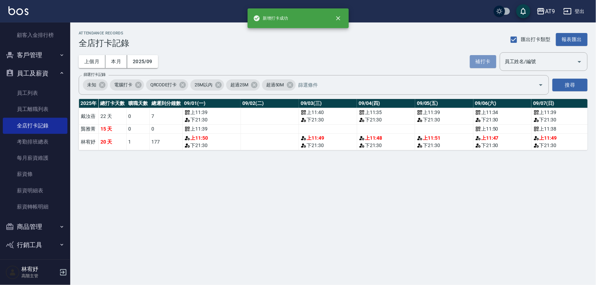
click at [481, 59] on button "補打卡" at bounding box center [483, 61] width 26 height 13
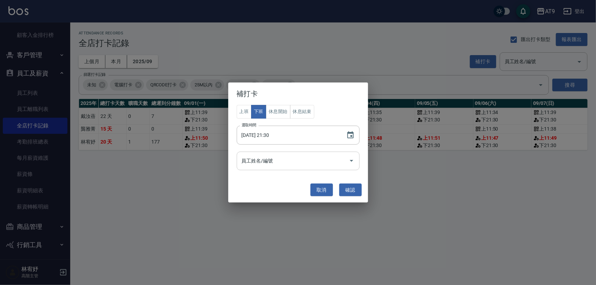
click at [291, 162] on input "員工姓名/編號" at bounding box center [293, 161] width 106 height 12
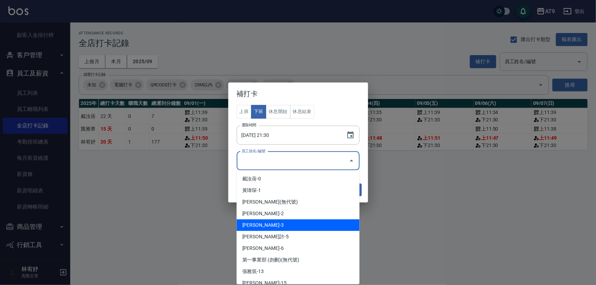
click at [272, 220] on li "[PERSON_NAME]-3" at bounding box center [298, 225] width 123 height 12
type input "林宥妤"
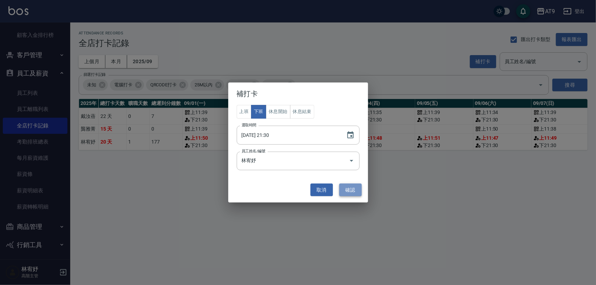
click at [345, 185] on button "確認" at bounding box center [350, 190] width 22 height 13
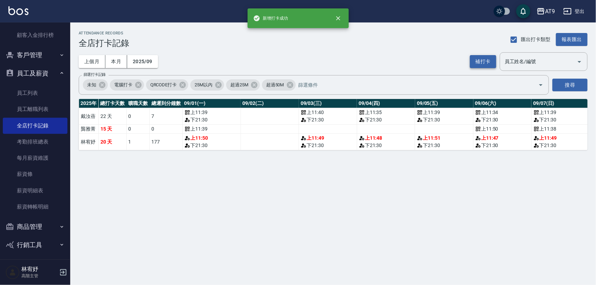
click at [478, 65] on button "補打卡" at bounding box center [483, 61] width 26 height 13
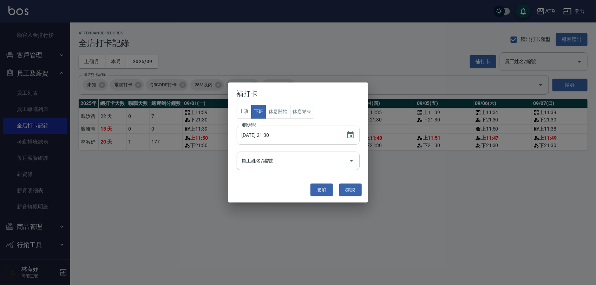
click at [262, 134] on input "[DATE] 21:30" at bounding box center [288, 135] width 103 height 19
type input "[DATE] 21:30"
click at [281, 164] on input "員工姓名/編號" at bounding box center [293, 161] width 106 height 12
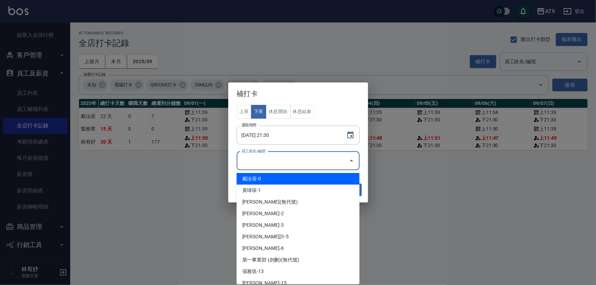
click at [278, 177] on li "戴汝蓓-0" at bounding box center [298, 179] width 123 height 12
type input "戴汝蓓"
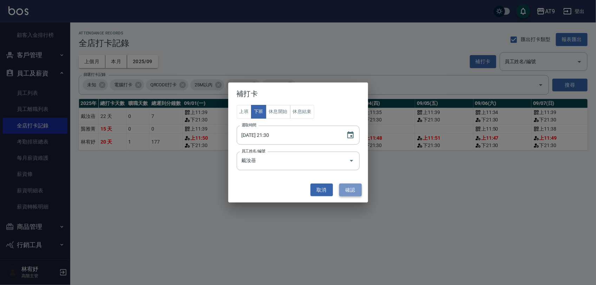
click at [348, 190] on button "確認" at bounding box center [350, 190] width 22 height 13
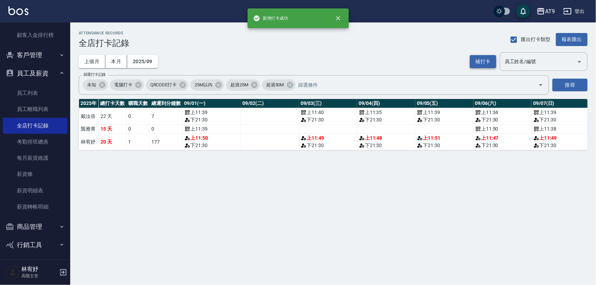
click at [482, 62] on button "補打卡" at bounding box center [483, 61] width 26 height 13
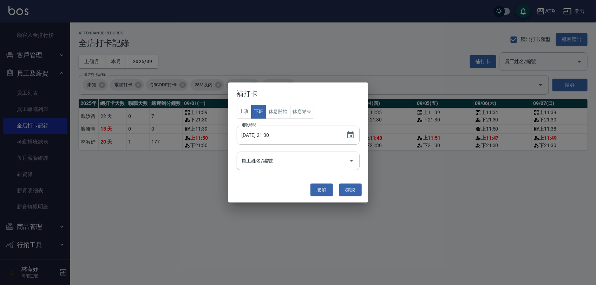
click at [292, 173] on div "上班 下班 休息開始 休息結束 選取時間 [DATE] 21:30 選取時間 員工姓名/編號 員工姓名/編號" at bounding box center [298, 141] width 140 height 72
click at [292, 166] on input "員工姓名/編號" at bounding box center [293, 161] width 106 height 12
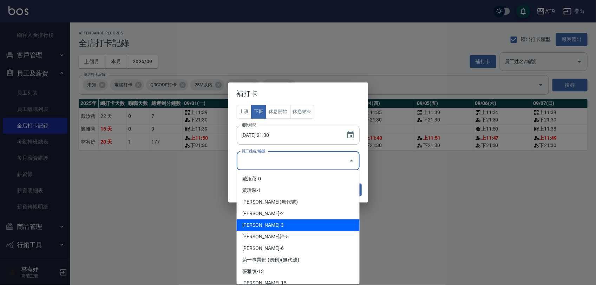
click at [281, 222] on li "[PERSON_NAME]-3" at bounding box center [298, 225] width 123 height 12
type input "林宥妤"
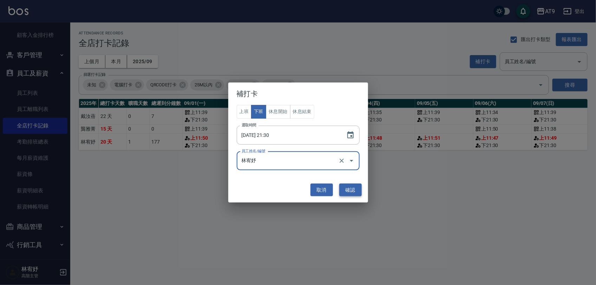
click at [354, 185] on button "確認" at bounding box center [350, 190] width 22 height 13
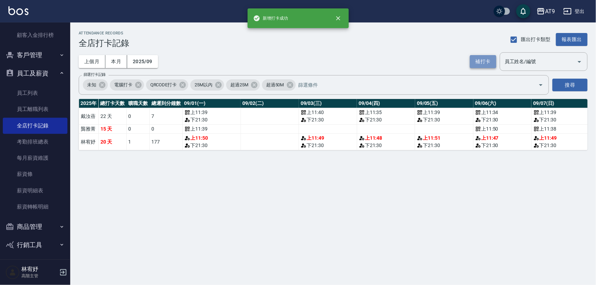
click at [475, 62] on button "補打卡" at bounding box center [483, 61] width 26 height 13
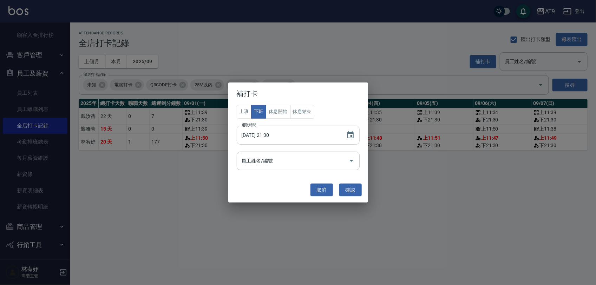
click at [267, 136] on input "[DATE] 21:30" at bounding box center [288, 135] width 103 height 19
click at [262, 169] on div "員工姓名/編號" at bounding box center [298, 161] width 123 height 19
type input "[DATE] 21:30"
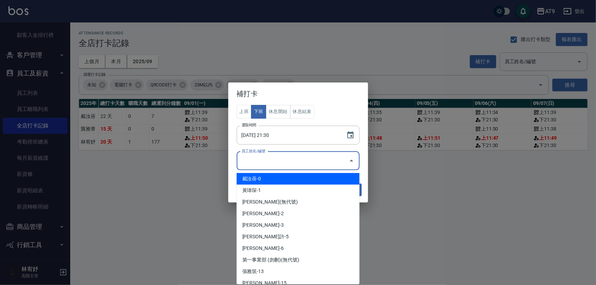
click at [269, 178] on li "戴汝蓓-0" at bounding box center [298, 179] width 123 height 12
type input "戴汝蓓"
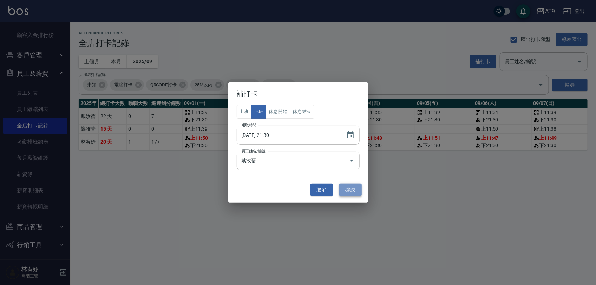
click at [346, 184] on button "確認" at bounding box center [350, 190] width 22 height 13
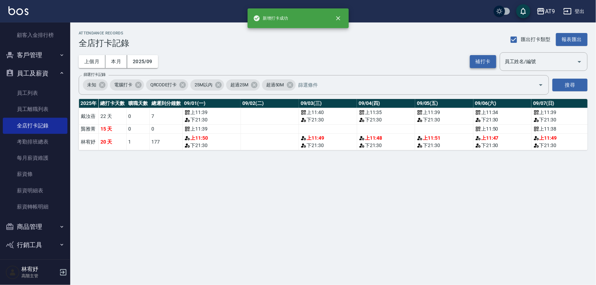
click at [475, 66] on button "補打卡" at bounding box center [483, 61] width 26 height 13
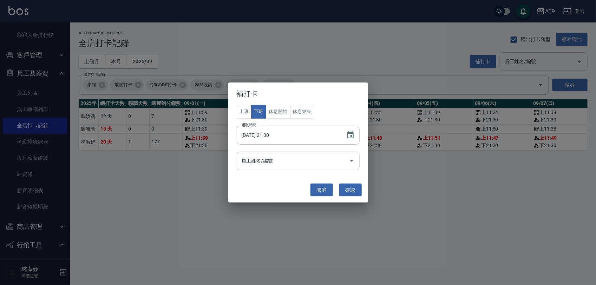
click at [310, 169] on div "員工姓名/編號" at bounding box center [298, 161] width 123 height 19
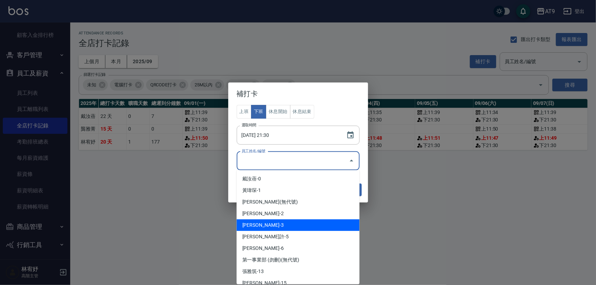
click at [284, 224] on li "[PERSON_NAME]-3" at bounding box center [298, 225] width 123 height 12
type input "林宥妤"
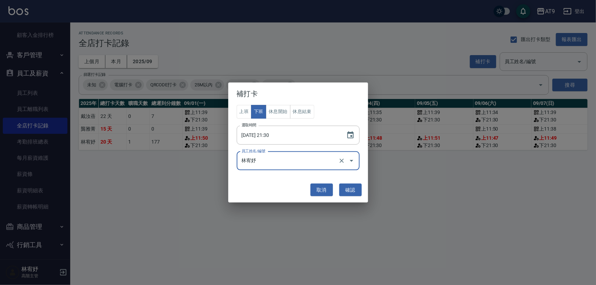
click at [358, 181] on div "取消 確認" at bounding box center [298, 190] width 133 height 19
click at [355, 187] on button "確認" at bounding box center [350, 190] width 22 height 13
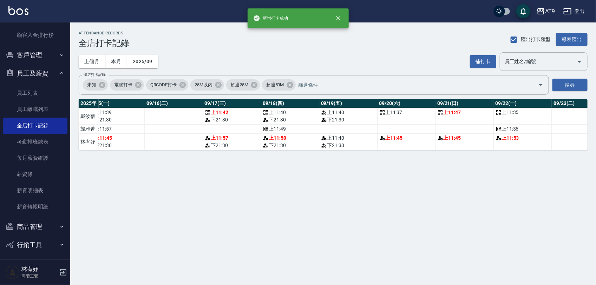
scroll to position [0, 989]
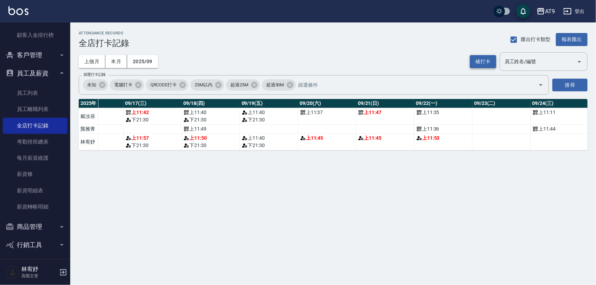
click at [485, 60] on button "補打卡" at bounding box center [483, 61] width 26 height 13
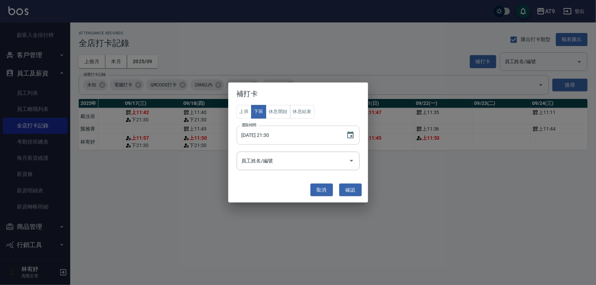
click at [263, 134] on input "[DATE] 21:30" at bounding box center [288, 135] width 103 height 19
type input "[DATE] 21:30"
click at [280, 165] on input "員工姓名/編號" at bounding box center [293, 161] width 106 height 12
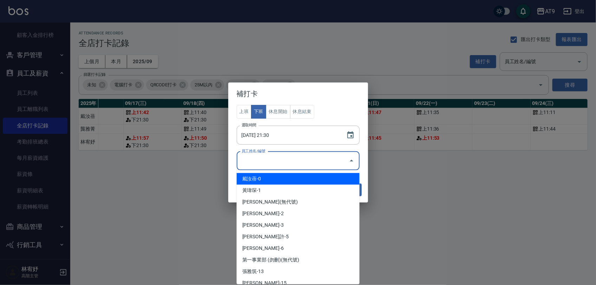
click at [288, 178] on li "戴汝蓓-0" at bounding box center [298, 179] width 123 height 12
type input "戴汝蓓"
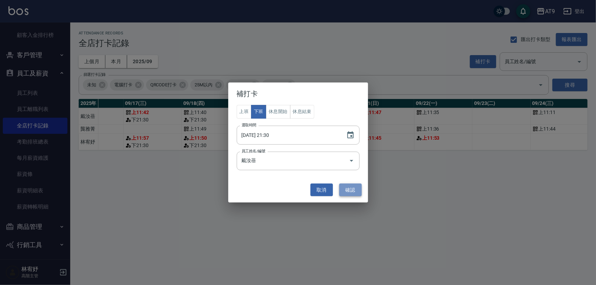
click at [360, 193] on button "確認" at bounding box center [350, 190] width 22 height 13
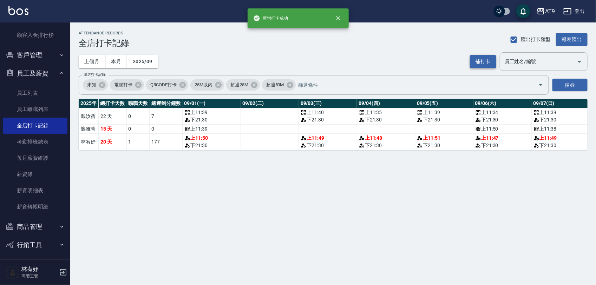
click at [484, 64] on button "補打卡" at bounding box center [483, 61] width 26 height 13
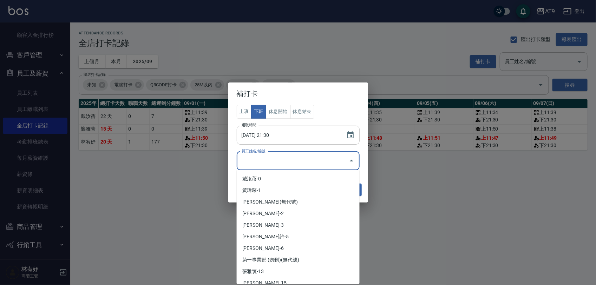
click at [280, 160] on input "員工姓名/編號" at bounding box center [293, 161] width 106 height 12
click at [273, 224] on li "[PERSON_NAME]-3" at bounding box center [298, 225] width 123 height 12
type input "林宥妤"
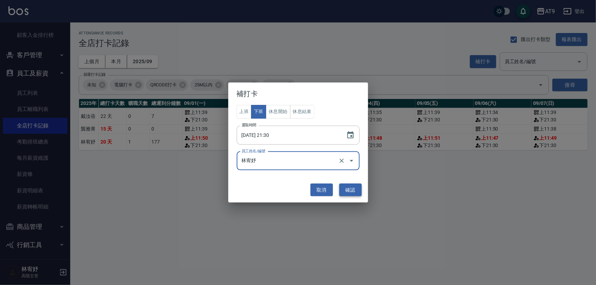
click at [357, 187] on button "確認" at bounding box center [350, 190] width 22 height 13
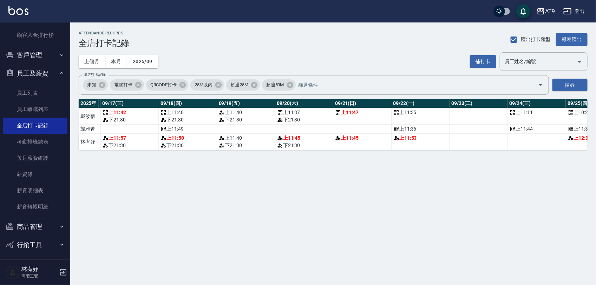
scroll to position [0, 1013]
click at [483, 64] on button "補打卡" at bounding box center [483, 61] width 26 height 13
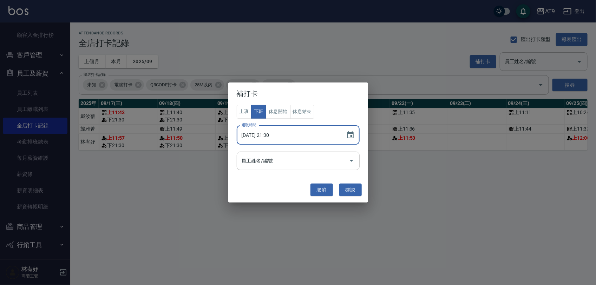
click at [269, 136] on input "[DATE] 21:30" at bounding box center [288, 135] width 103 height 19
click at [263, 138] on input "[DATE] 21:30" at bounding box center [288, 135] width 103 height 19
type input "[DATE] 21:30"
click at [270, 165] on input "員工姓名/編號" at bounding box center [293, 161] width 106 height 12
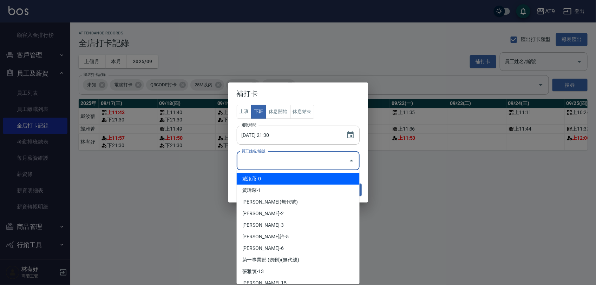
click at [273, 175] on li "戴汝蓓-0" at bounding box center [298, 179] width 123 height 12
type input "戴汝蓓"
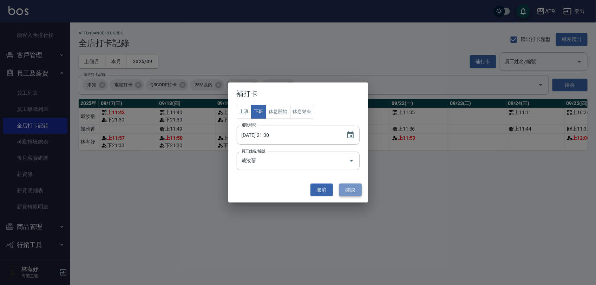
click at [346, 186] on button "確認" at bounding box center [350, 190] width 22 height 13
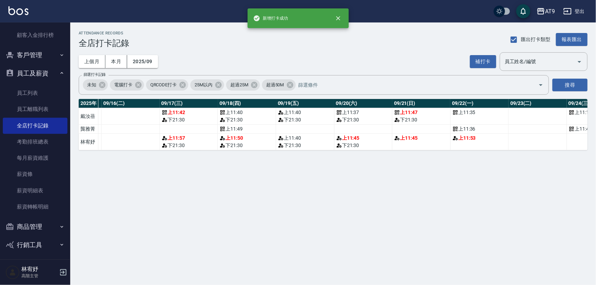
scroll to position [0, 956]
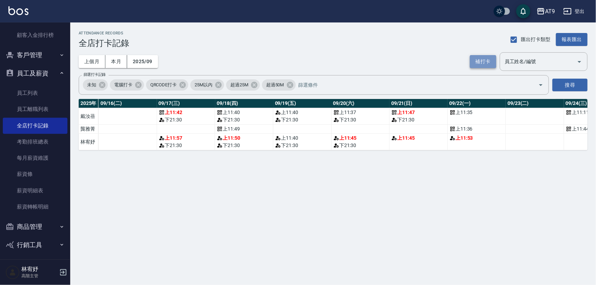
click at [481, 60] on button "補打卡" at bounding box center [483, 61] width 26 height 13
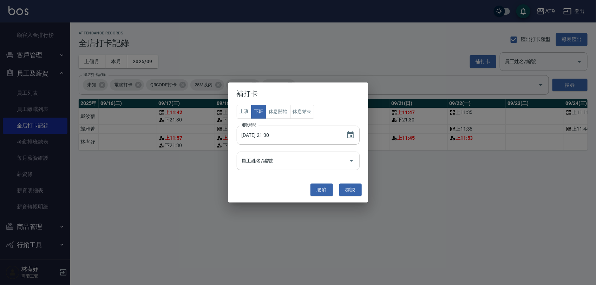
click at [265, 161] on input "員工姓名/編號" at bounding box center [293, 161] width 106 height 12
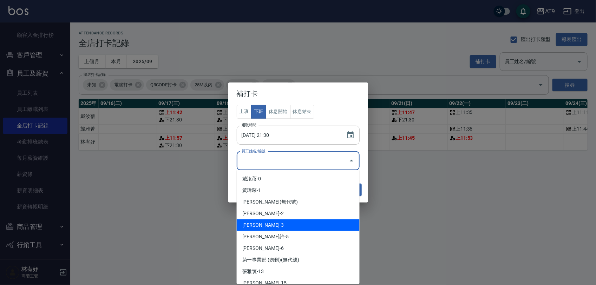
click at [275, 222] on li "[PERSON_NAME]-3" at bounding box center [298, 225] width 123 height 12
type input "林宥妤"
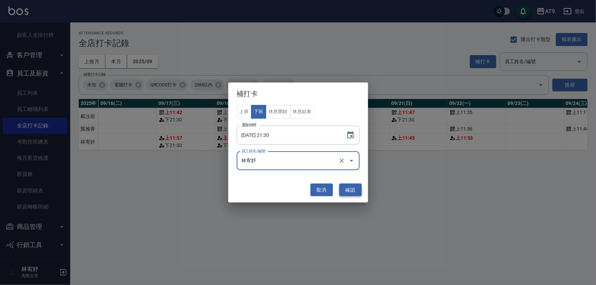
click at [352, 191] on button "確認" at bounding box center [350, 190] width 22 height 13
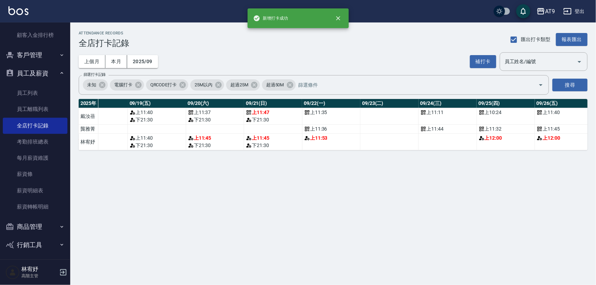
scroll to position [0, 1103]
click at [477, 64] on button "補打卡" at bounding box center [483, 61] width 26 height 13
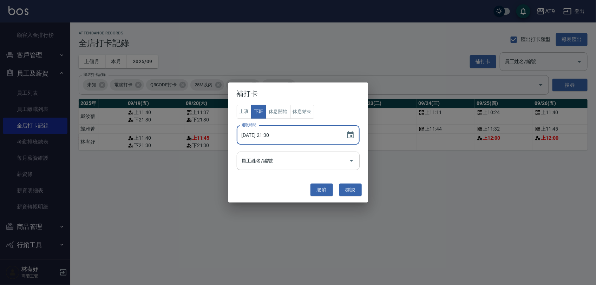
click at [263, 134] on input "[DATE] 21:30" at bounding box center [288, 135] width 103 height 19
type input "[DATE] 21:30"
click at [258, 161] on input "員工姓名/編號" at bounding box center [293, 161] width 106 height 12
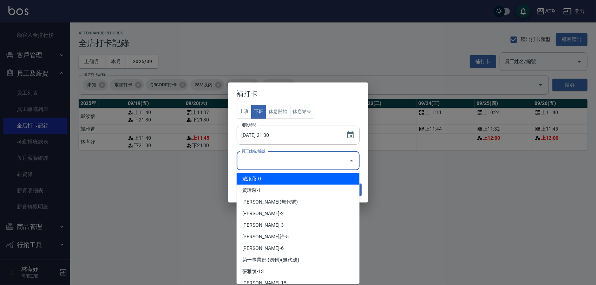
click at [271, 178] on li "戴汝蓓-0" at bounding box center [298, 179] width 123 height 12
type input "戴汝蓓"
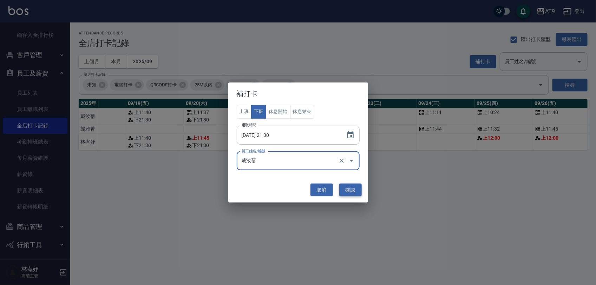
click at [351, 188] on button "確認" at bounding box center [350, 190] width 22 height 13
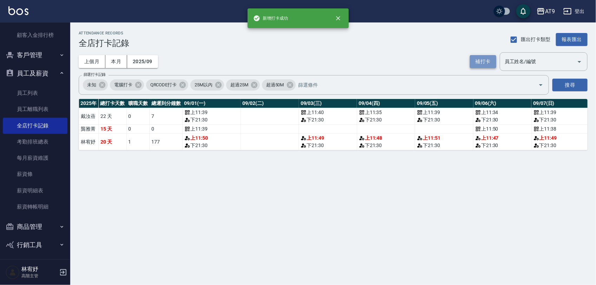
click at [482, 64] on button "補打卡" at bounding box center [483, 61] width 26 height 13
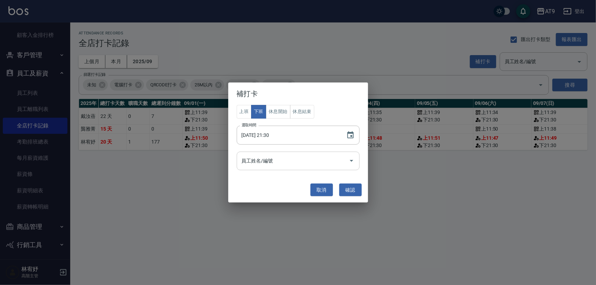
click at [280, 163] on input "員工姓名/編號" at bounding box center [293, 161] width 106 height 12
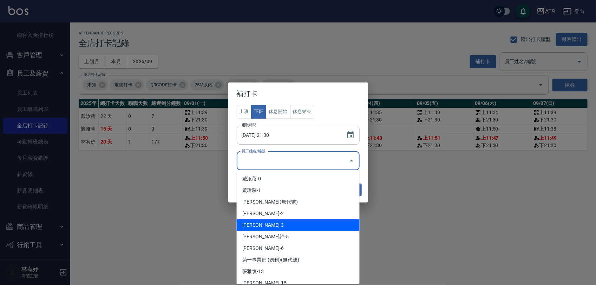
click at [270, 222] on li "[PERSON_NAME]-3" at bounding box center [298, 225] width 123 height 12
type input "林宥妤"
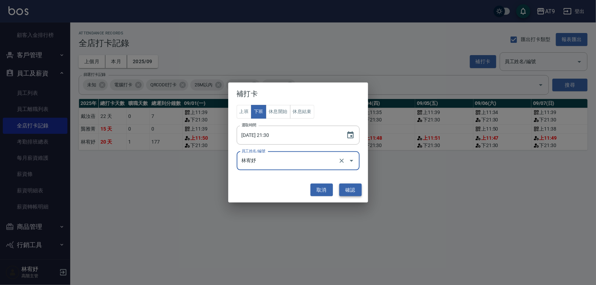
click at [343, 189] on button "確認" at bounding box center [350, 190] width 22 height 13
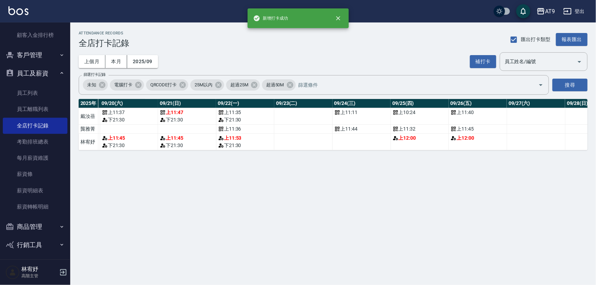
scroll to position [0, 1194]
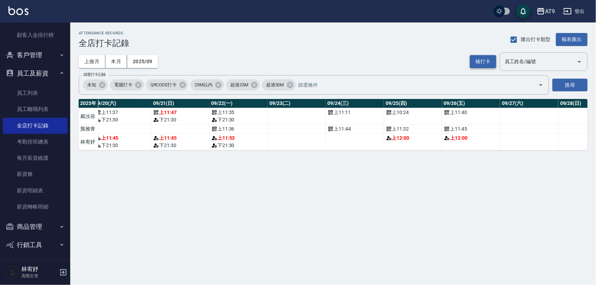
click at [488, 60] on button "補打卡" at bounding box center [483, 61] width 26 height 13
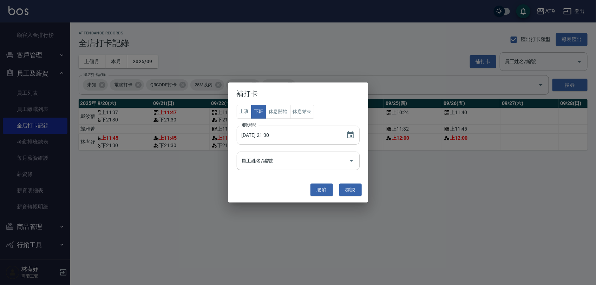
click at [265, 132] on input "[DATE] 21:30" at bounding box center [288, 135] width 103 height 19
type input "[DATE] 21:30"
click at [274, 163] on input "員工姓名/編號" at bounding box center [293, 161] width 106 height 12
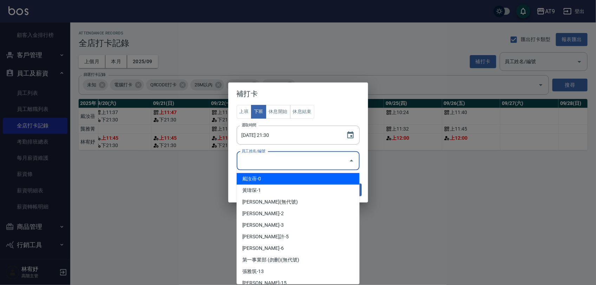
click at [280, 181] on li "戴汝蓓-0" at bounding box center [298, 179] width 123 height 12
type input "戴汝蓓"
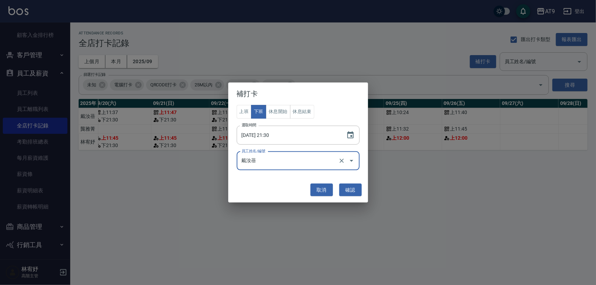
drag, startPoint x: 351, startPoint y: 192, endPoint x: 359, endPoint y: 185, distance: 9.7
click at [352, 192] on button "確認" at bounding box center [350, 190] width 22 height 13
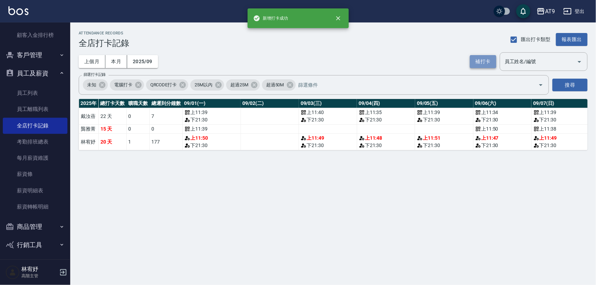
click at [483, 59] on button "補打卡" at bounding box center [483, 61] width 26 height 13
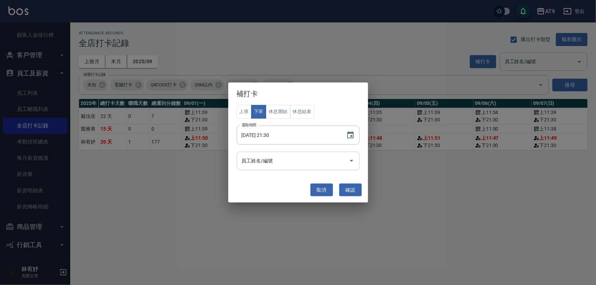
click at [273, 168] on div "員工姓名/編號" at bounding box center [298, 161] width 123 height 19
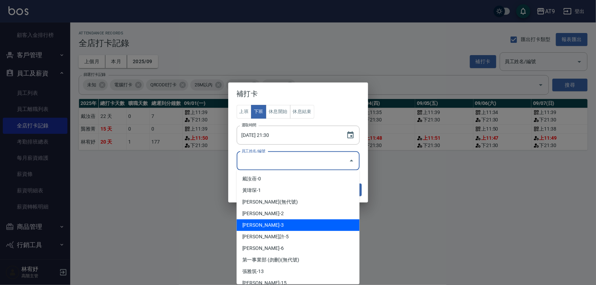
click at [269, 222] on li "[PERSON_NAME]-3" at bounding box center [298, 225] width 123 height 12
type input "林宥妤"
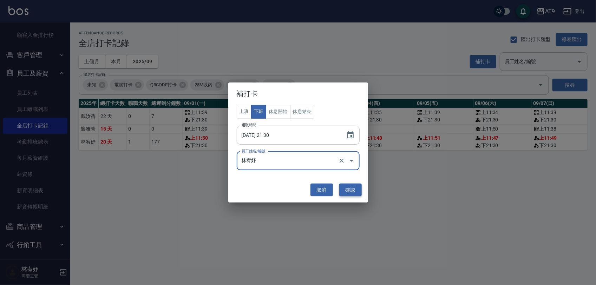
click at [357, 184] on button "確認" at bounding box center [350, 190] width 22 height 13
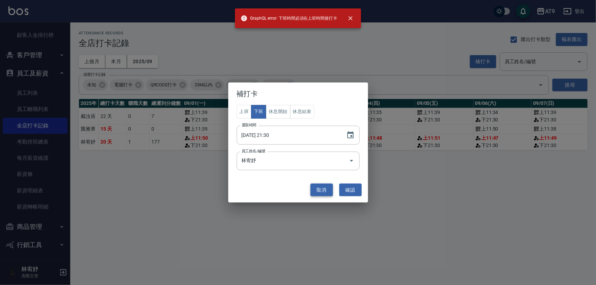
click at [312, 190] on button "取消" at bounding box center [321, 190] width 22 height 13
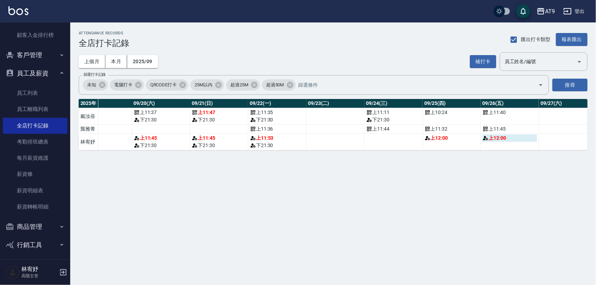
scroll to position [0, 1158]
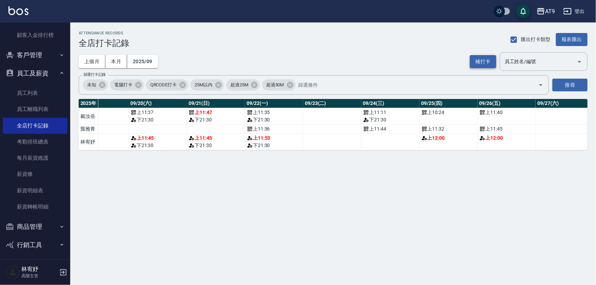
click at [484, 60] on button "補打卡" at bounding box center [483, 61] width 26 height 13
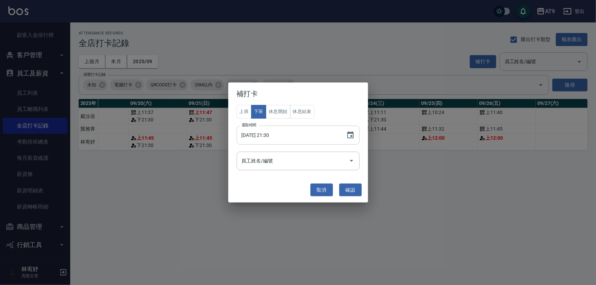
click at [267, 132] on input "[DATE] 21:30" at bounding box center [288, 135] width 103 height 19
type input "[DATE] 21:30"
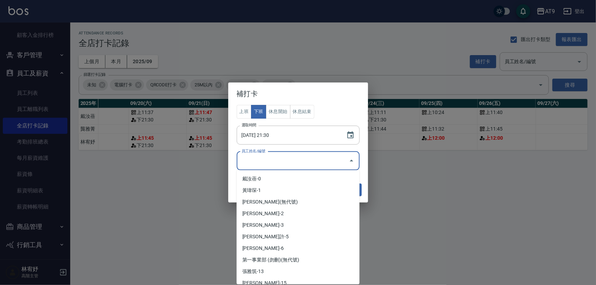
click at [274, 158] on input "員工姓名/編號" at bounding box center [293, 161] width 106 height 12
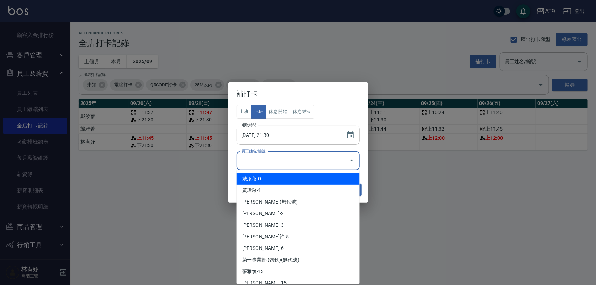
click at [275, 176] on li "戴汝蓓-0" at bounding box center [298, 179] width 123 height 12
type input "戴汝蓓"
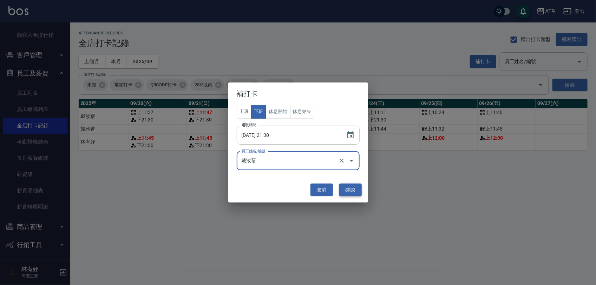
click at [354, 185] on button "確認" at bounding box center [350, 190] width 22 height 13
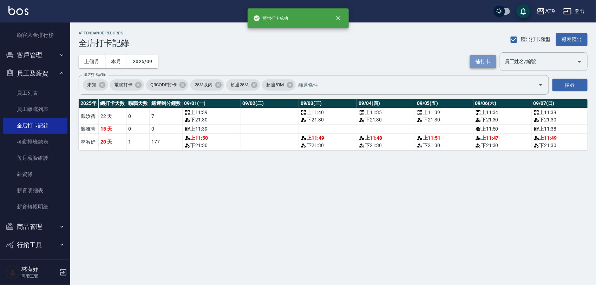
click at [485, 63] on button "補打卡" at bounding box center [483, 61] width 26 height 13
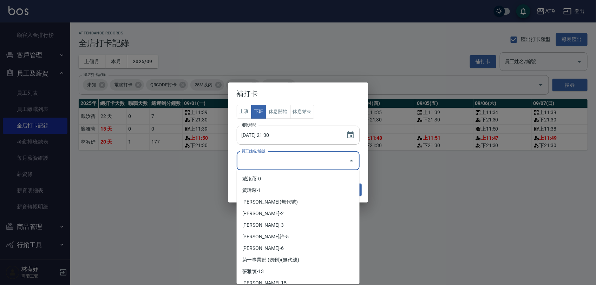
click at [262, 157] on input "員工姓名/編號" at bounding box center [293, 161] width 106 height 12
click at [265, 226] on li "[PERSON_NAME]-3" at bounding box center [298, 225] width 123 height 12
type input "林宥妤"
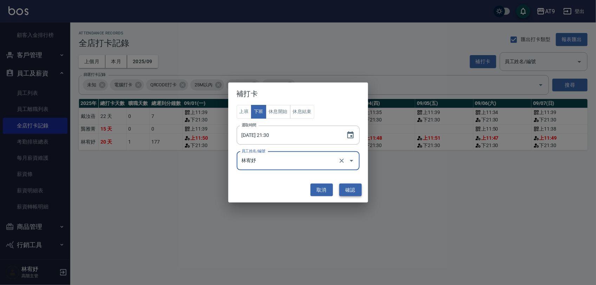
click at [353, 185] on button "確認" at bounding box center [350, 190] width 22 height 13
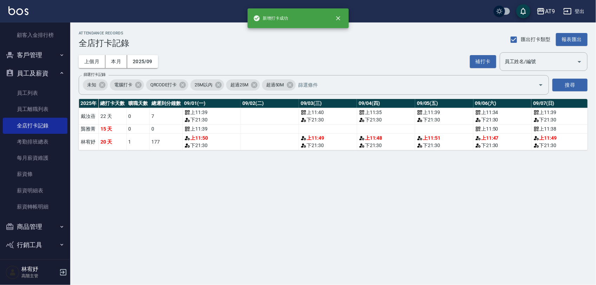
drag, startPoint x: 185, startPoint y: 147, endPoint x: 233, endPoint y: 150, distance: 48.2
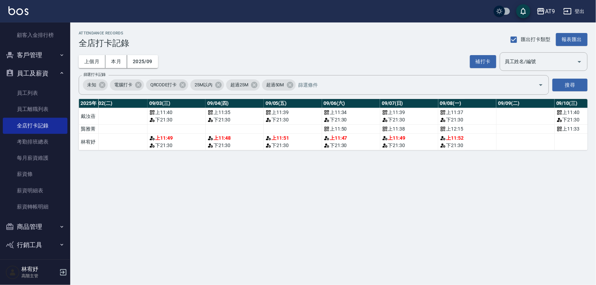
scroll to position [0, 0]
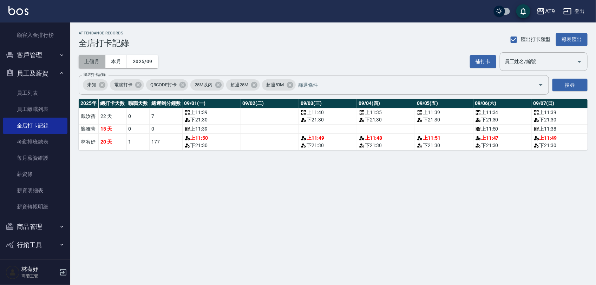
click at [94, 63] on button "上個月" at bounding box center [92, 61] width 27 height 13
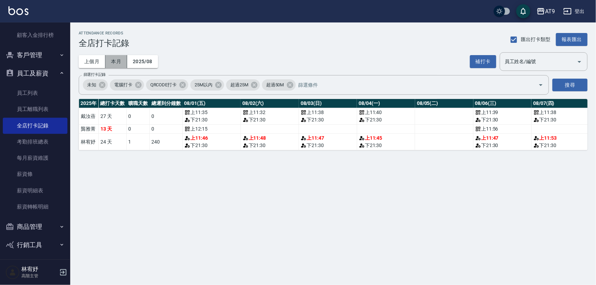
click at [111, 63] on button "本月" at bounding box center [116, 61] width 22 height 13
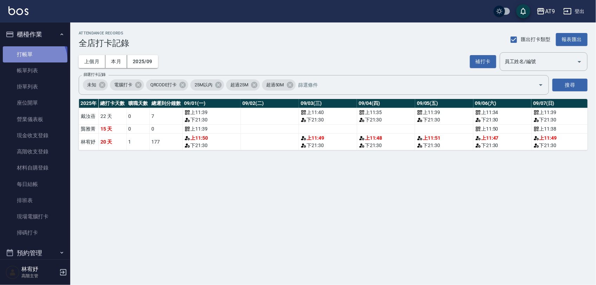
click at [33, 60] on link "打帳單" at bounding box center [35, 54] width 65 height 16
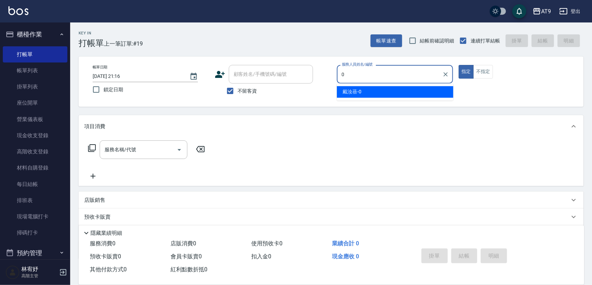
type input "戴汝蓓-0"
type button "true"
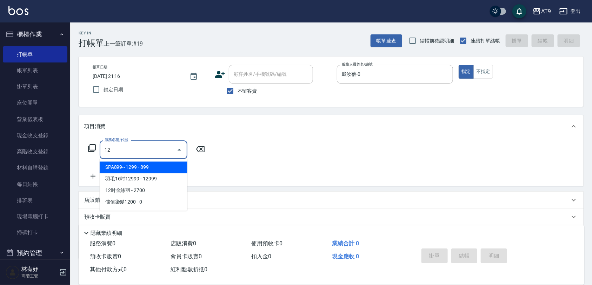
type input "1"
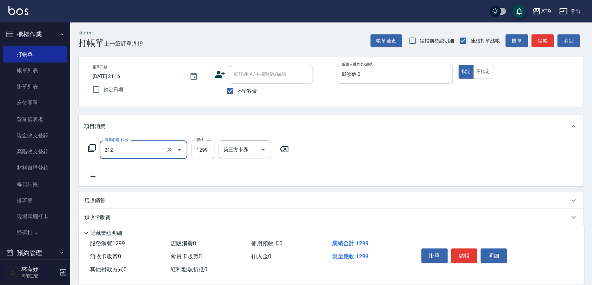
type input "燙髮(212)"
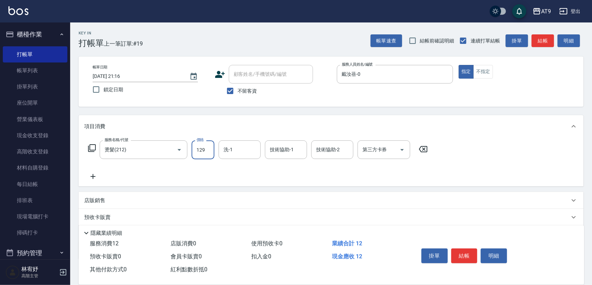
type input "1299"
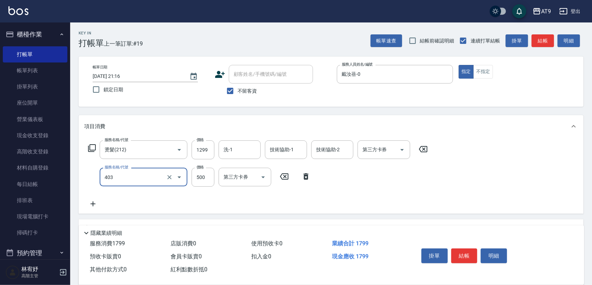
type input "天天護髮(403)"
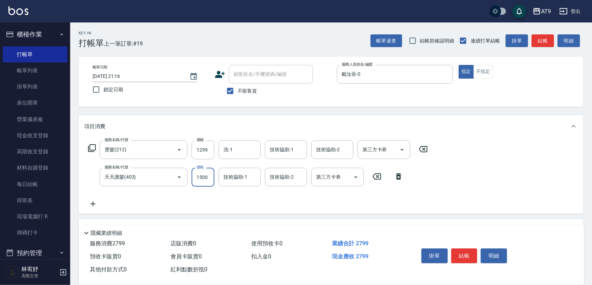
type input "1500"
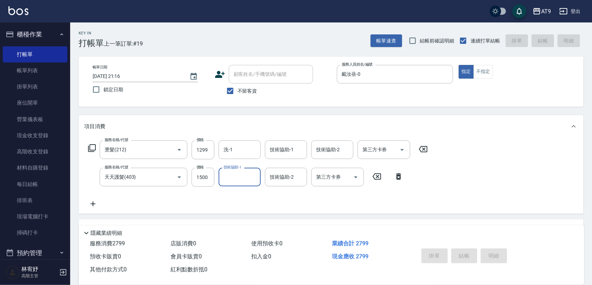
type input "[DATE] 21:17"
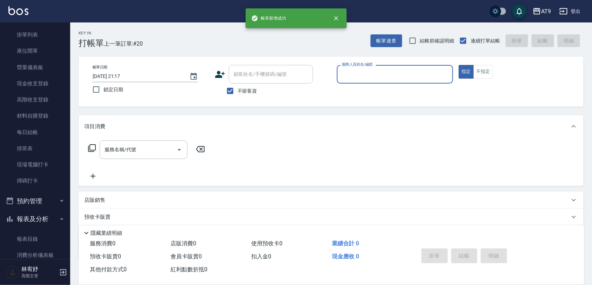
scroll to position [132, 0]
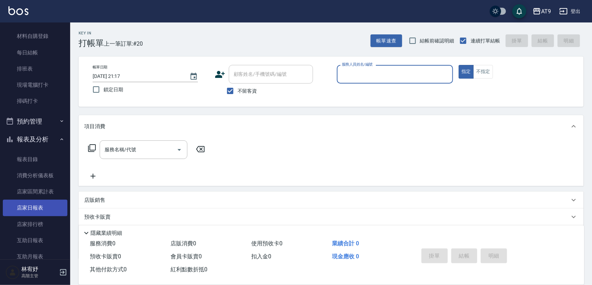
click at [18, 207] on link "店家日報表" at bounding box center [35, 208] width 65 height 16
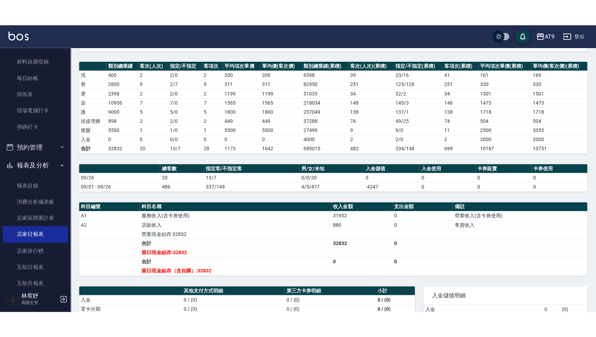
scroll to position [88, 0]
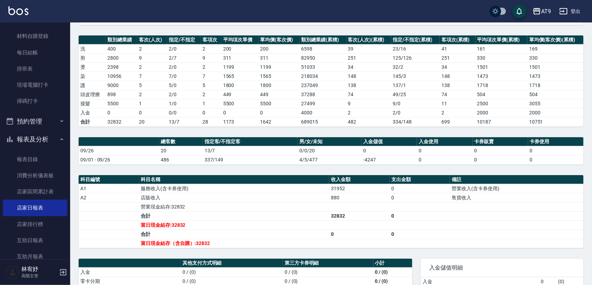
click at [384, 155] on td "0" at bounding box center [389, 150] width 55 height 9
click at [383, 155] on td "0" at bounding box center [389, 150] width 55 height 9
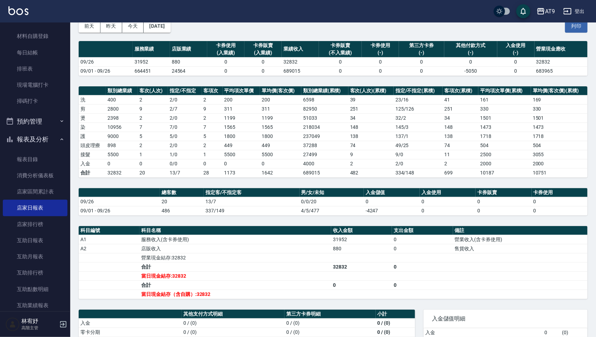
scroll to position [32, 0]
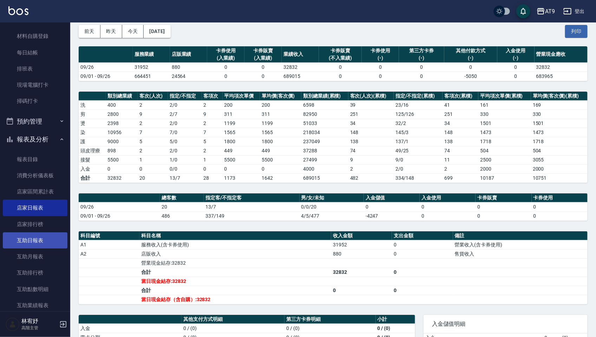
click at [48, 242] on link "互助日報表" at bounding box center [35, 240] width 65 height 16
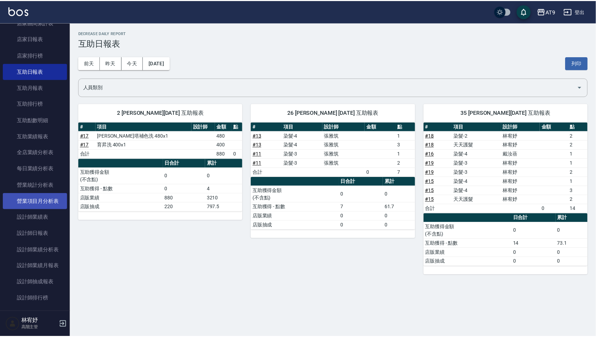
scroll to position [307, 0]
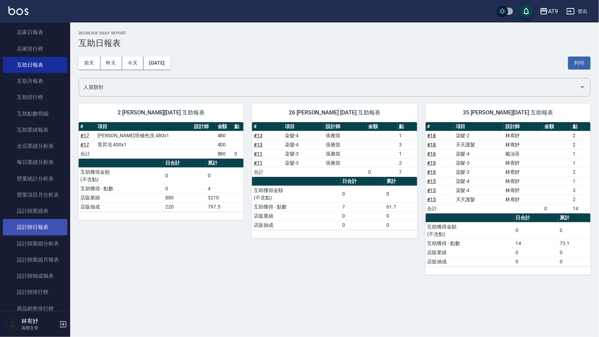
click at [51, 225] on link "設計師日報表" at bounding box center [35, 227] width 65 height 16
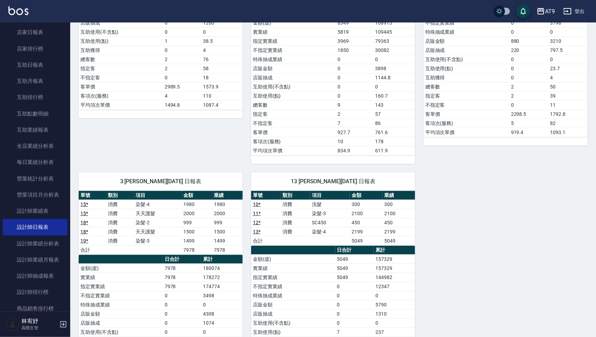
scroll to position [281, 0]
